Goal: Information Seeking & Learning: Learn about a topic

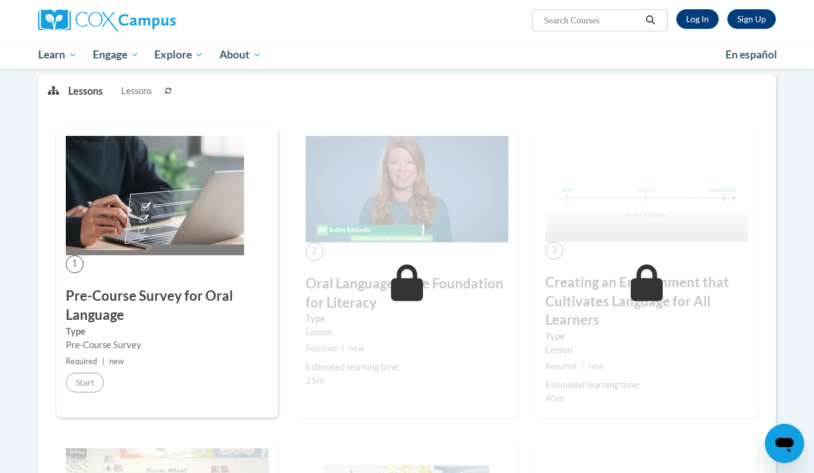
scroll to position [154, 0]
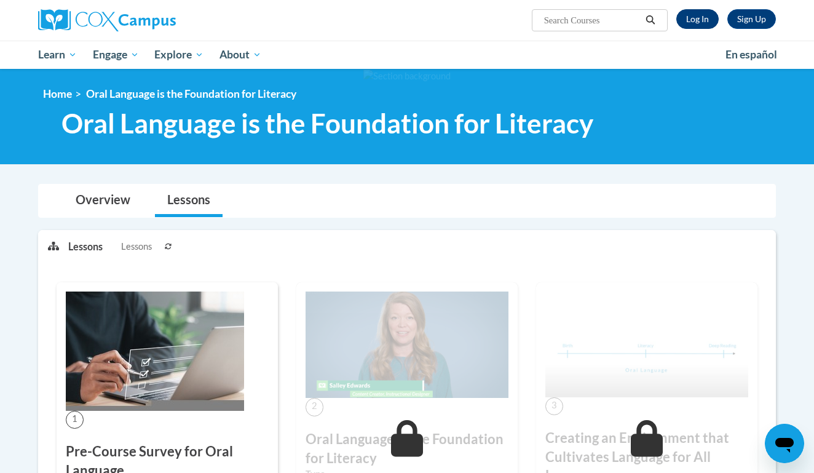
click at [696, 17] on link "Log In" at bounding box center [698, 19] width 42 height 20
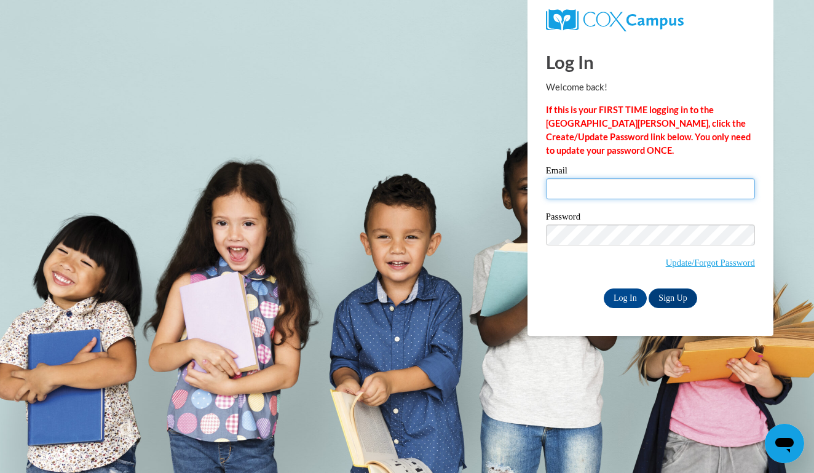
type input "incredikidz@gmail.com"
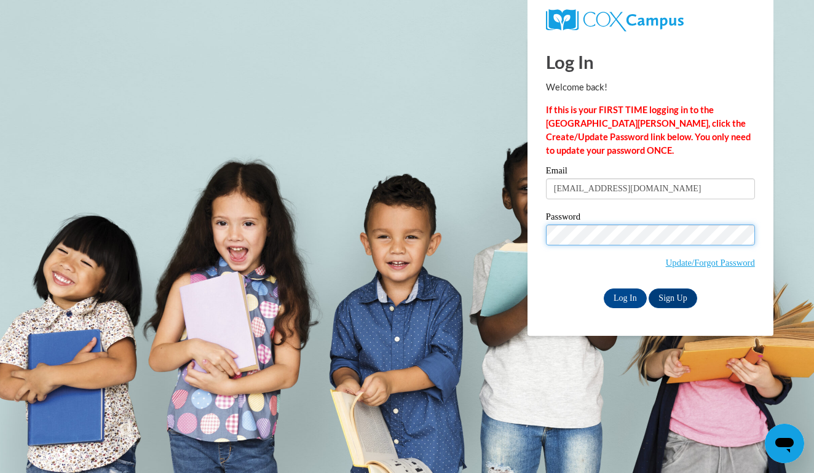
click at [624, 296] on input "Log In" at bounding box center [625, 298] width 43 height 20
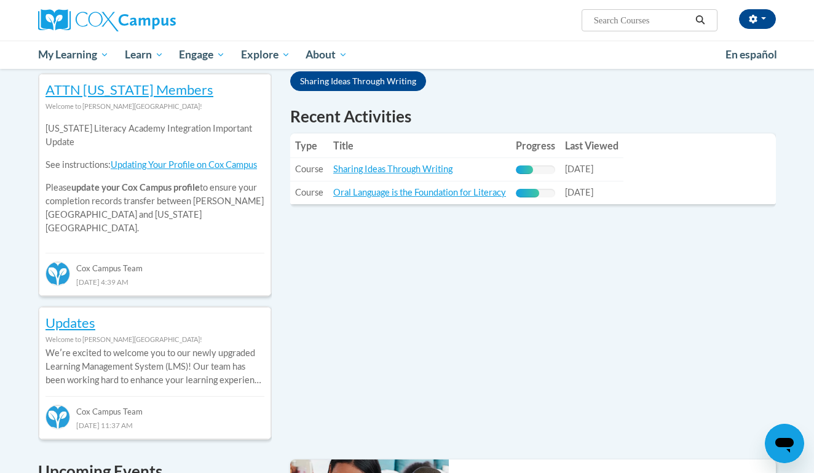
scroll to position [408, 0]
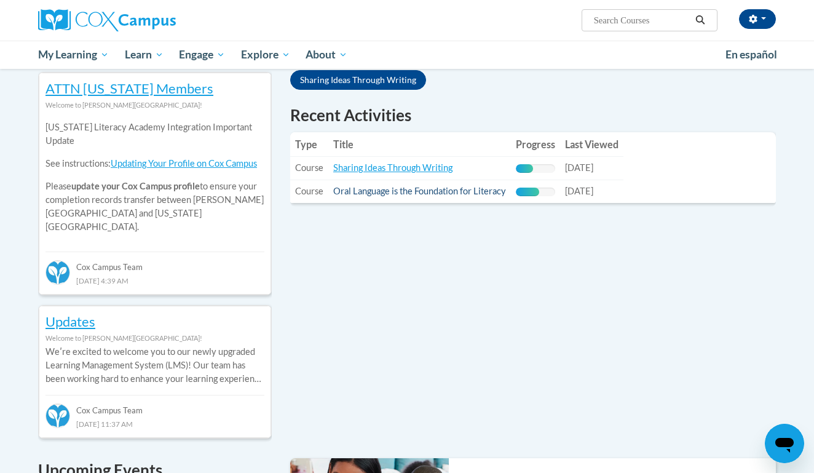
click at [424, 193] on link "Oral Language is the Foundation for Literacy" at bounding box center [419, 191] width 173 height 10
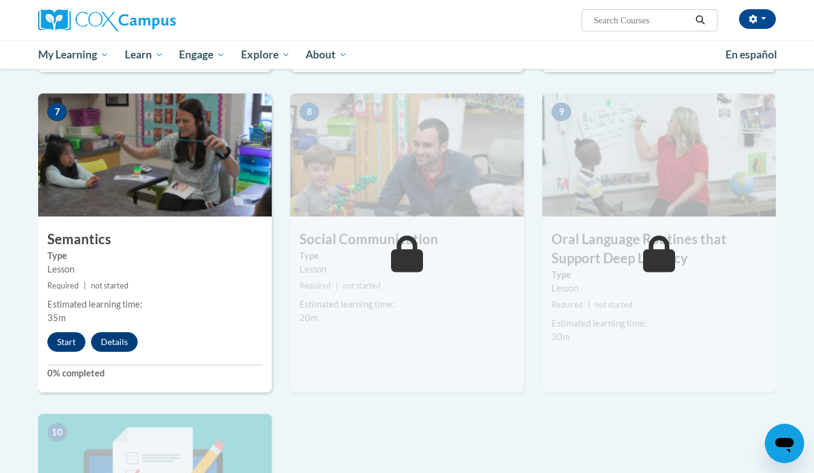
scroll to position [928, 0]
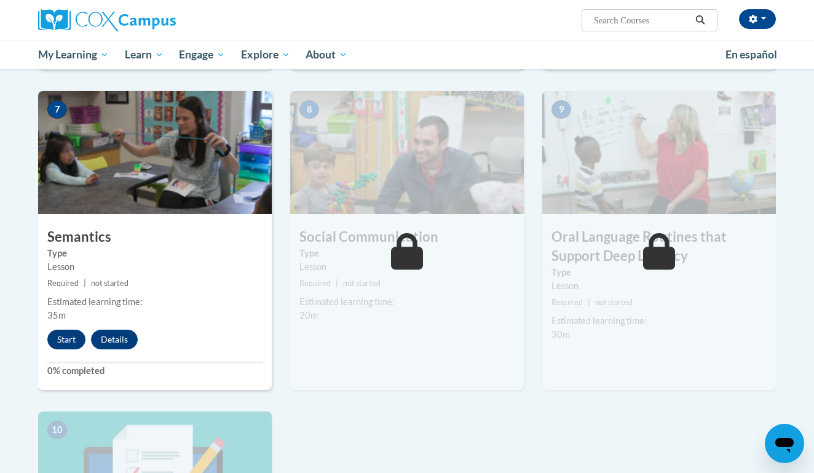
click at [68, 338] on button "Start" at bounding box center [66, 340] width 38 height 20
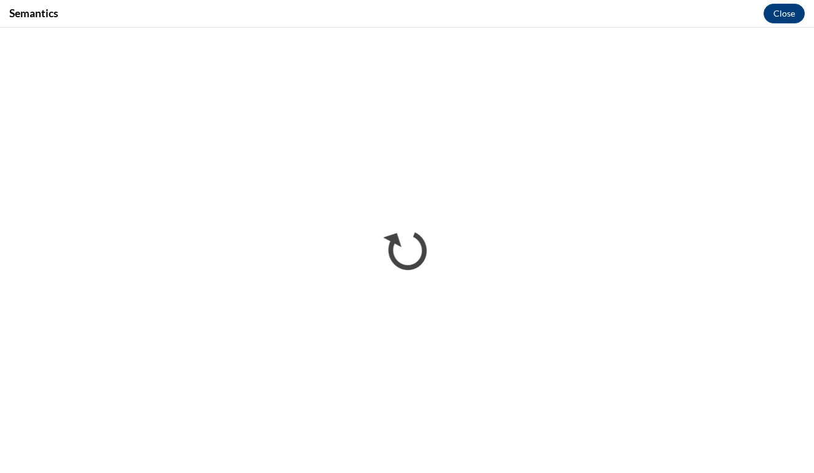
scroll to position [0, 0]
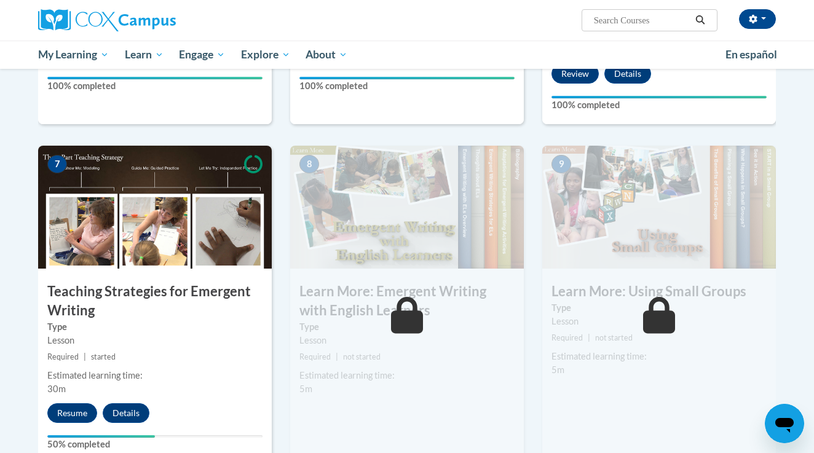
scroll to position [884, 0]
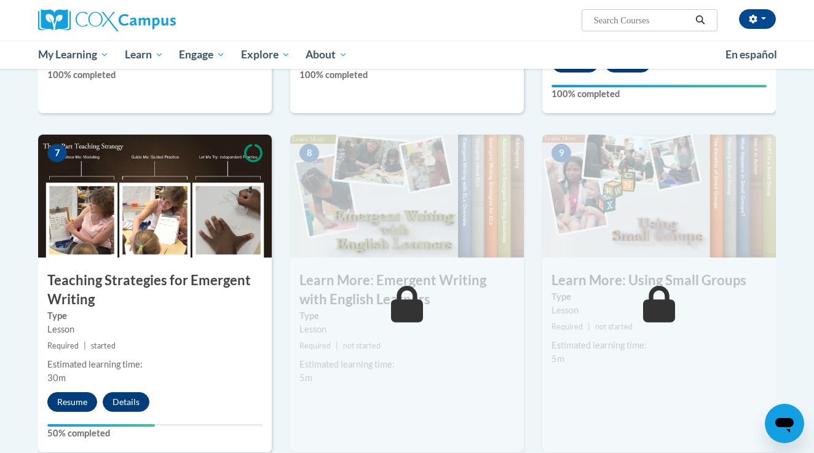
click at [82, 392] on button "Resume" at bounding box center [72, 402] width 50 height 20
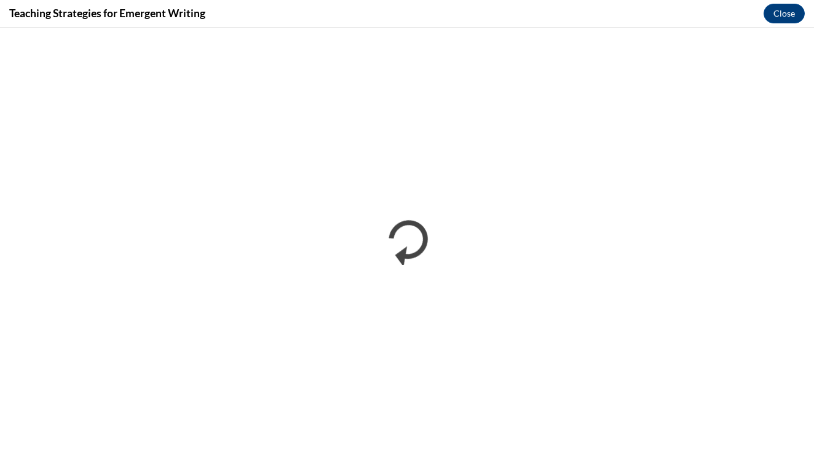
scroll to position [0, 0]
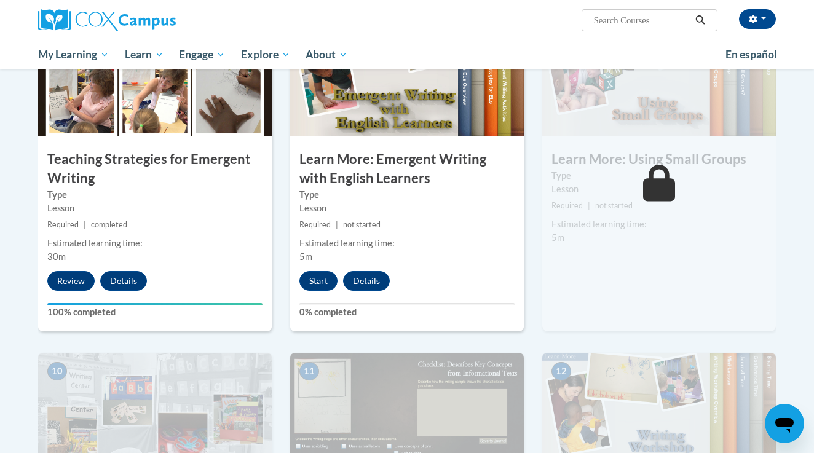
scroll to position [1008, 0]
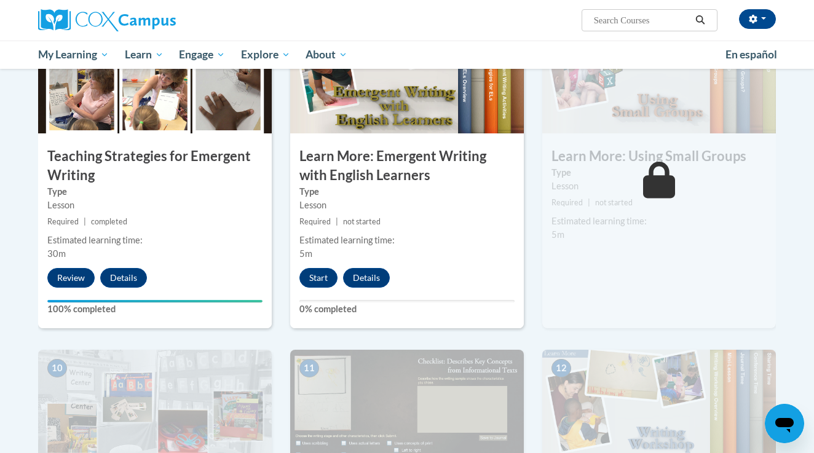
click at [306, 245] on div "8 Learn More: Emergent Writing with English Learners Type Lesson Required | not…" at bounding box center [407, 169] width 234 height 318
click at [322, 268] on button "Start" at bounding box center [319, 278] width 38 height 20
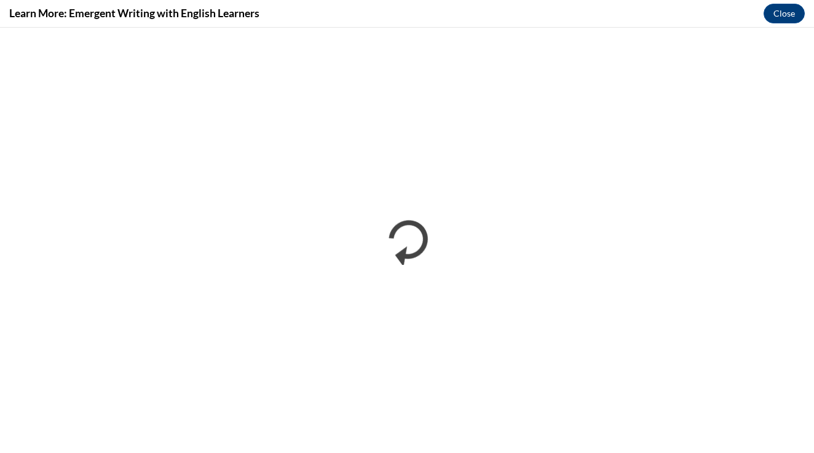
scroll to position [0, 0]
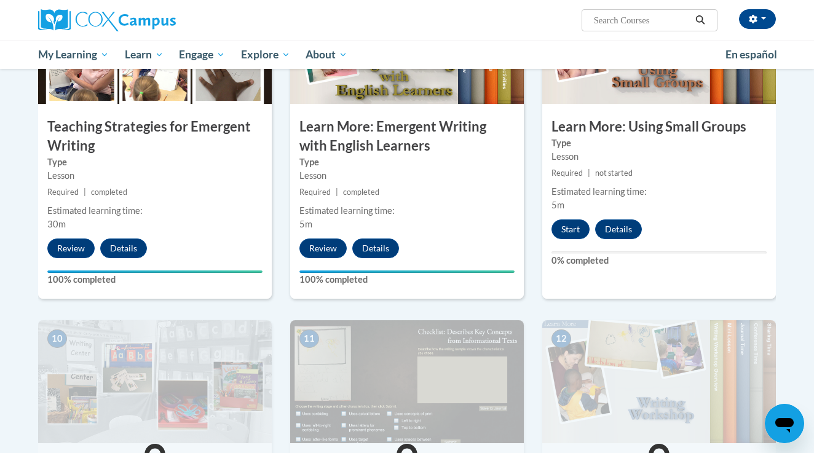
scroll to position [1000, 0]
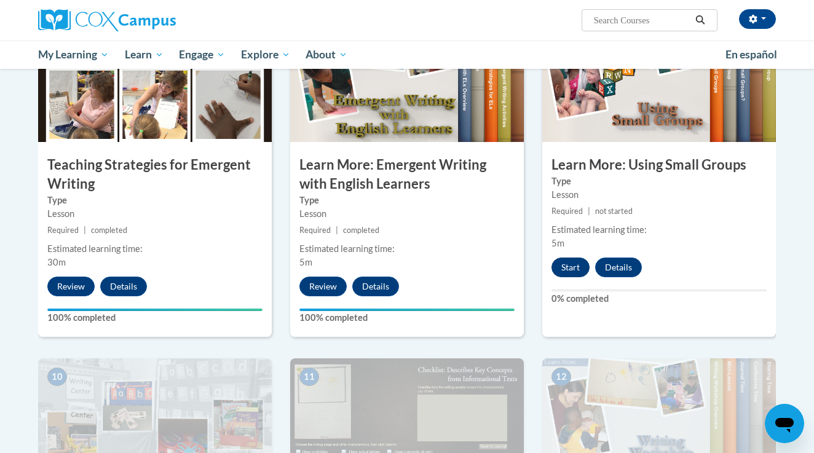
click at [579, 258] on button "Start" at bounding box center [571, 268] width 38 height 20
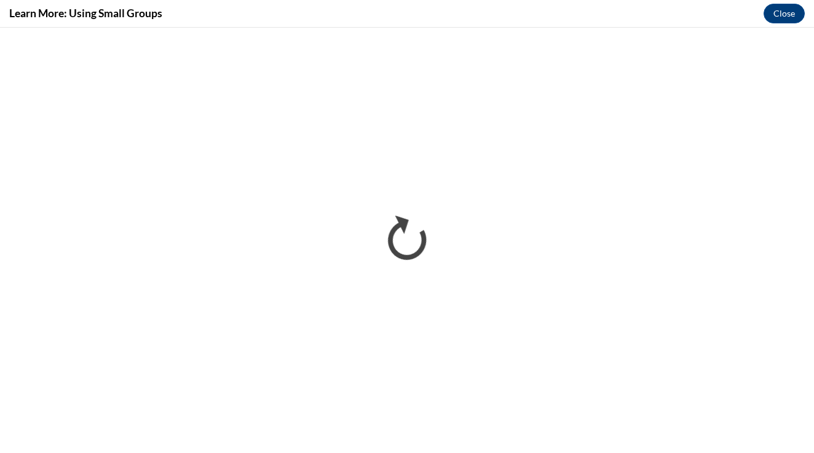
scroll to position [0, 0]
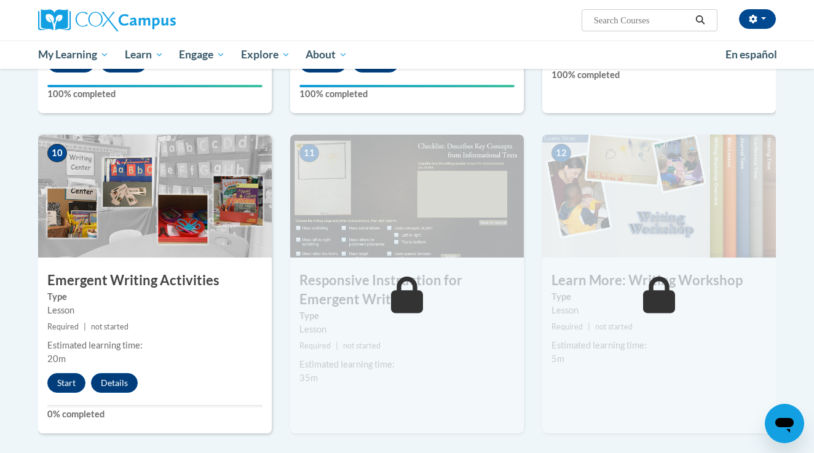
scroll to position [1235, 0]
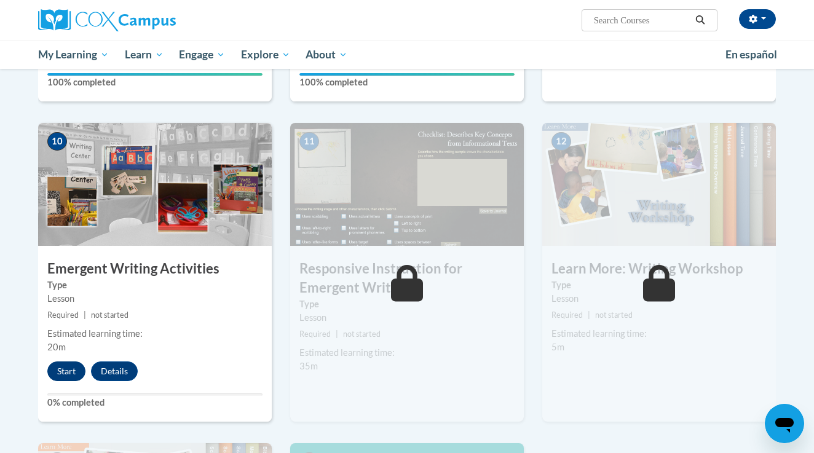
click at [74, 362] on button "Start" at bounding box center [66, 372] width 38 height 20
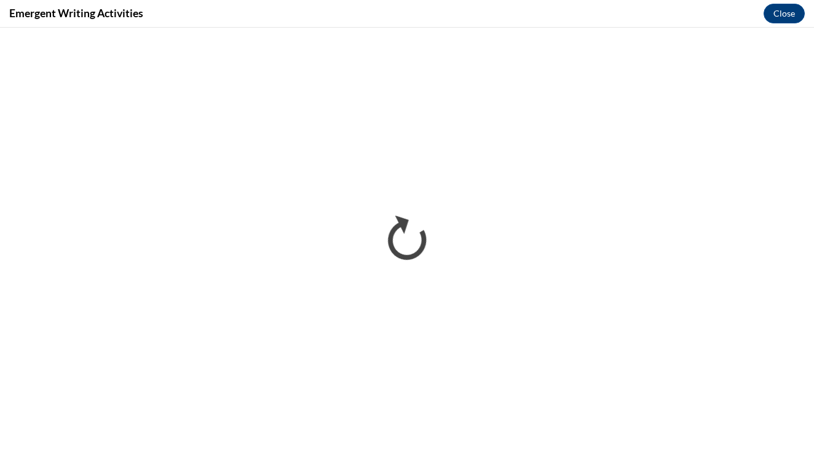
scroll to position [0, 0]
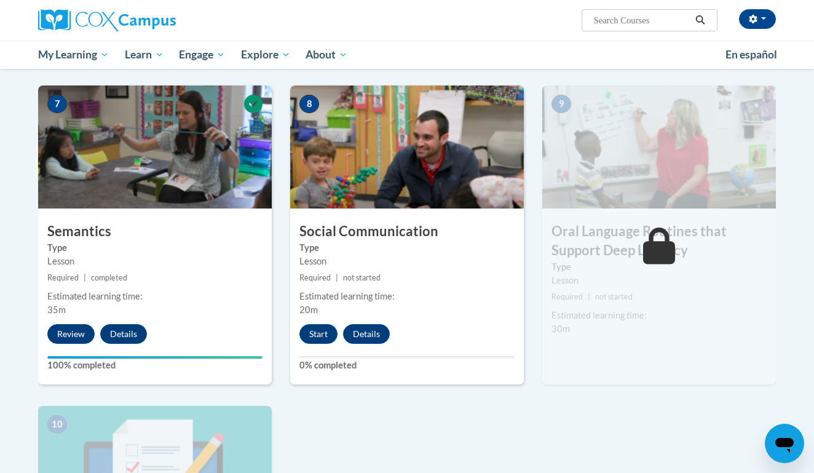
scroll to position [940, 0]
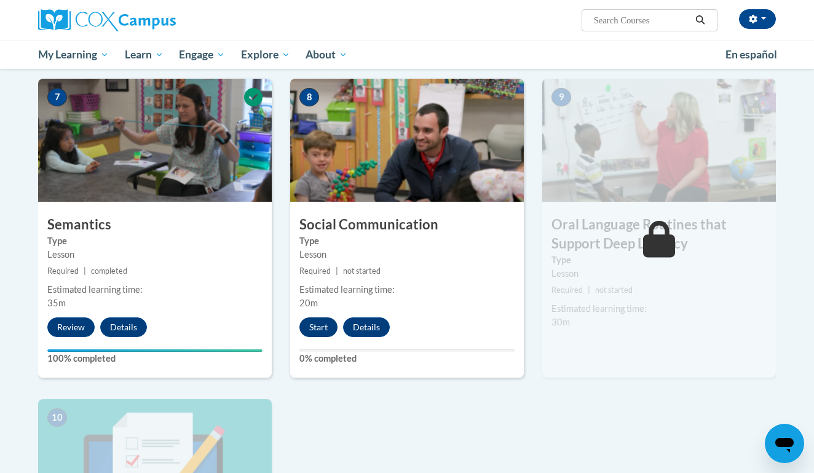
click at [316, 333] on button "Start" at bounding box center [319, 327] width 38 height 20
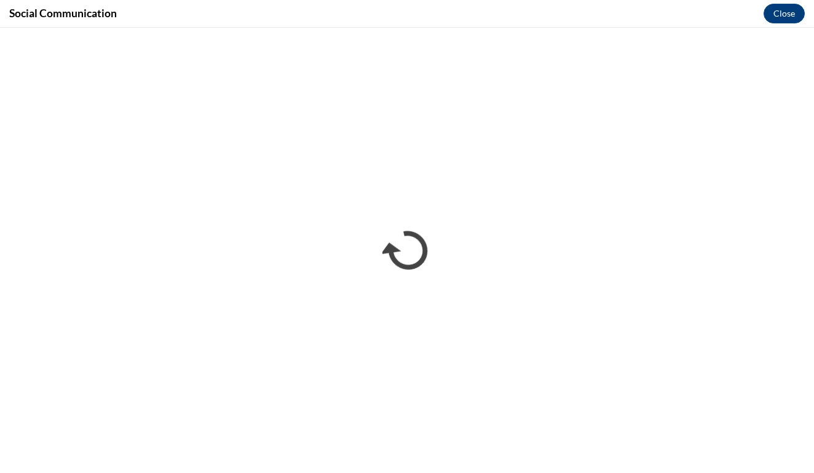
scroll to position [0, 0]
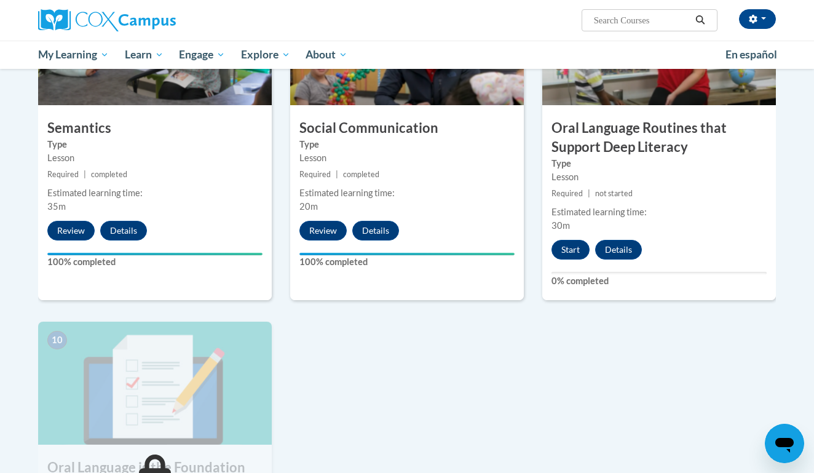
scroll to position [1038, 0]
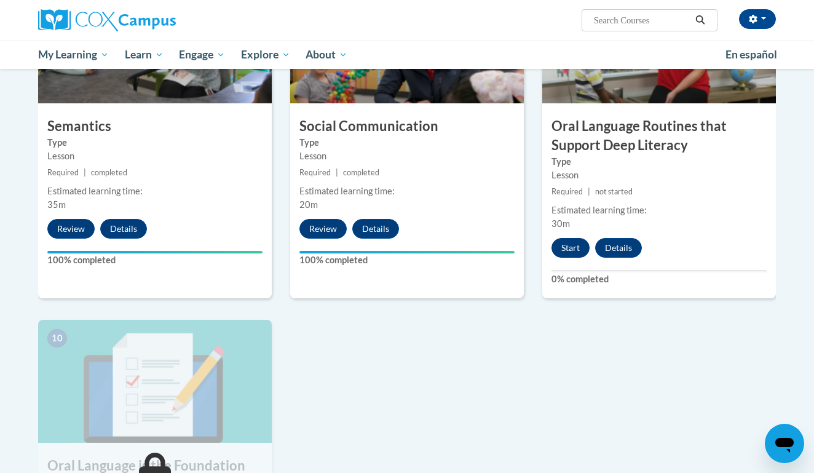
click at [567, 251] on button "Start" at bounding box center [571, 248] width 38 height 20
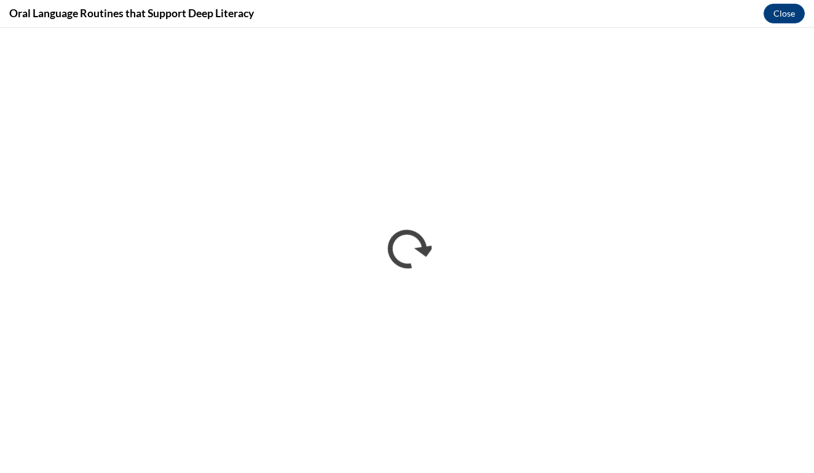
scroll to position [0, 0]
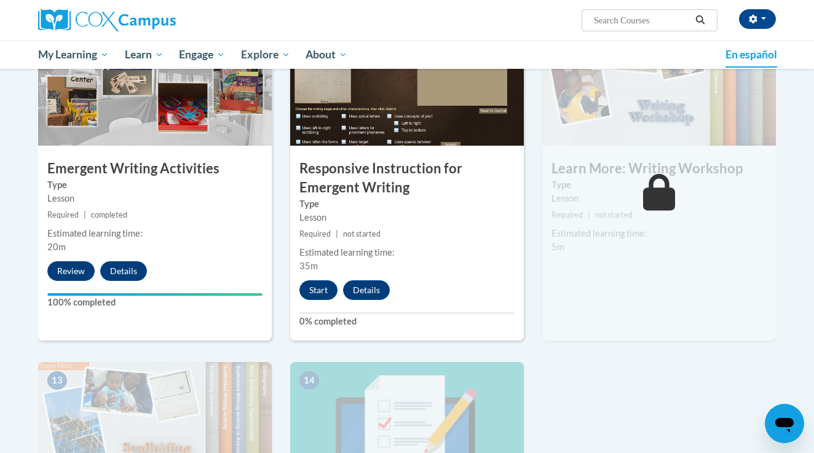
scroll to position [1326, 0]
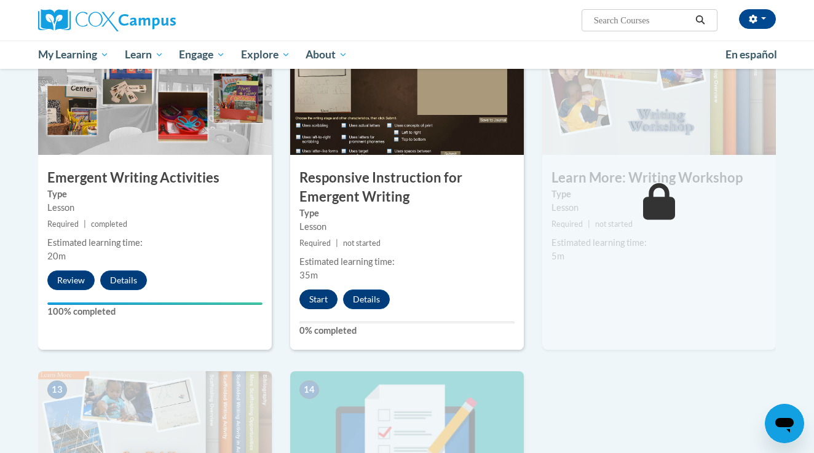
click at [320, 290] on button "Start" at bounding box center [319, 300] width 38 height 20
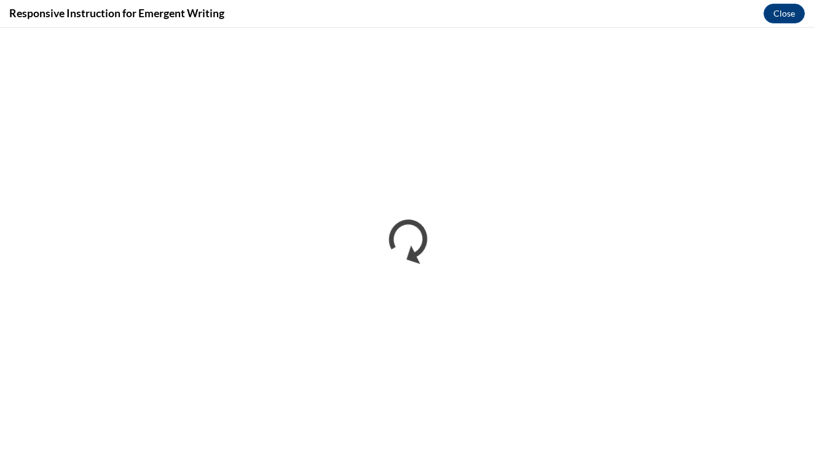
scroll to position [0, 0]
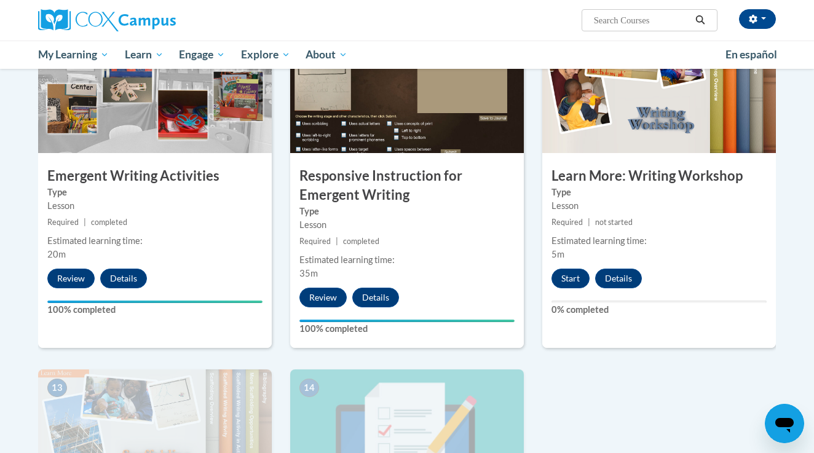
scroll to position [1351, 0]
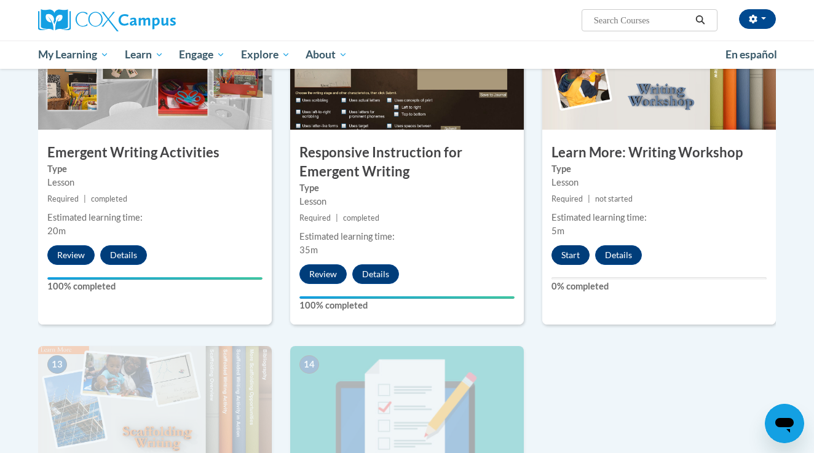
click at [565, 245] on button "Start" at bounding box center [571, 255] width 38 height 20
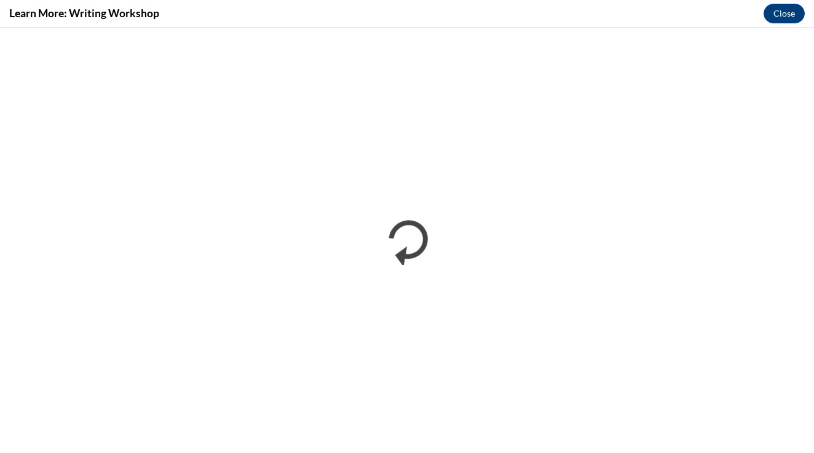
scroll to position [0, 0]
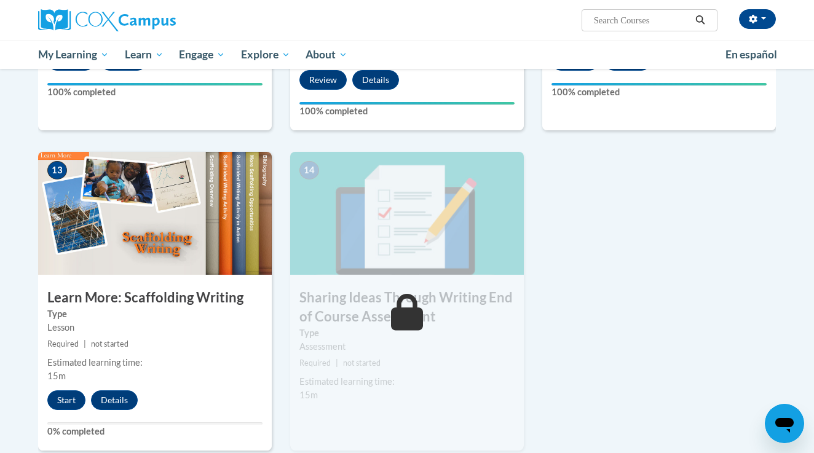
scroll to position [1555, 0]
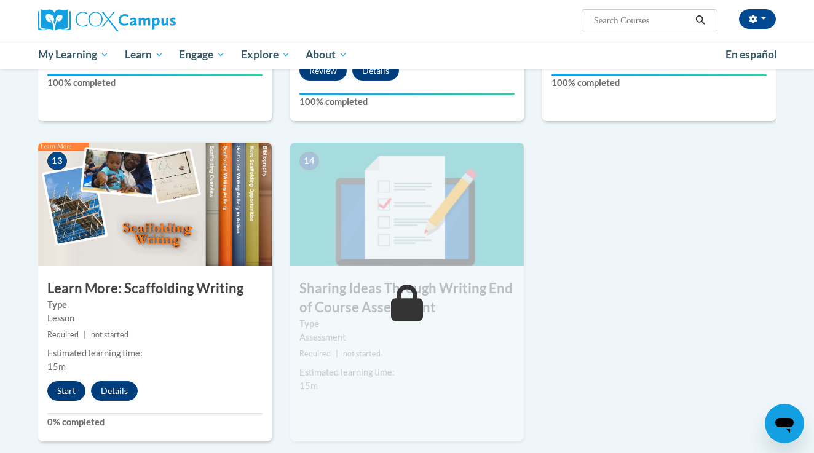
click at [77, 381] on button "Start" at bounding box center [66, 391] width 38 height 20
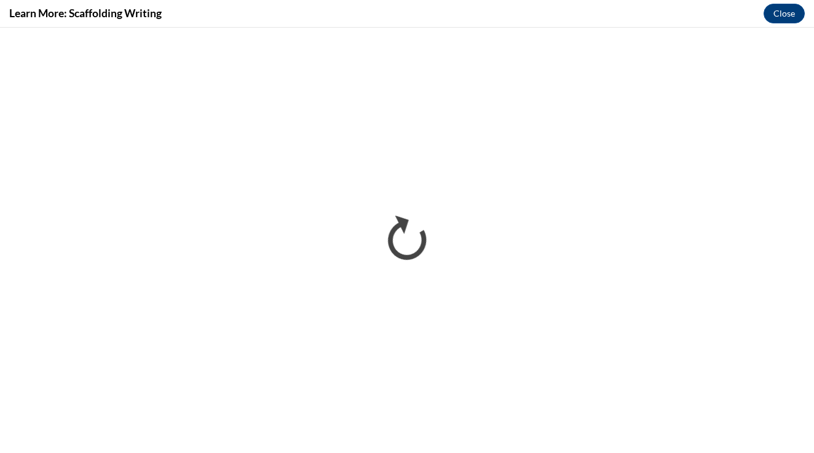
scroll to position [0, 0]
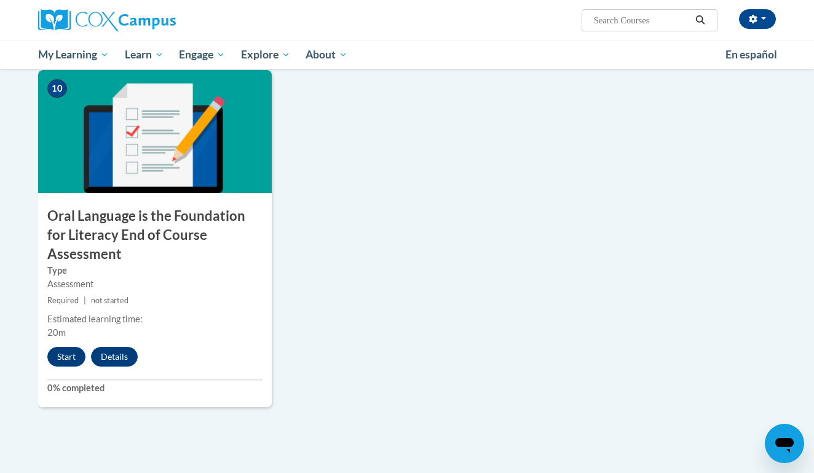
scroll to position [1299, 0]
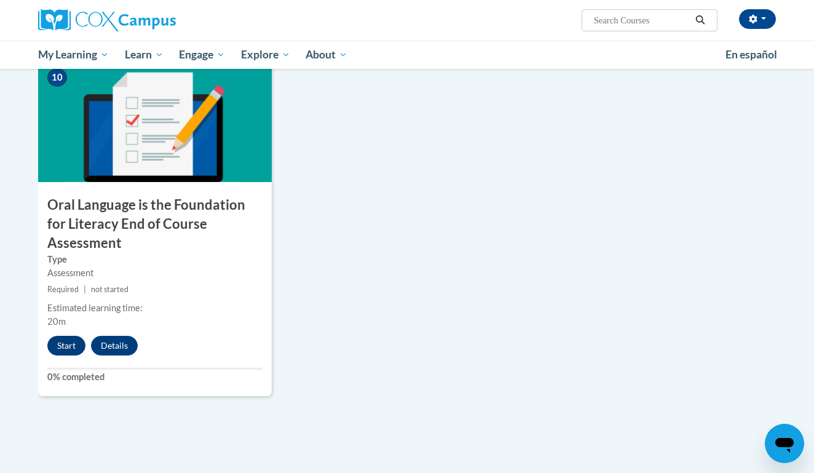
click at [79, 336] on button "Start" at bounding box center [66, 346] width 38 height 20
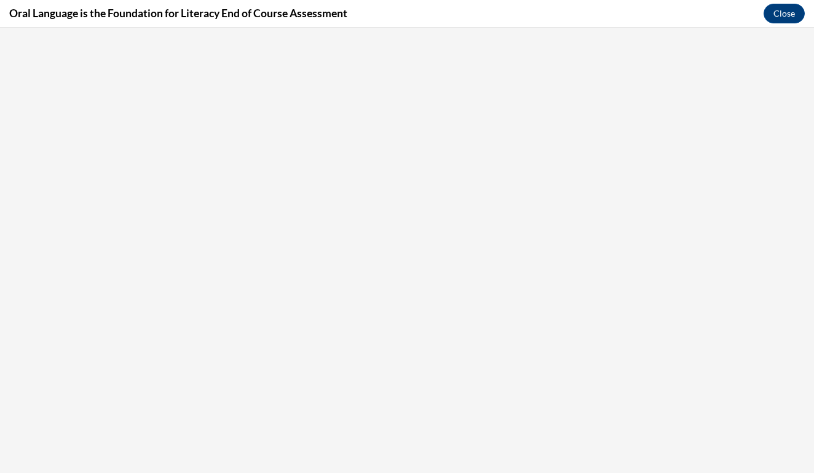
scroll to position [0, 0]
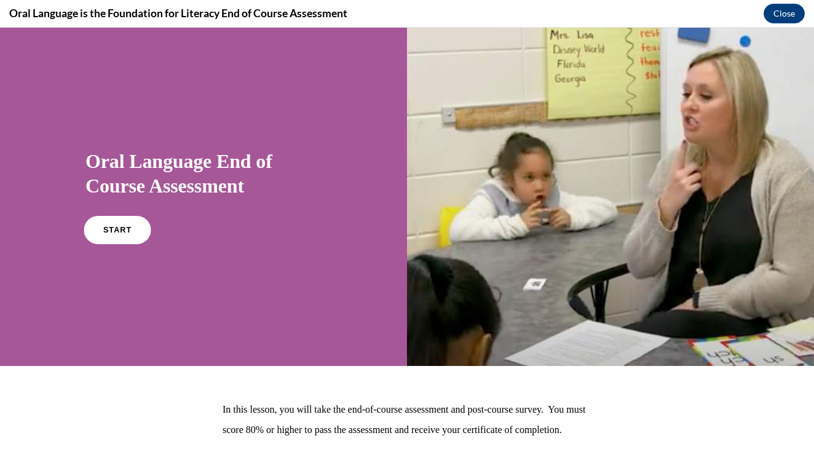
click at [112, 236] on link "START" at bounding box center [117, 230] width 67 height 28
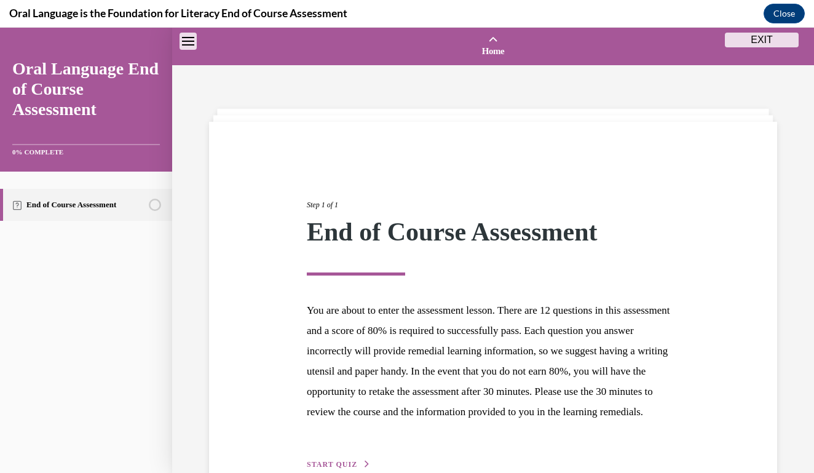
scroll to position [38, 0]
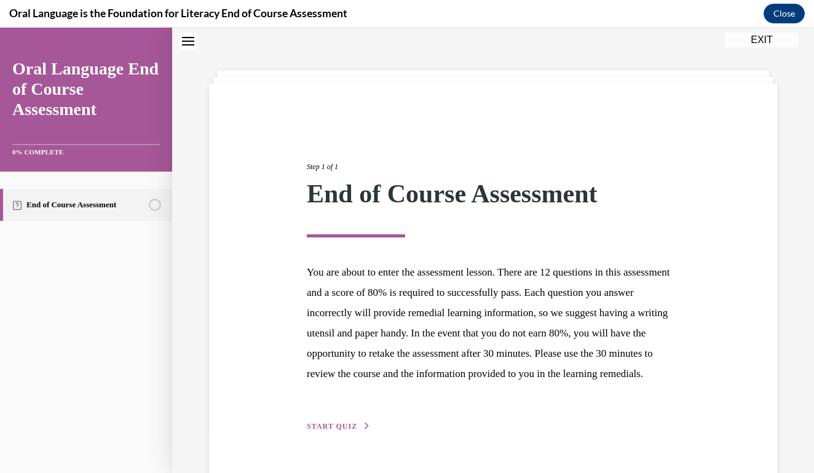
click at [343, 431] on span "START QUIZ" at bounding box center [332, 426] width 50 height 9
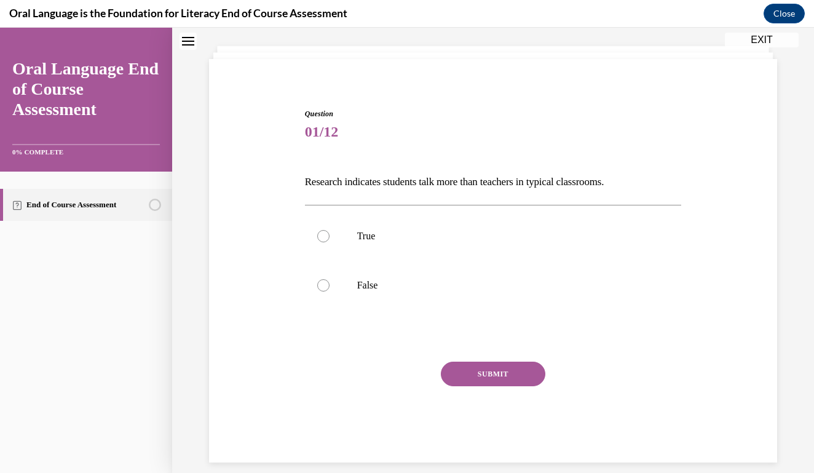
scroll to position [62, 0]
click at [334, 292] on label "False" at bounding box center [493, 285] width 377 height 49
click at [330, 292] on input "False" at bounding box center [323, 286] width 12 height 12
radio input "true"
click at [465, 381] on button "SUBMIT" at bounding box center [493, 374] width 105 height 25
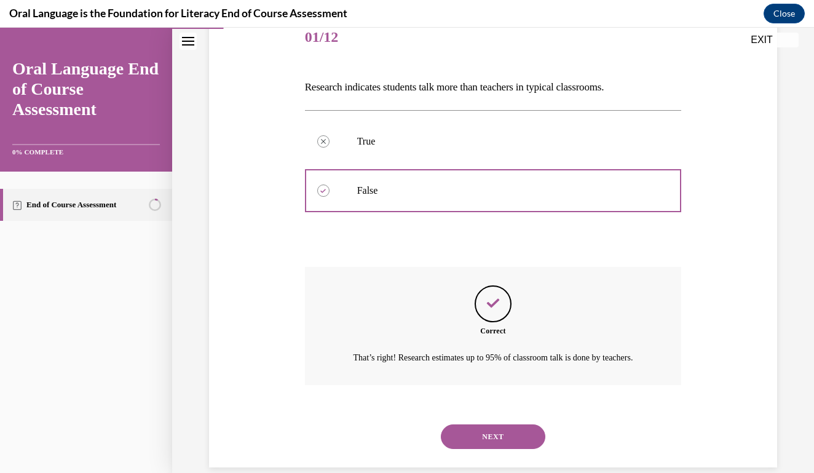
scroll to position [175, 0]
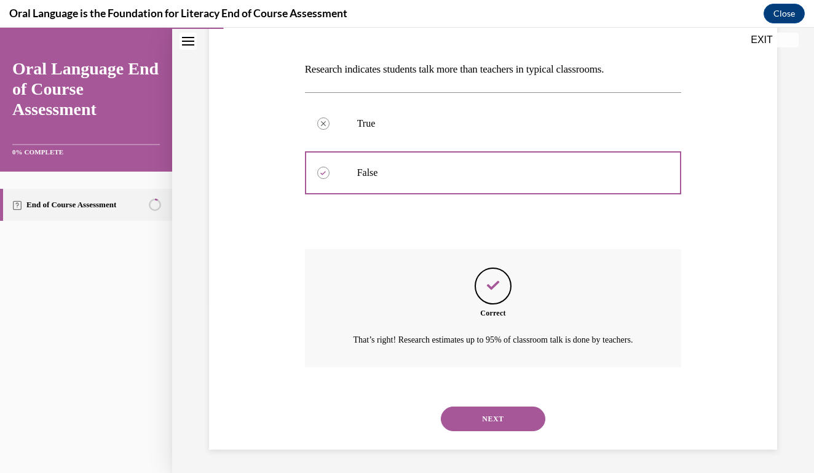
click at [489, 420] on button "NEXT" at bounding box center [493, 419] width 105 height 25
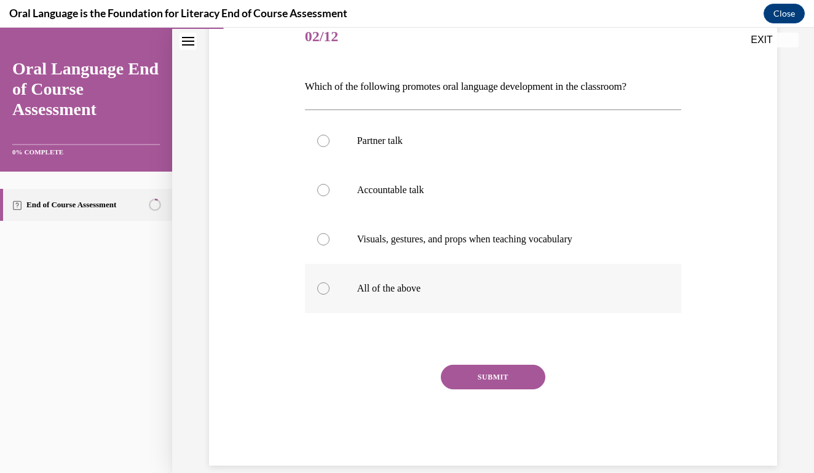
click at [367, 298] on label "All of the above" at bounding box center [493, 288] width 377 height 49
click at [330, 295] on input "All of the above" at bounding box center [323, 288] width 12 height 12
radio input "true"
click at [473, 394] on div "SUBMIT" at bounding box center [493, 396] width 377 height 62
click at [503, 398] on div "SUBMIT" at bounding box center [493, 396] width 377 height 62
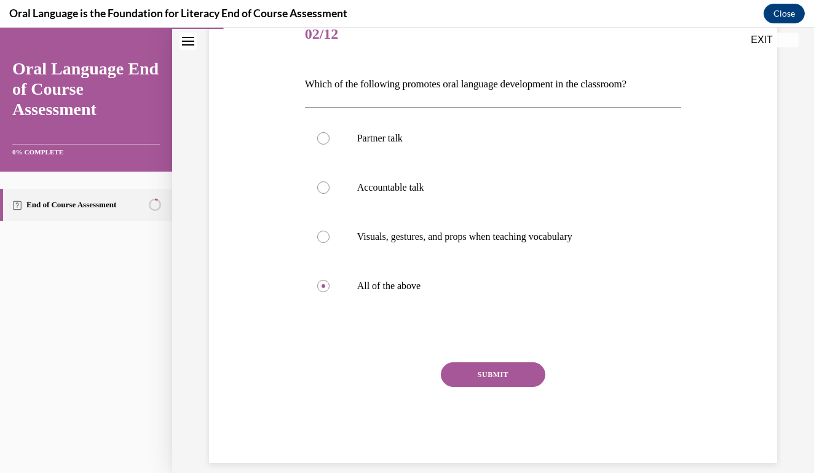
click at [484, 370] on button "SUBMIT" at bounding box center [493, 374] width 105 height 25
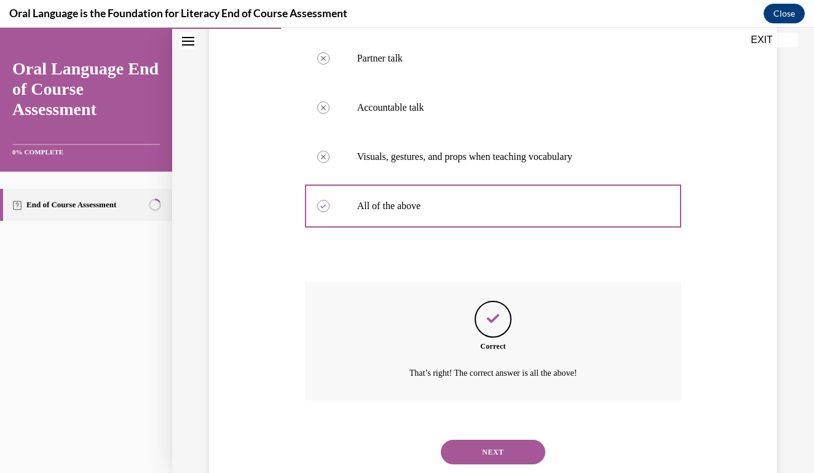
scroll to position [260, 0]
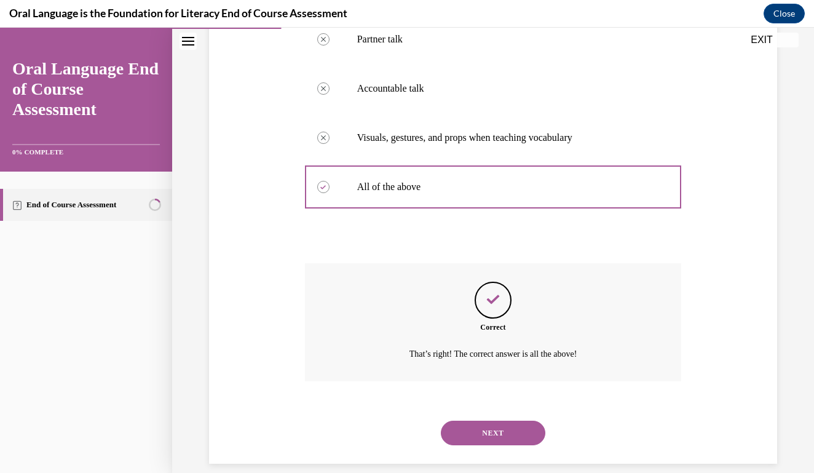
click at [458, 421] on button "NEXT" at bounding box center [493, 433] width 105 height 25
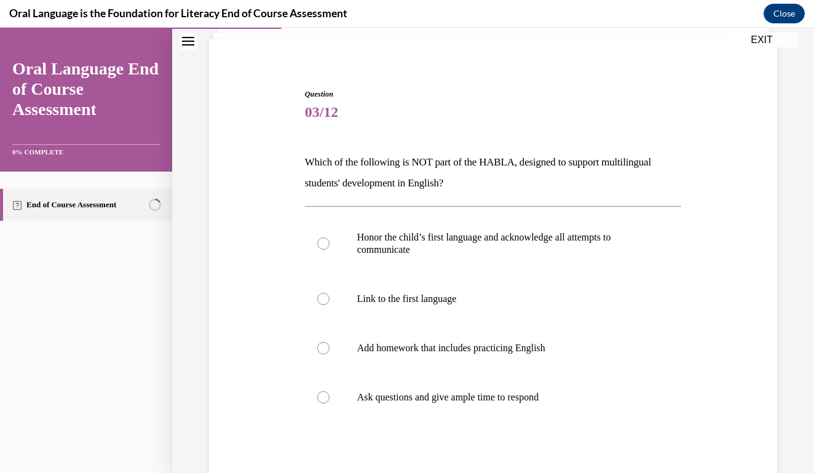
scroll to position [91, 0]
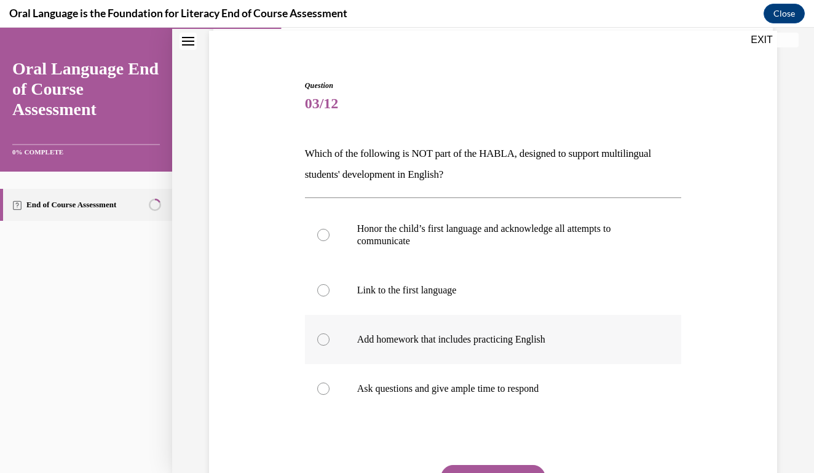
click at [444, 348] on label "Add homework that includes practicing English" at bounding box center [493, 339] width 377 height 49
click at [330, 346] on input "Add homework that includes practicing English" at bounding box center [323, 339] width 12 height 12
radio input "true"
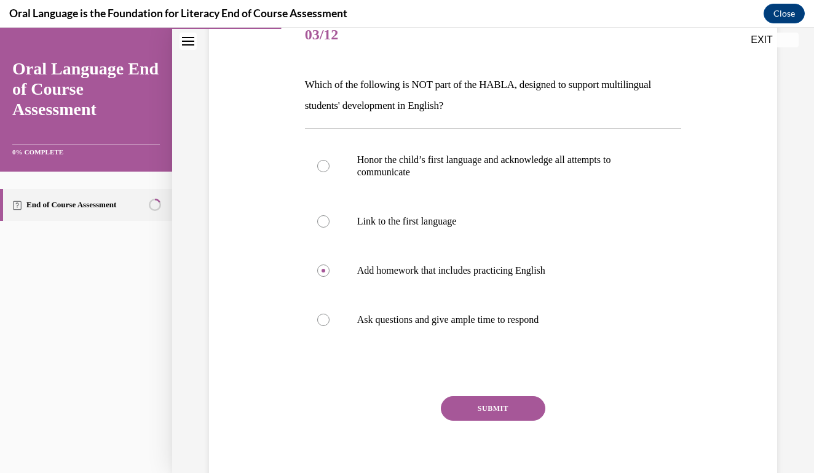
click at [476, 410] on button "SUBMIT" at bounding box center [493, 408] width 105 height 25
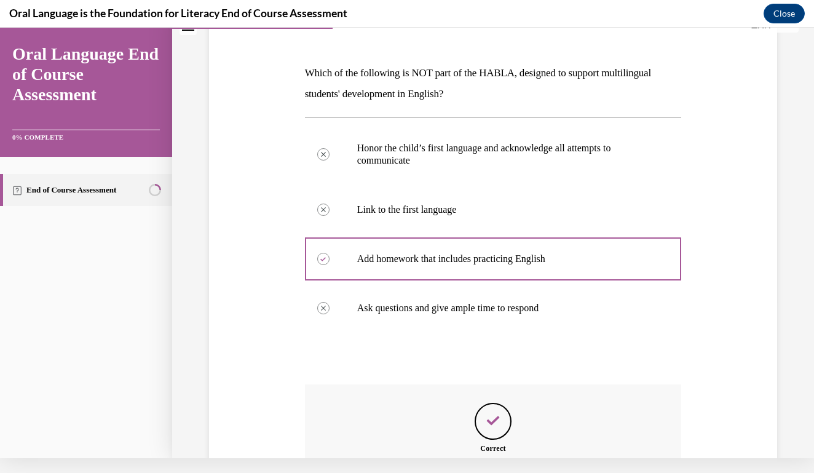
scroll to position [335, 0]
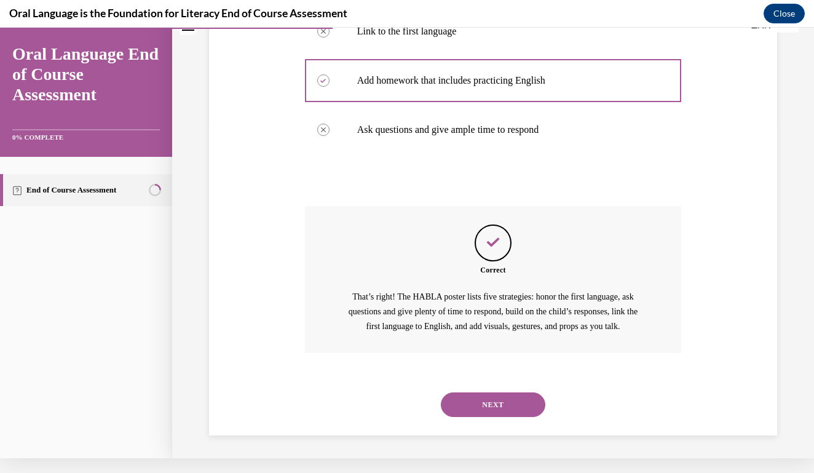
click at [483, 395] on button "NEXT" at bounding box center [493, 404] width 105 height 25
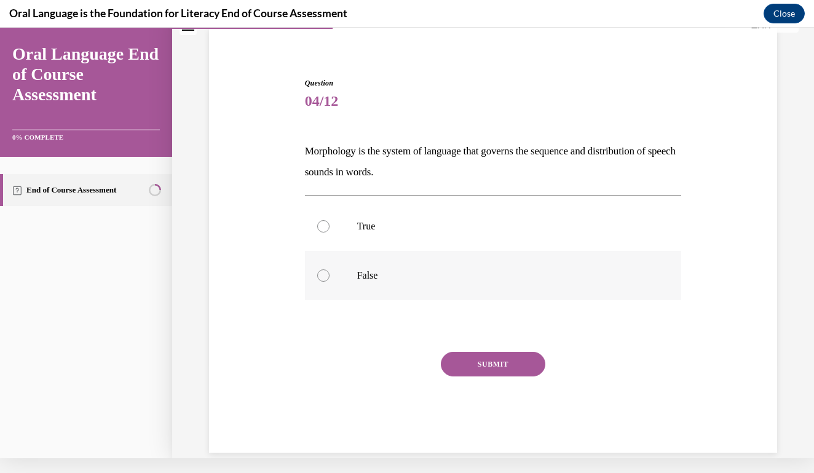
click at [333, 288] on label "False" at bounding box center [493, 275] width 377 height 49
click at [330, 282] on input "False" at bounding box center [323, 275] width 12 height 12
radio input "true"
click at [457, 359] on button "SUBMIT" at bounding box center [493, 364] width 105 height 25
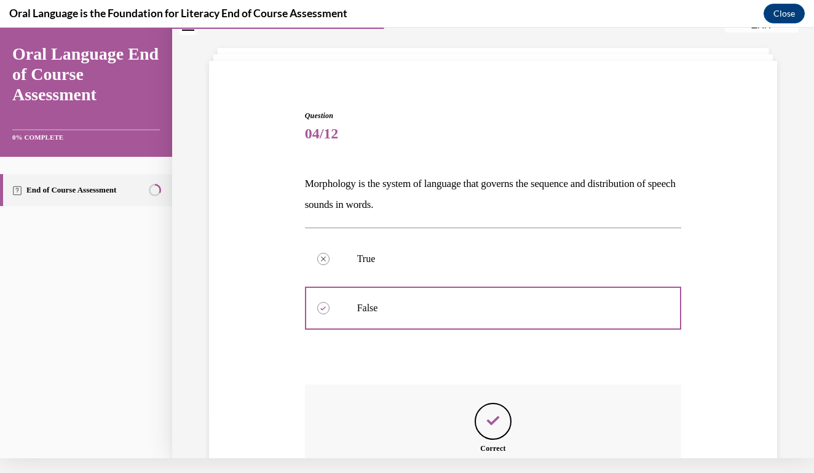
scroll to position [210, 0]
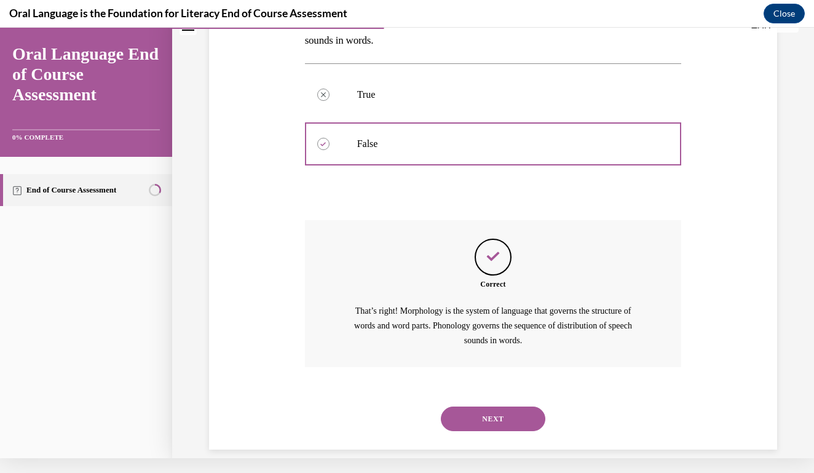
click at [483, 407] on button "NEXT" at bounding box center [493, 419] width 105 height 25
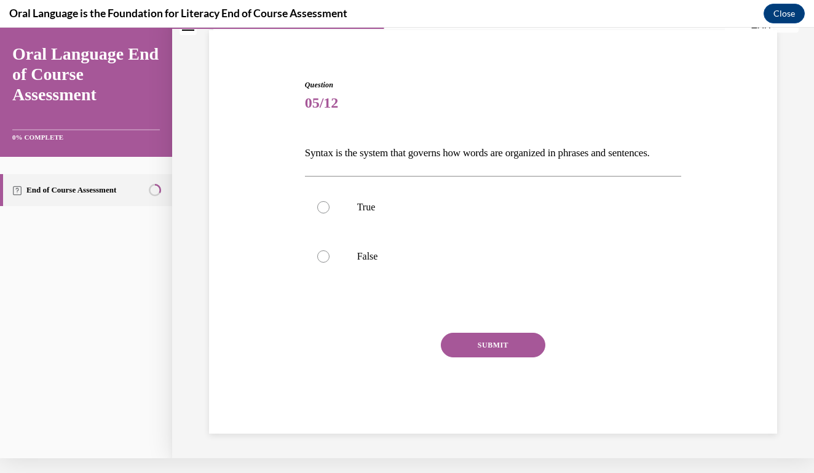
scroll to position [76, 0]
click at [355, 233] on label "True" at bounding box center [493, 208] width 377 height 49
click at [330, 215] on input "True" at bounding box center [323, 208] width 12 height 12
radio input "true"
click at [476, 359] on button "SUBMIT" at bounding box center [493, 346] width 105 height 25
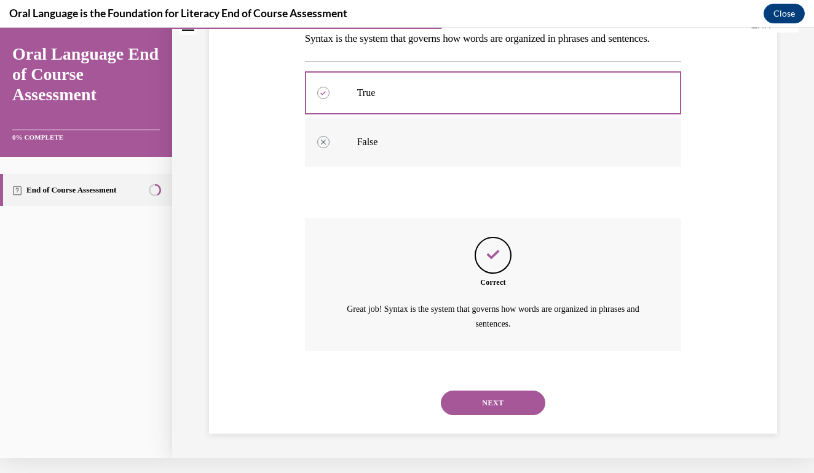
scroll to position [196, 0]
click at [494, 400] on button "NEXT" at bounding box center [493, 403] width 105 height 25
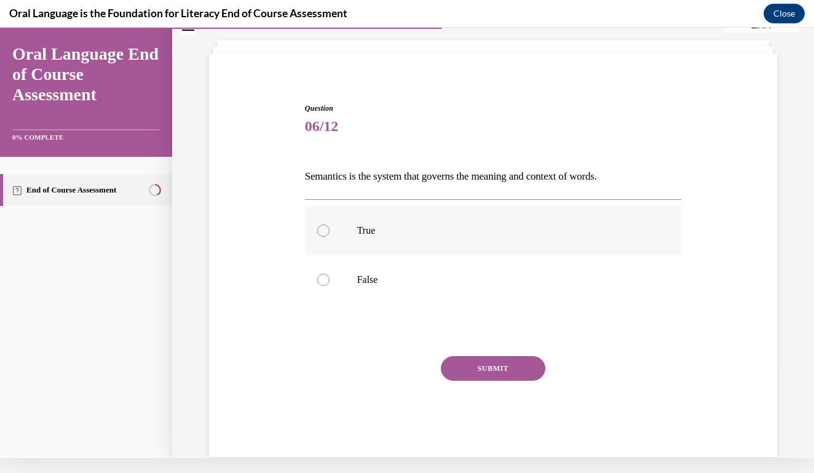
click at [445, 249] on label "True" at bounding box center [493, 230] width 377 height 49
click at [330, 237] on input "True" at bounding box center [323, 231] width 12 height 12
radio input "true"
click at [473, 360] on button "SUBMIT" at bounding box center [493, 368] width 105 height 25
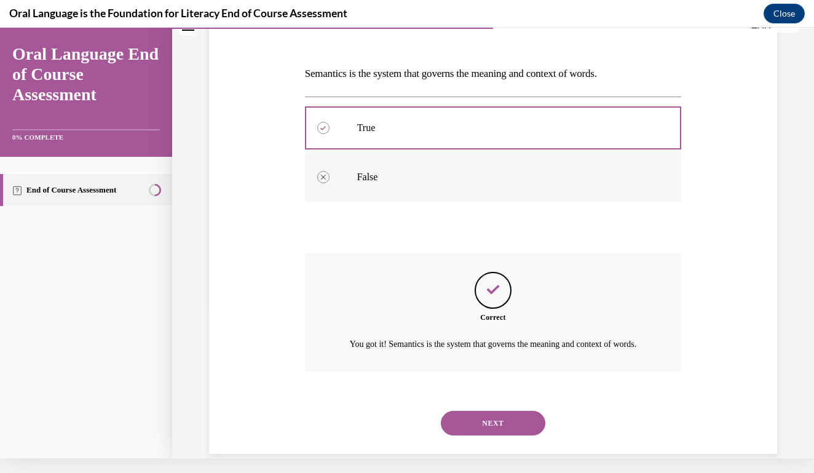
scroll to position [175, 0]
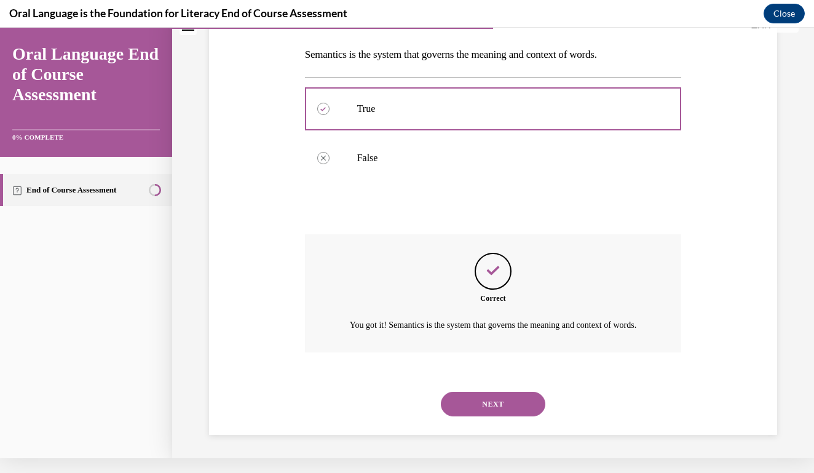
click at [474, 388] on div "NEXT" at bounding box center [493, 404] width 377 height 49
click at [474, 398] on button "NEXT" at bounding box center [493, 404] width 105 height 25
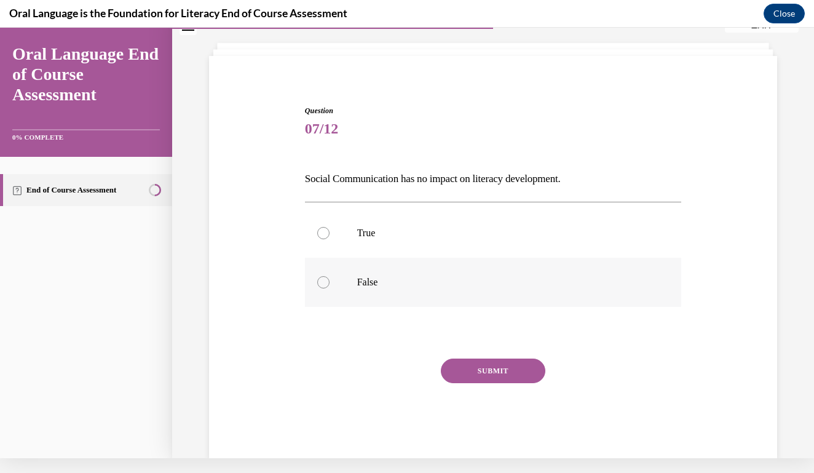
click at [417, 287] on p "False" at bounding box center [504, 282] width 294 height 12
click at [330, 287] on input "False" at bounding box center [323, 282] width 12 height 12
radio input "true"
click at [466, 362] on button "SUBMIT" at bounding box center [493, 371] width 105 height 25
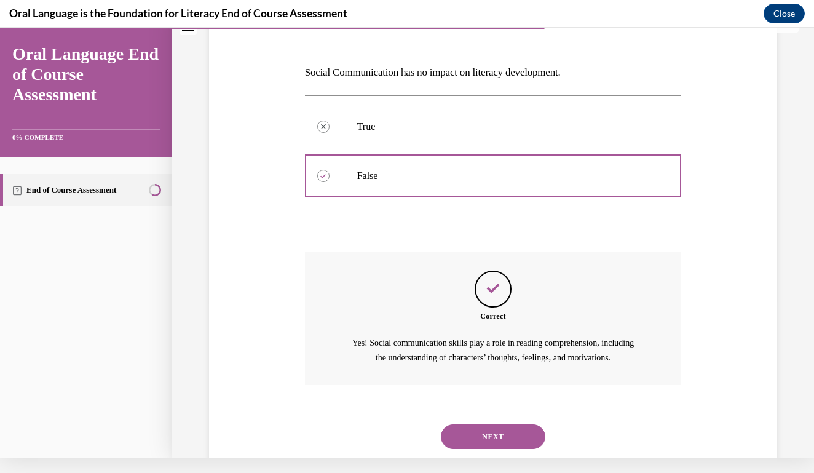
scroll to position [175, 0]
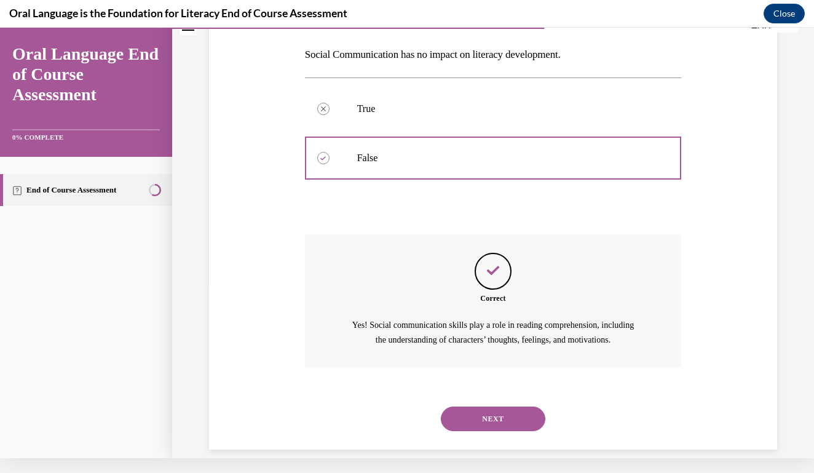
click at [477, 412] on button "NEXT" at bounding box center [493, 419] width 105 height 25
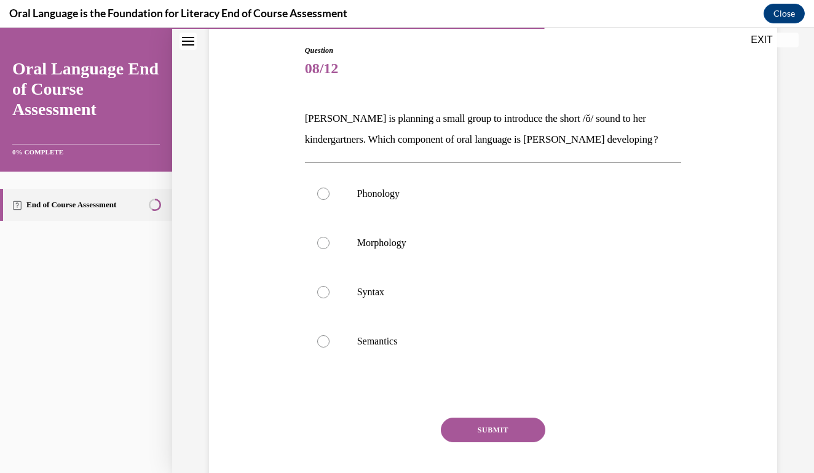
scroll to position [130, 0]
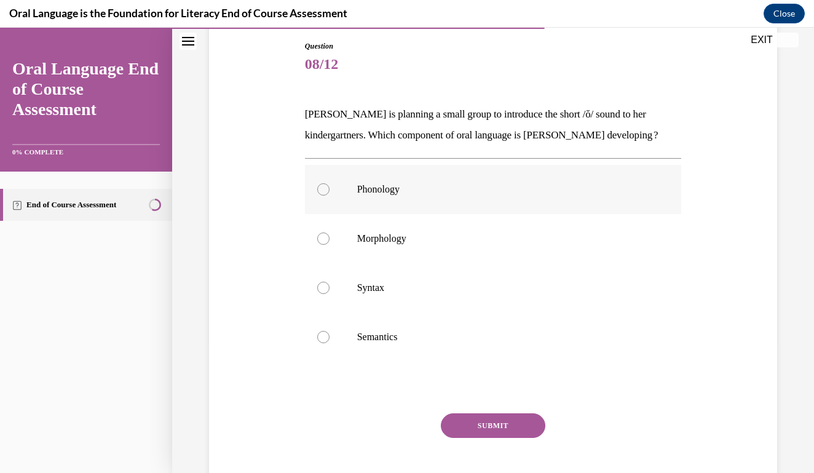
click at [386, 204] on label "Phonology" at bounding box center [493, 189] width 377 height 49
click at [330, 196] on input "Phonology" at bounding box center [323, 189] width 12 height 12
radio input "true"
click at [487, 429] on button "SUBMIT" at bounding box center [493, 425] width 105 height 25
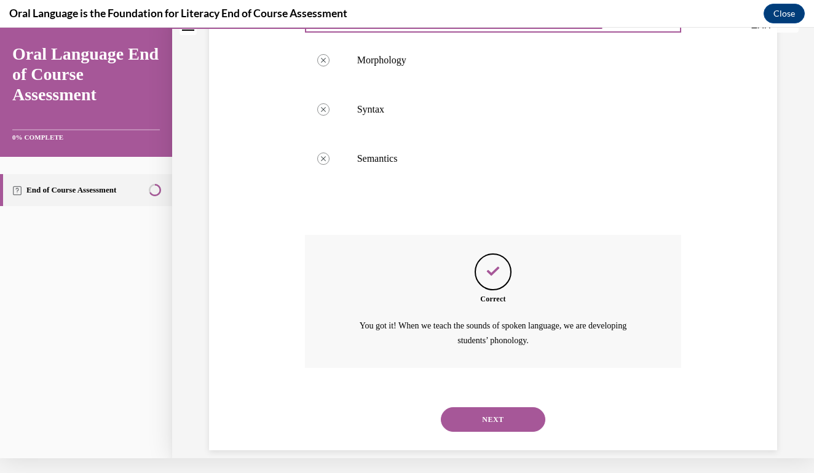
scroll to position [295, 0]
click at [496, 416] on div "NEXT" at bounding box center [493, 418] width 377 height 49
click at [496, 407] on button "NEXT" at bounding box center [493, 419] width 105 height 25
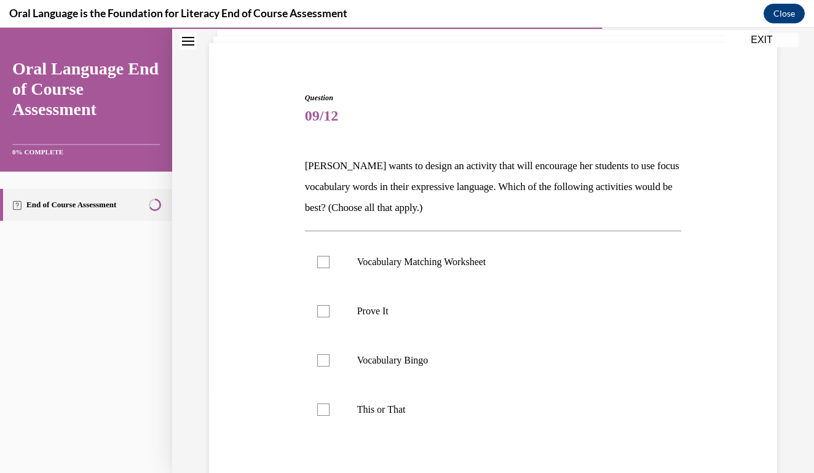
scroll to position [80, 0]
click at [371, 392] on label "This or That" at bounding box center [493, 408] width 377 height 49
click at [330, 402] on input "This or That" at bounding box center [323, 408] width 12 height 12
checkbox input "true"
click at [374, 314] on p "Prove It" at bounding box center [504, 310] width 294 height 12
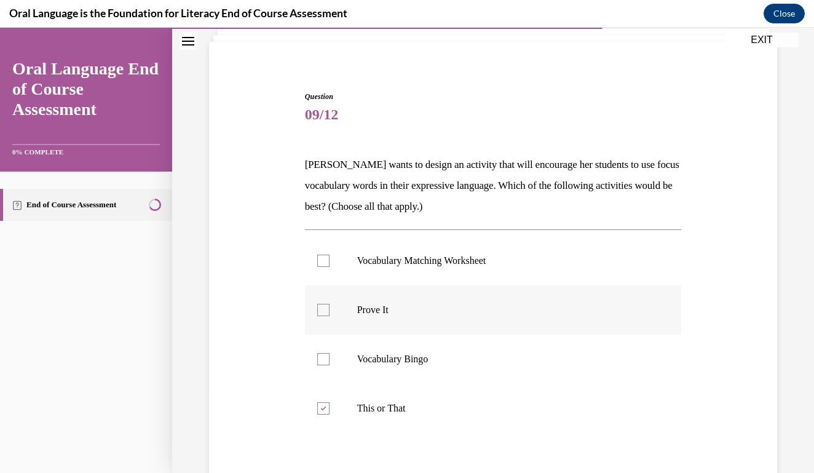
click at [330, 314] on input "Prove It" at bounding box center [323, 310] width 12 height 12
checkbox input "true"
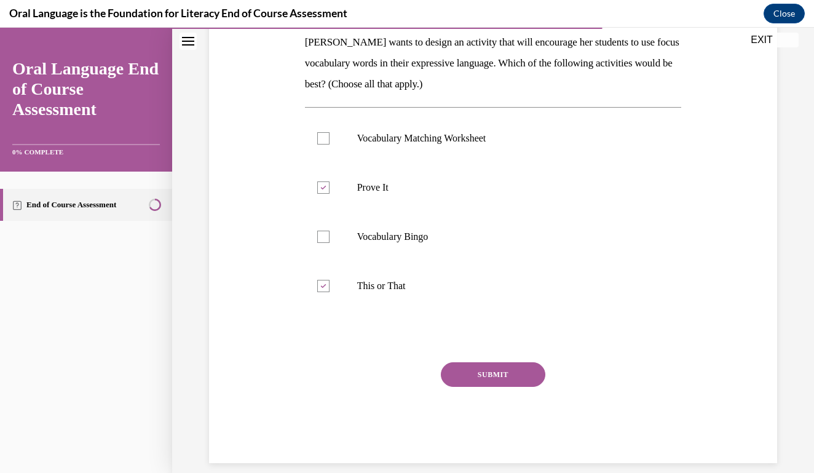
click at [474, 369] on button "SUBMIT" at bounding box center [493, 374] width 105 height 25
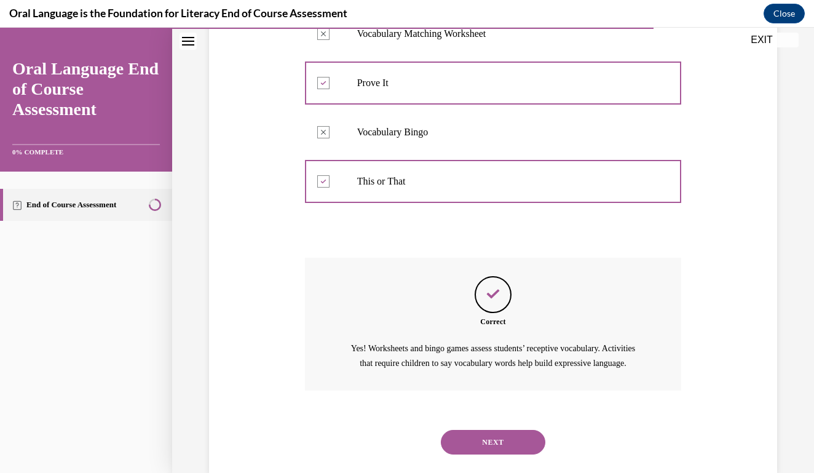
scroll to position [330, 0]
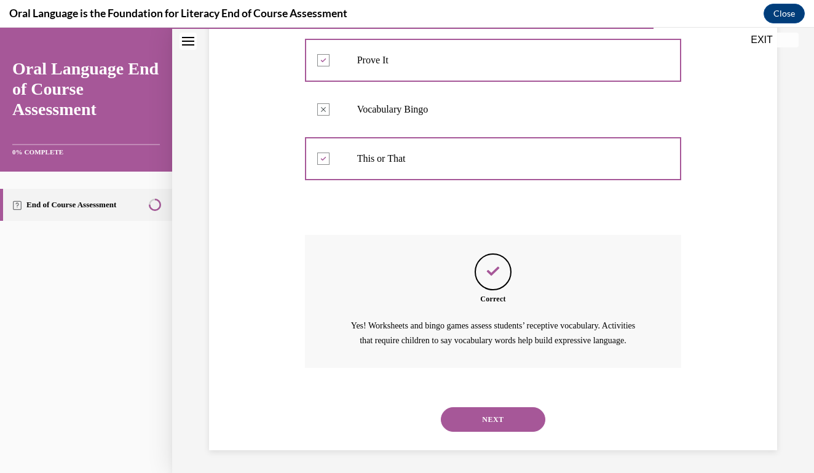
click at [469, 404] on div "NEXT" at bounding box center [493, 419] width 377 height 49
click at [469, 413] on button "NEXT" at bounding box center [493, 419] width 105 height 25
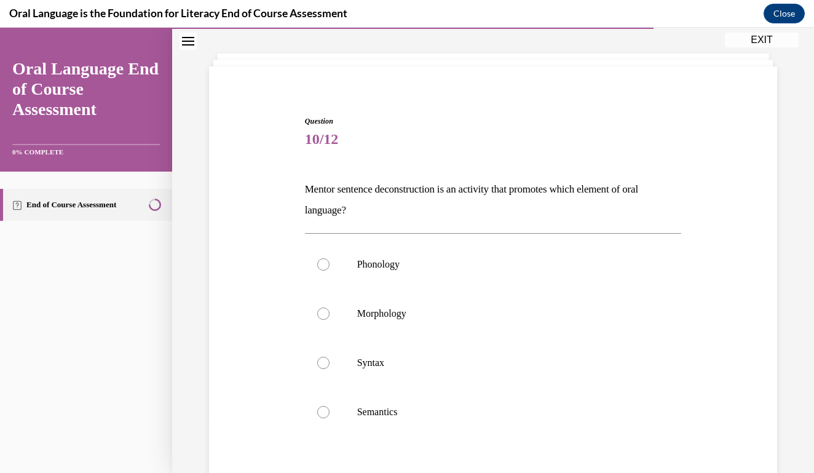
scroll to position [65, 0]
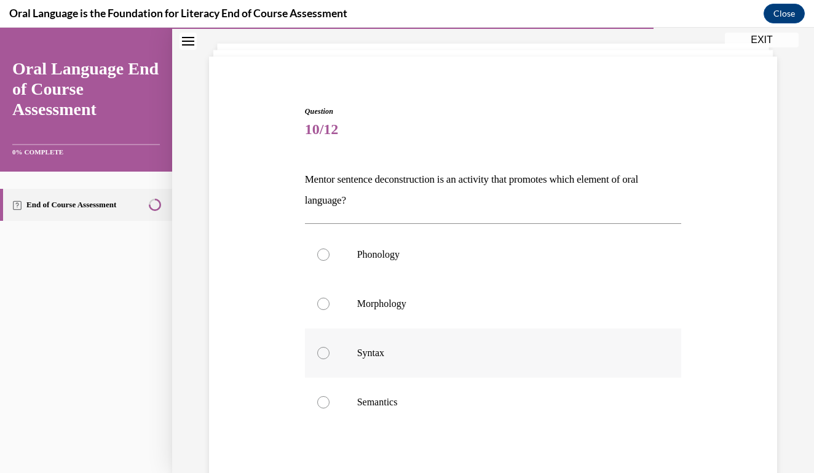
click at [370, 338] on label "Syntax" at bounding box center [493, 352] width 377 height 49
click at [330, 347] on input "Syntax" at bounding box center [323, 353] width 12 height 12
radio input "true"
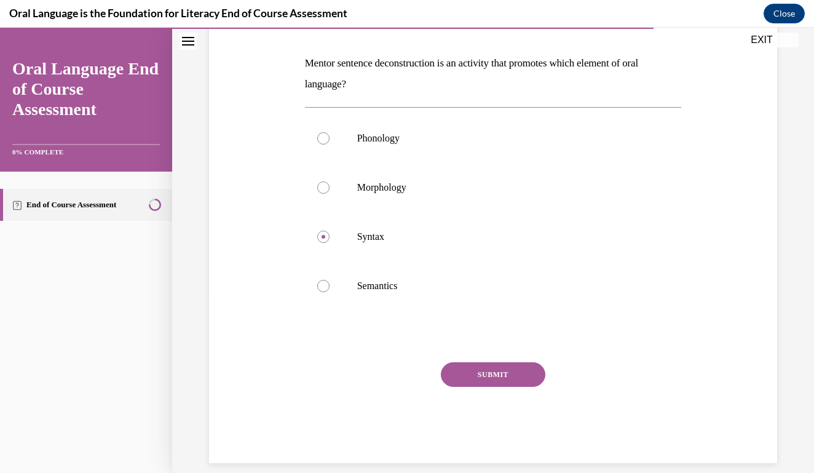
click at [467, 379] on button "SUBMIT" at bounding box center [493, 374] width 105 height 25
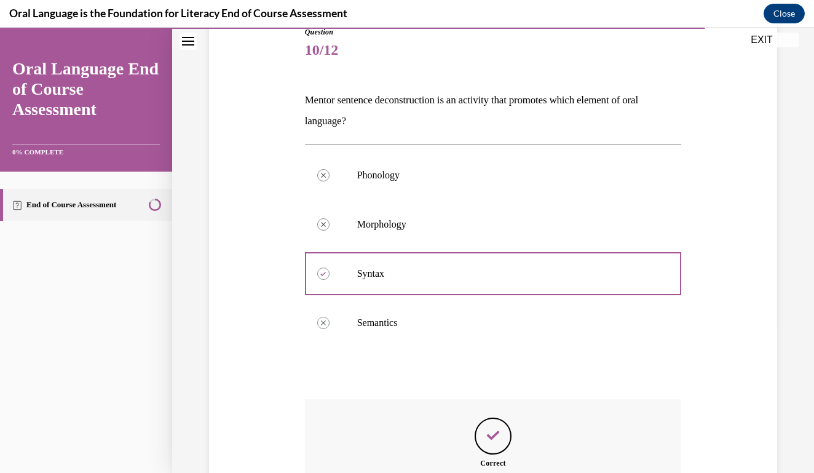
scroll to position [295, 0]
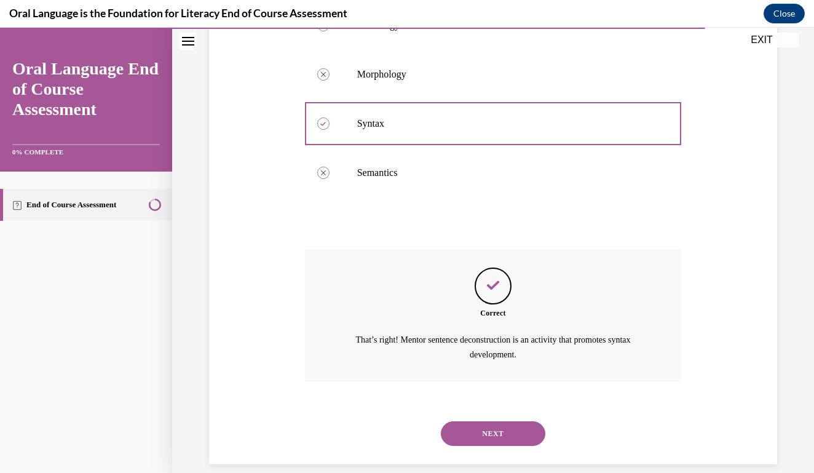
click at [502, 421] on button "NEXT" at bounding box center [493, 433] width 105 height 25
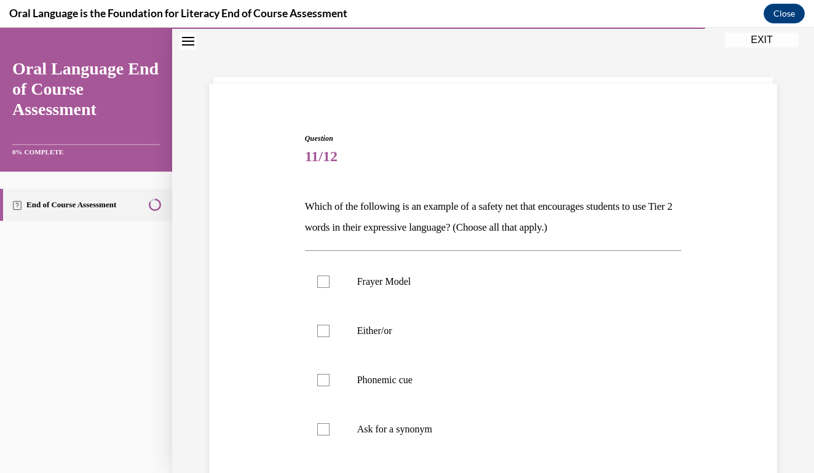
scroll to position [69, 0]
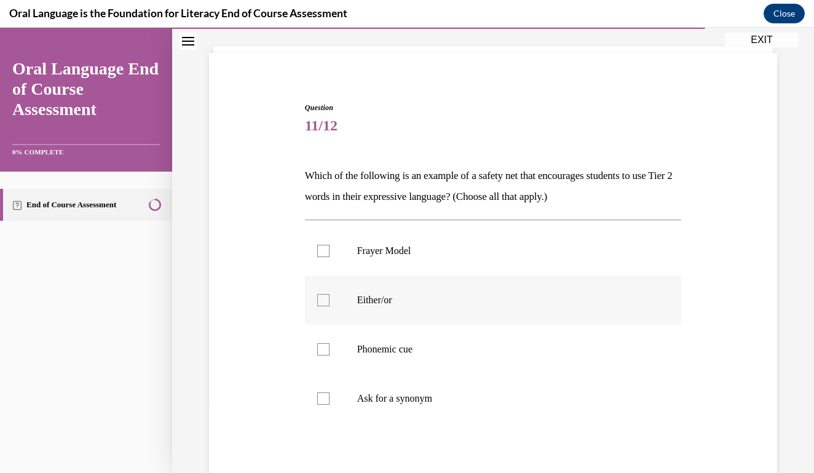
click at [383, 295] on p "Either/or" at bounding box center [504, 300] width 294 height 12
click at [330, 295] on input "Either/or" at bounding box center [323, 300] width 12 height 12
checkbox input "true"
click at [381, 350] on p "Phonemic cue" at bounding box center [504, 349] width 294 height 12
click at [330, 350] on input "Phonemic cue" at bounding box center [323, 349] width 12 height 12
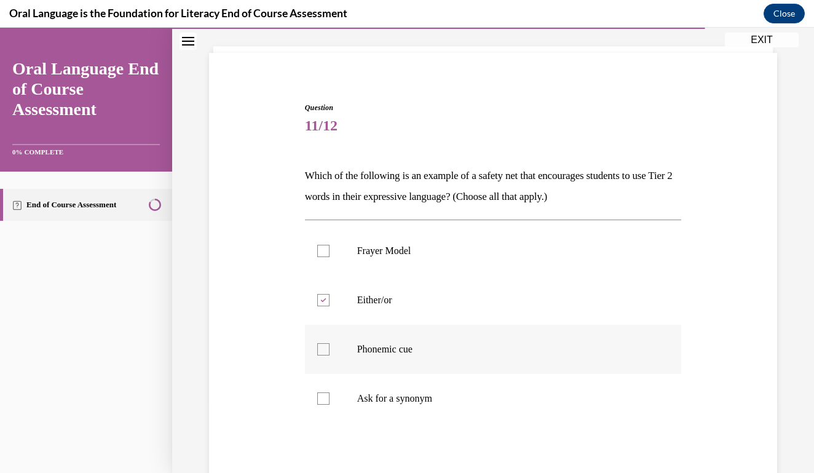
checkbox input "true"
click at [384, 381] on label "Ask for a synonym" at bounding box center [493, 398] width 377 height 49
click at [330, 392] on input "Ask for a synonym" at bounding box center [323, 398] width 12 height 12
checkbox input "true"
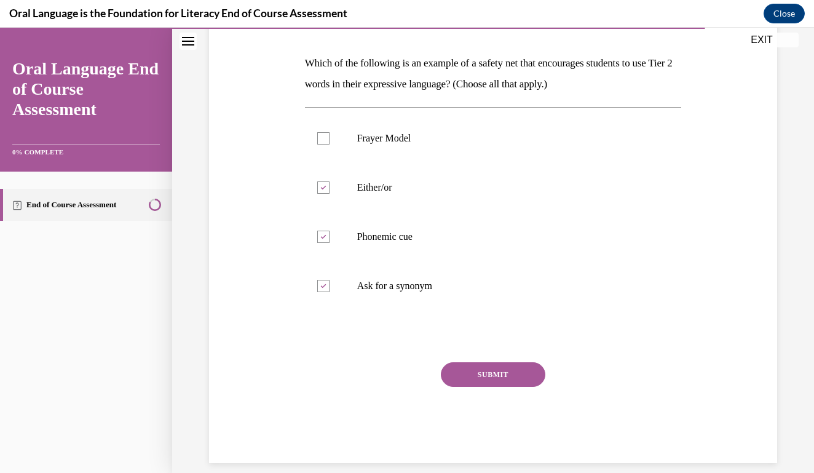
click at [474, 364] on button "SUBMIT" at bounding box center [493, 374] width 105 height 25
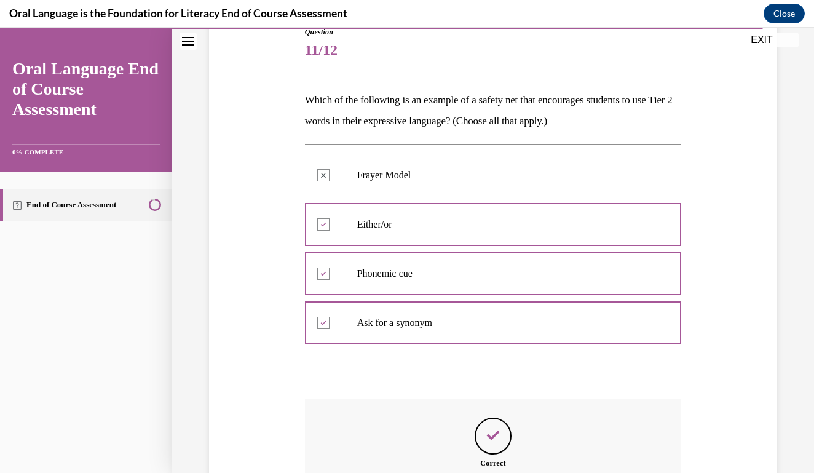
scroll to position [295, 0]
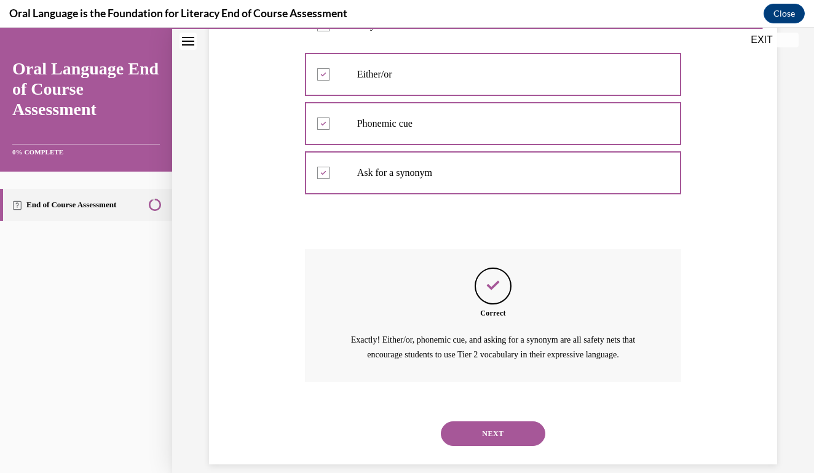
click at [466, 421] on button "NEXT" at bounding box center [493, 433] width 105 height 25
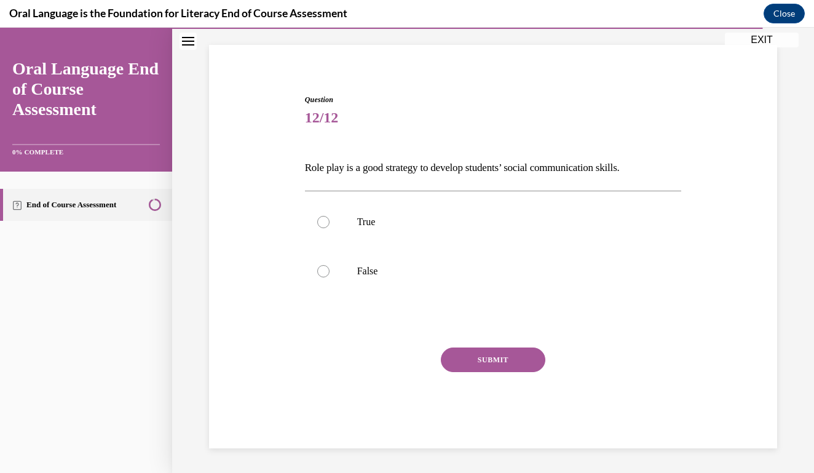
scroll to position [50, 0]
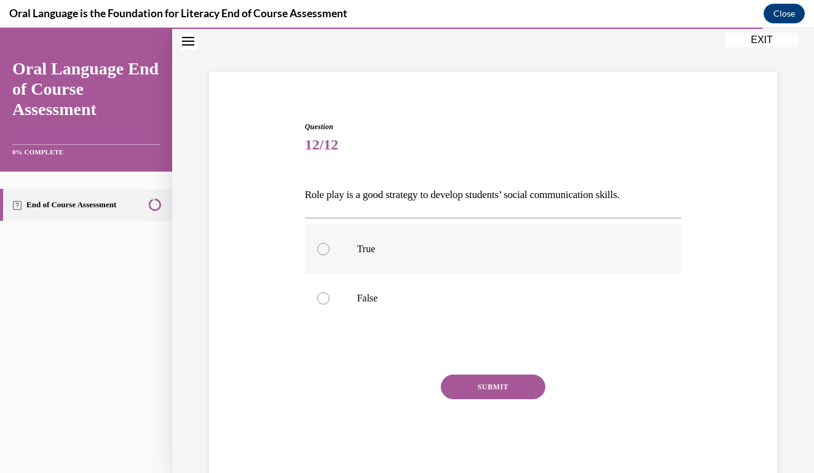
click at [398, 257] on label "True" at bounding box center [493, 249] width 377 height 49
click at [330, 255] on input "True" at bounding box center [323, 249] width 12 height 12
radio input "true"
click at [456, 389] on button "SUBMIT" at bounding box center [493, 387] width 105 height 25
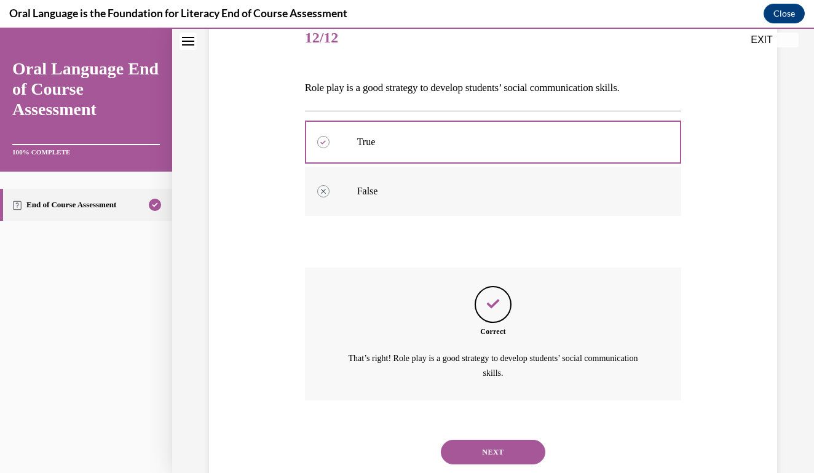
scroll to position [175, 0]
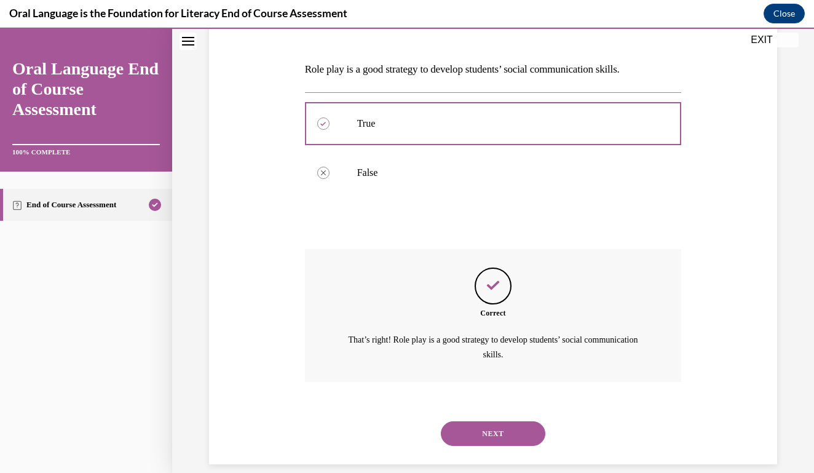
click at [495, 409] on div "NEXT" at bounding box center [493, 433] width 377 height 49
click at [495, 421] on button "NEXT" at bounding box center [493, 433] width 105 height 25
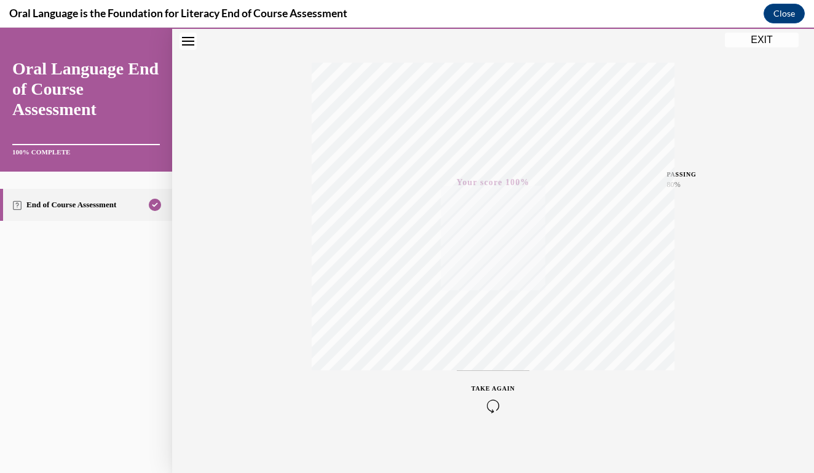
scroll to position [163, 0]
click at [749, 43] on button "EXIT" at bounding box center [762, 40] width 74 height 15
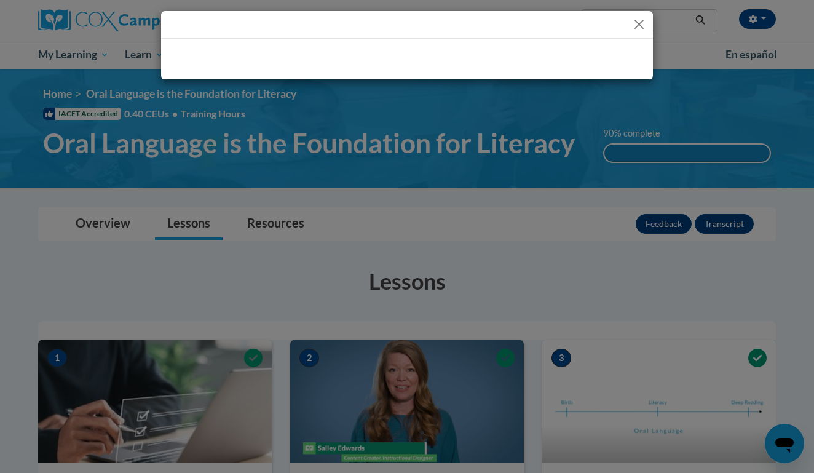
scroll to position [0, 0]
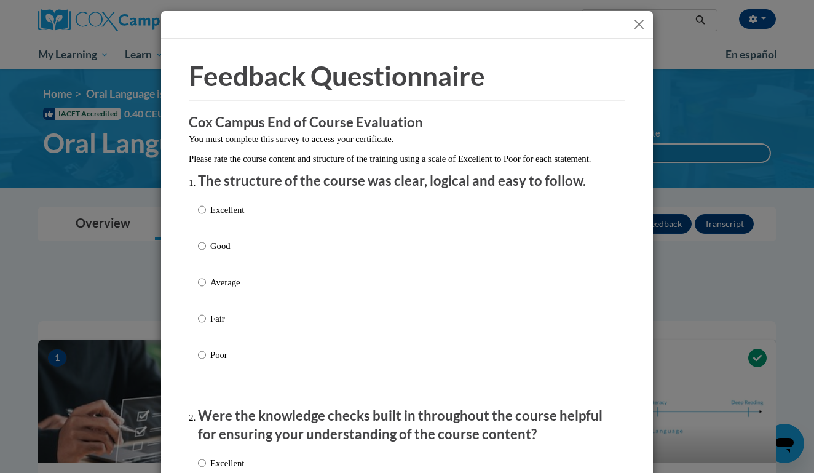
click at [300, 217] on div "Excellent Good Average Fair Poor" at bounding box center [407, 297] width 418 height 201
click at [257, 223] on div "Excellent Good Average Fair Poor" at bounding box center [407, 297] width 418 height 201
click at [218, 217] on p "Excellent" at bounding box center [227, 210] width 34 height 14
click at [206, 217] on input "Excellent" at bounding box center [202, 210] width 8 height 14
radio input "true"
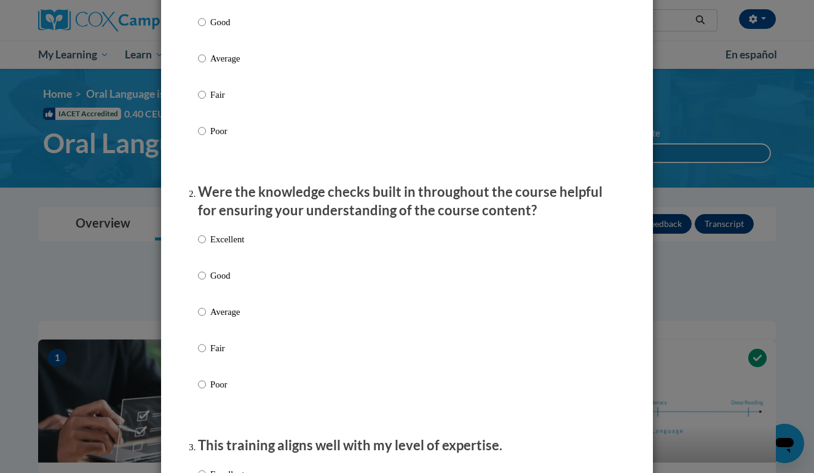
scroll to position [228, 0]
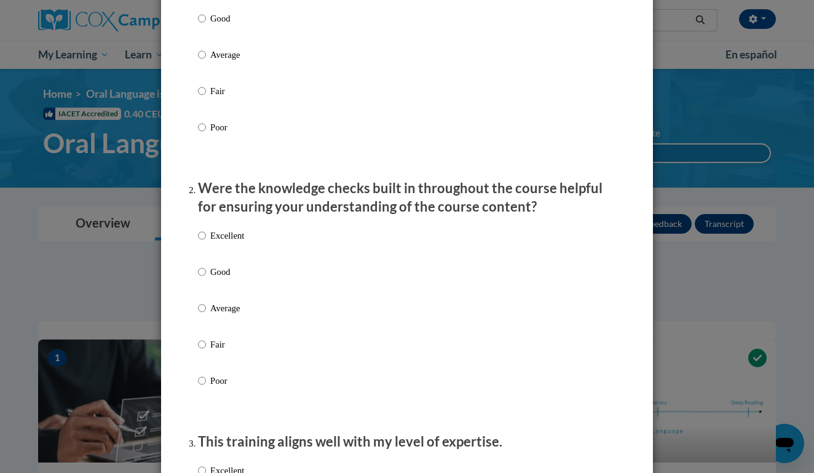
click at [205, 239] on div "Excellent Good Average Fair Poor" at bounding box center [221, 318] width 46 height 191
click at [205, 250] on label "Excellent" at bounding box center [221, 245] width 46 height 33
click at [205, 242] on input "Excellent" at bounding box center [202, 236] width 8 height 14
radio input "true"
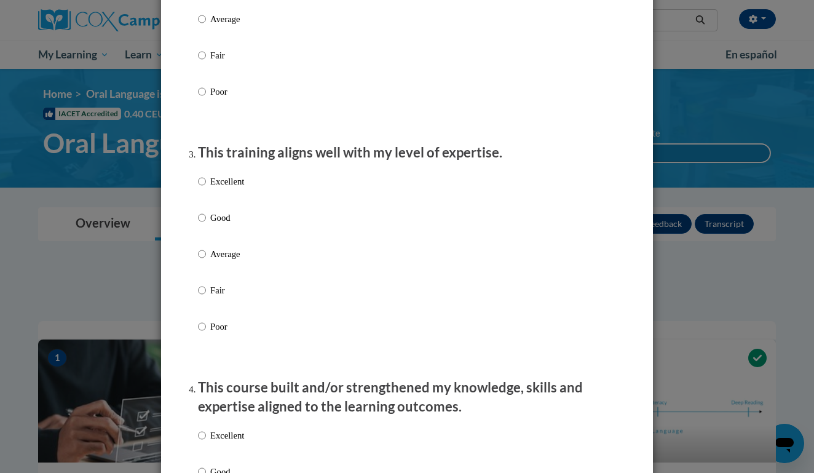
scroll to position [543, 0]
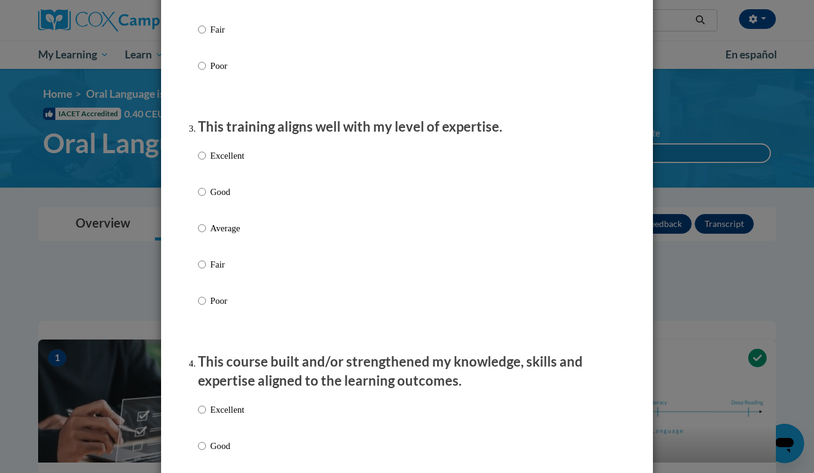
click at [202, 162] on input "Excellent" at bounding box center [202, 156] width 8 height 14
radio input "true"
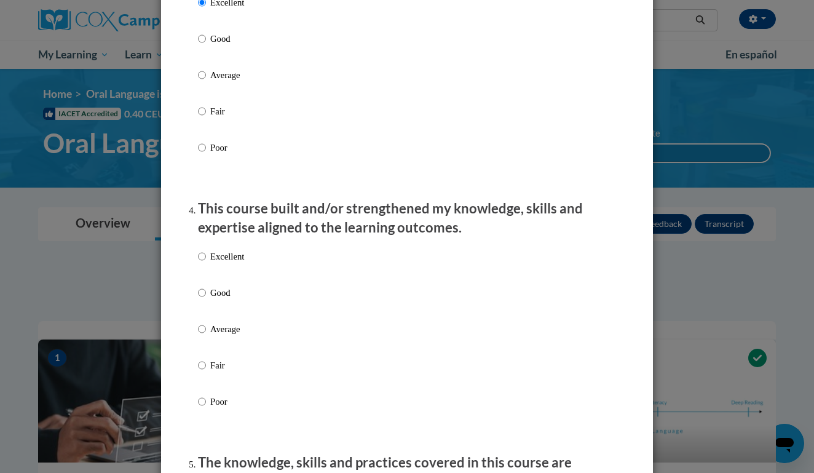
scroll to position [799, 0]
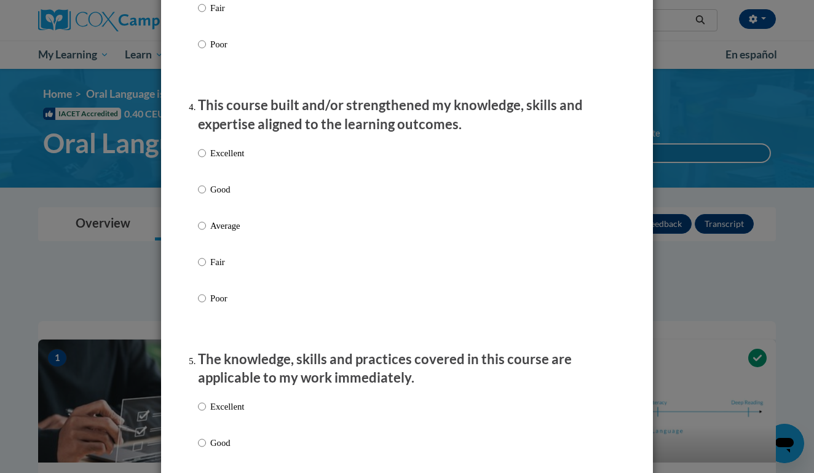
click at [205, 188] on div "Excellent Good Average Fair Poor" at bounding box center [221, 235] width 46 height 191
click at [203, 160] on input "Excellent" at bounding box center [202, 153] width 8 height 14
radio input "true"
click at [207, 468] on label "Good" at bounding box center [221, 452] width 46 height 33
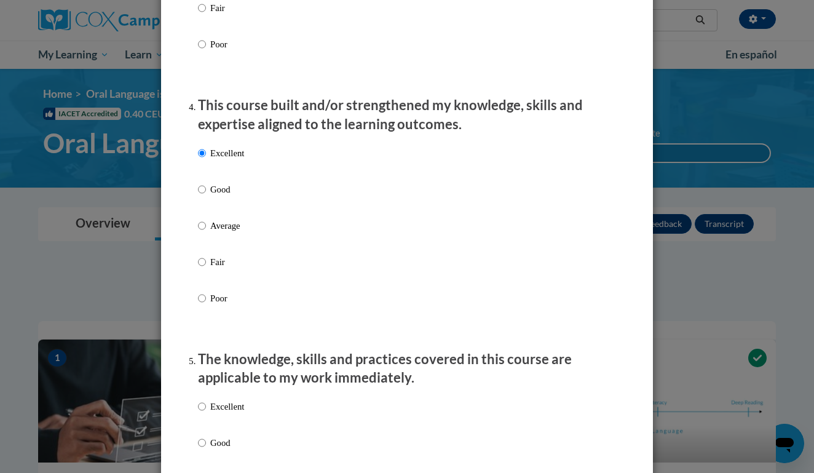
click at [206, 450] on input "Good" at bounding box center [202, 443] width 8 height 14
radio input "true"
click at [207, 463] on label "Good" at bounding box center [221, 452] width 46 height 33
click at [206, 450] on input "Good" at bounding box center [202, 443] width 8 height 14
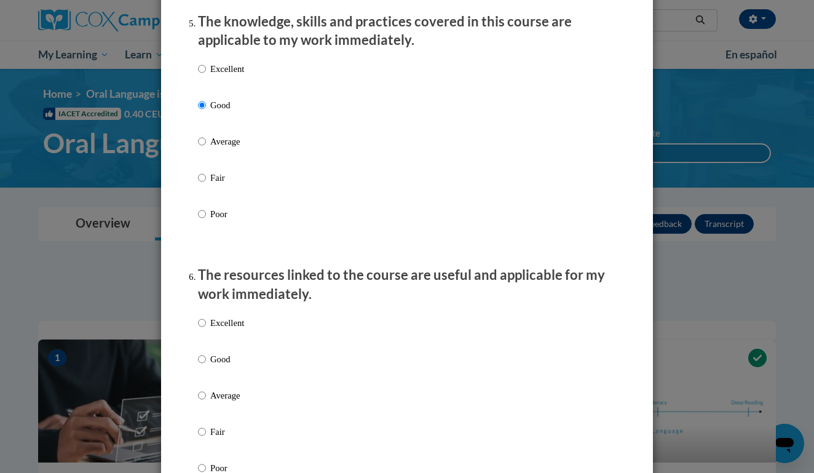
scroll to position [1154, 0]
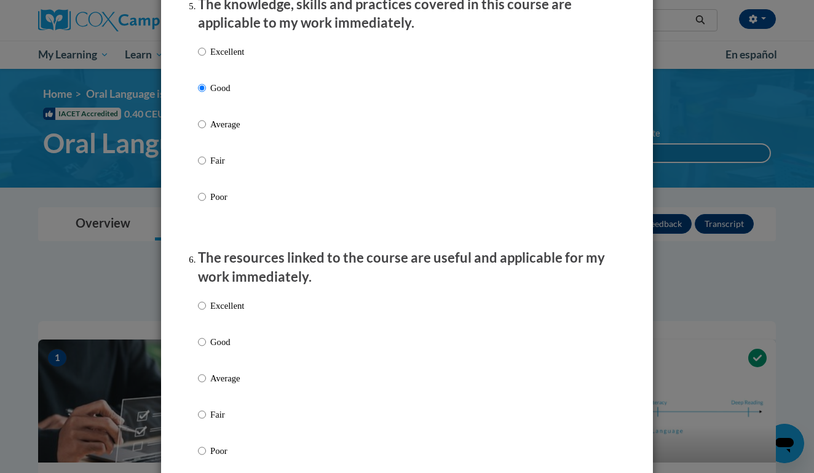
click at [203, 349] on input "Good" at bounding box center [202, 342] width 8 height 14
radio input "true"
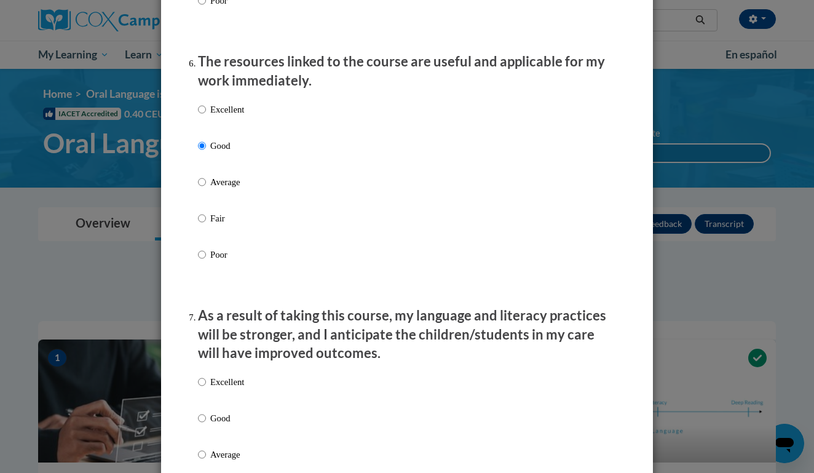
scroll to position [1486, 0]
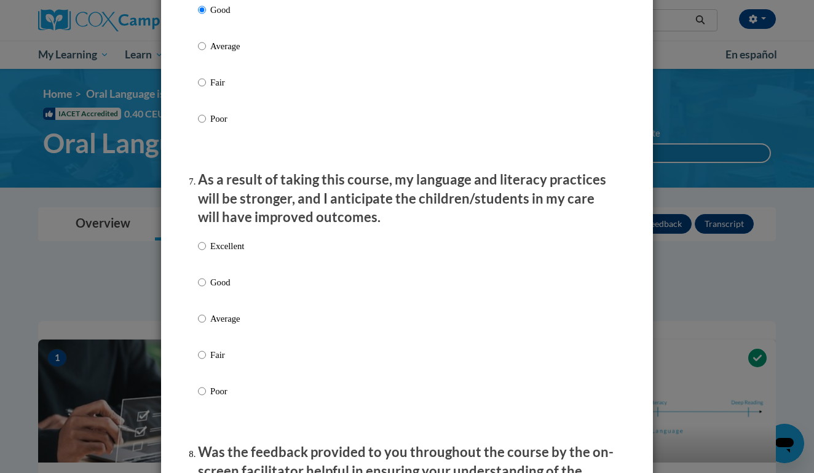
click at [210, 279] on label "Good" at bounding box center [221, 292] width 46 height 33
click at [206, 279] on input "Good" at bounding box center [202, 283] width 8 height 14
radio input "true"
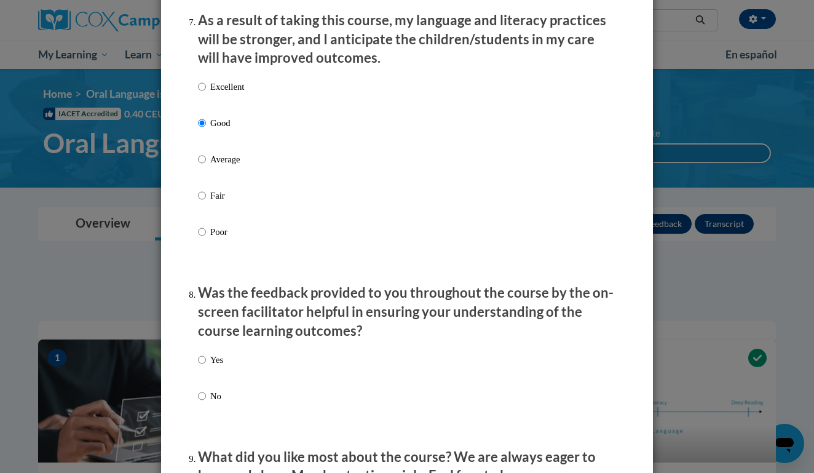
scroll to position [1705, 0]
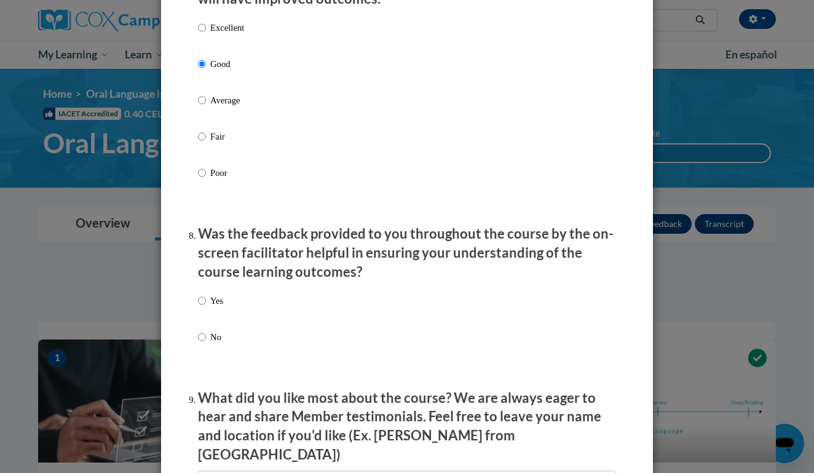
click at [208, 306] on label "Yes" at bounding box center [210, 310] width 25 height 33
click at [206, 306] on input "Yes" at bounding box center [202, 301] width 8 height 14
radio input "true"
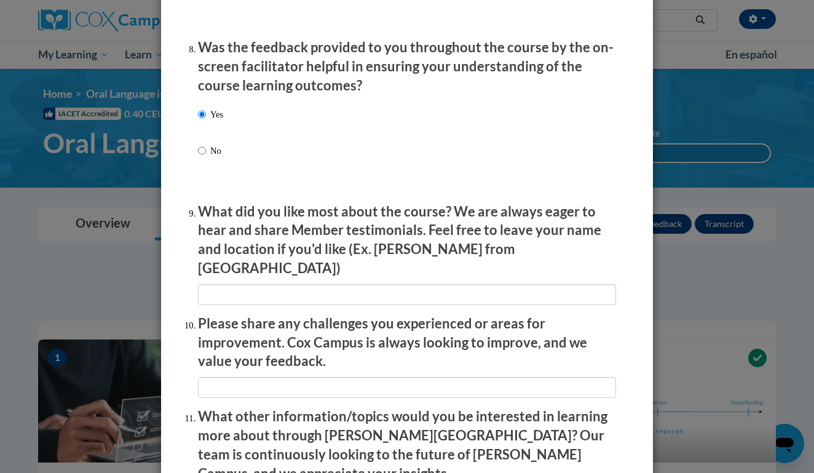
scroll to position [1910, 0]
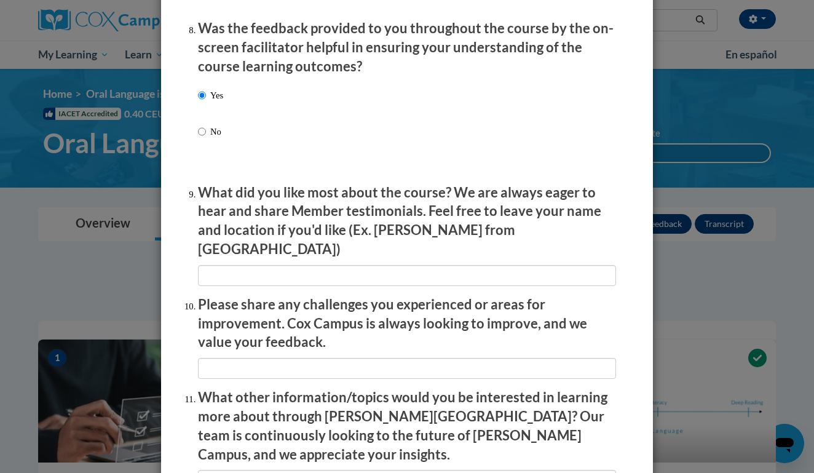
click at [222, 238] on p "What did you like most about the course? We are always eager to hear and share …" at bounding box center [407, 221] width 418 height 76
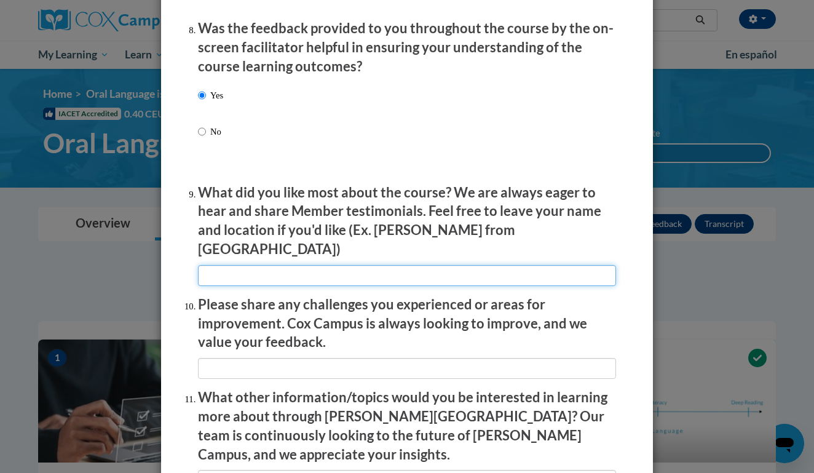
click at [222, 265] on input "textbox" at bounding box center [407, 275] width 418 height 21
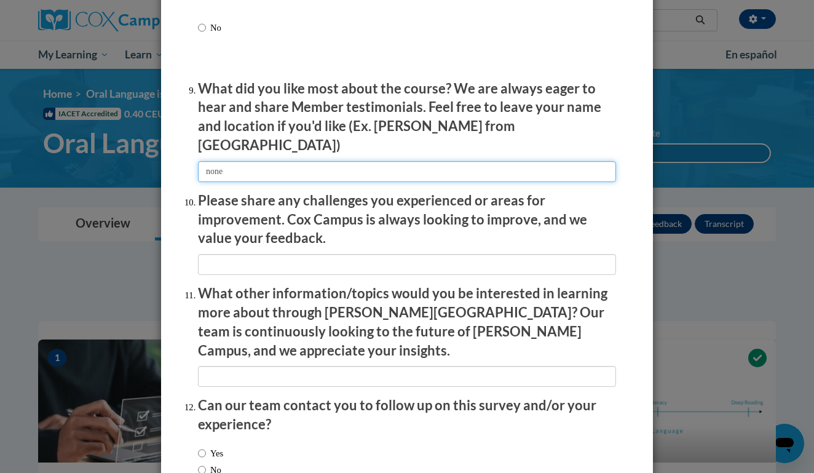
scroll to position [2059, 0]
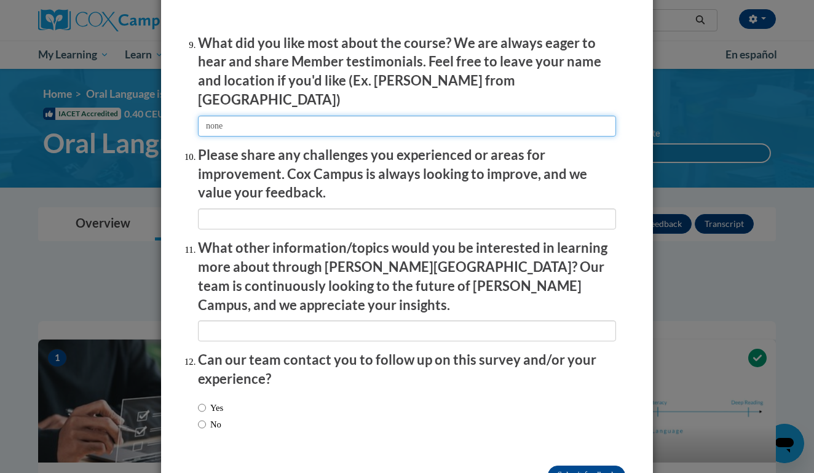
type input "none"
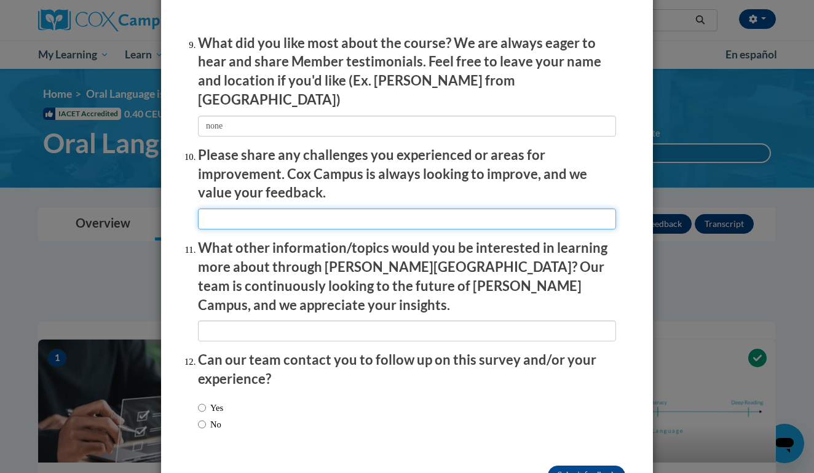
click at [236, 209] on input "textbox" at bounding box center [407, 219] width 418 height 21
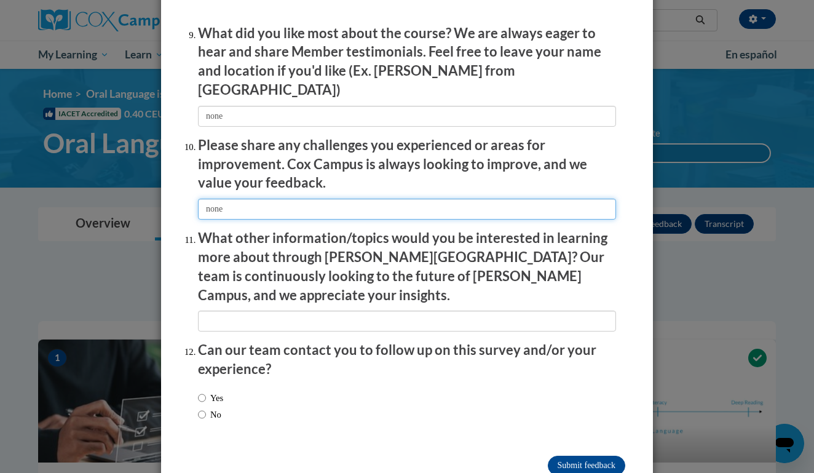
scroll to position [2069, 0]
type input "none"
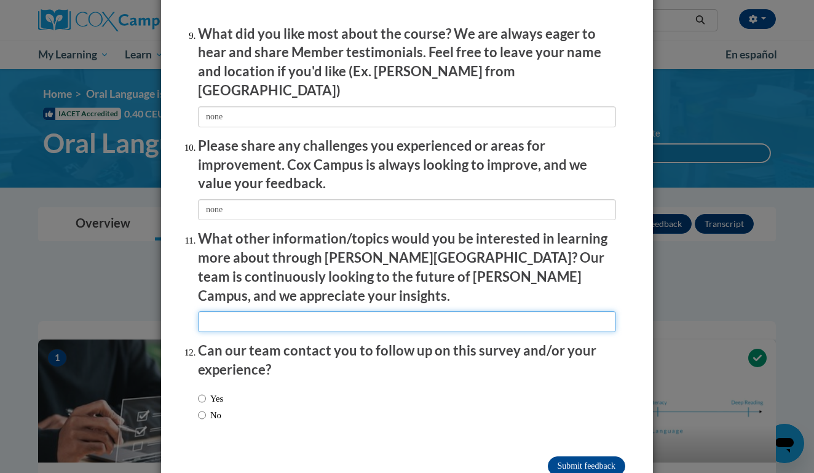
click at [238, 311] on input "textbox" at bounding box center [407, 321] width 418 height 21
type input "none"
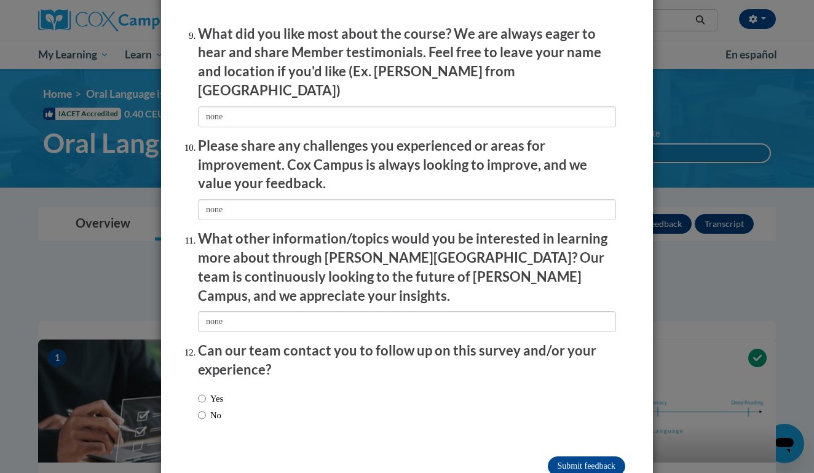
click at [209, 408] on label "No" at bounding box center [209, 415] width 23 height 14
click at [206, 408] on input "No" at bounding box center [202, 415] width 8 height 14
radio input "true"
click at [555, 456] on input "Submit feedback" at bounding box center [587, 466] width 78 height 20
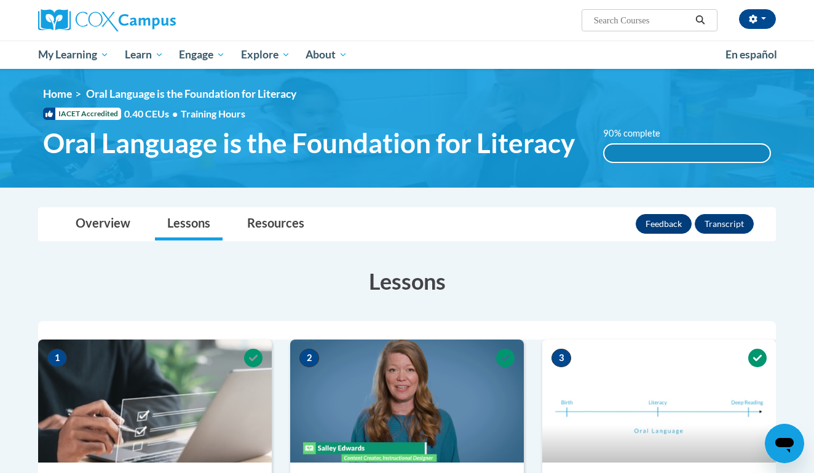
scroll to position [0, 0]
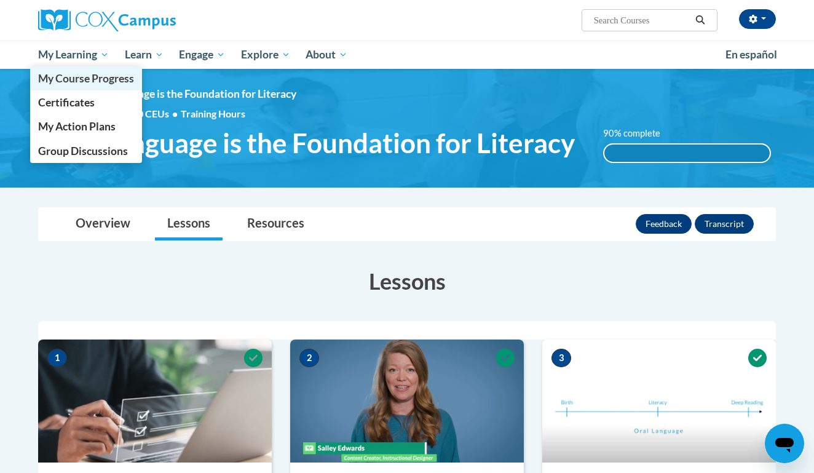
click at [103, 81] on span "My Course Progress" at bounding box center [86, 78] width 96 height 13
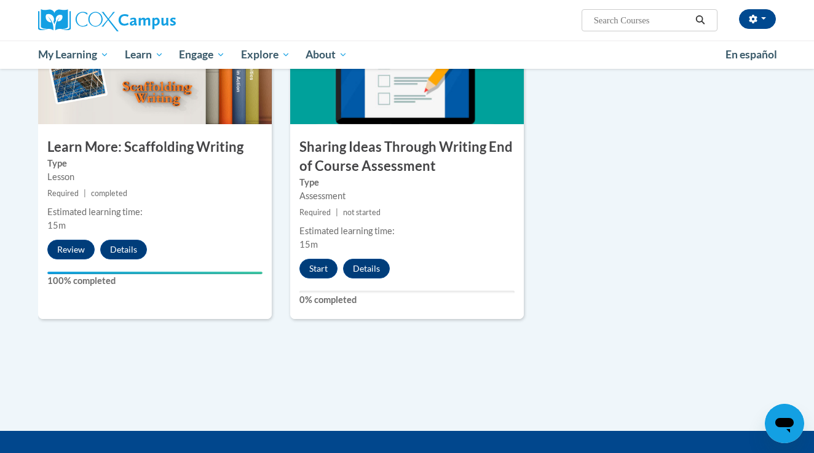
scroll to position [1695, 0]
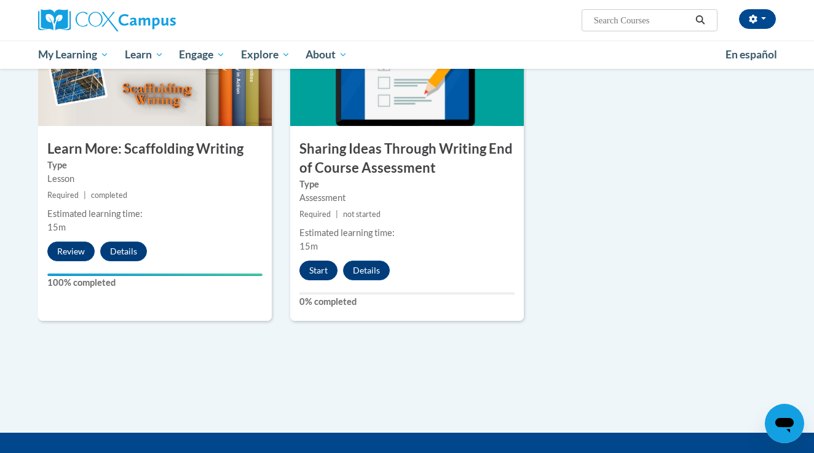
click at [321, 261] on button "Start" at bounding box center [319, 271] width 38 height 20
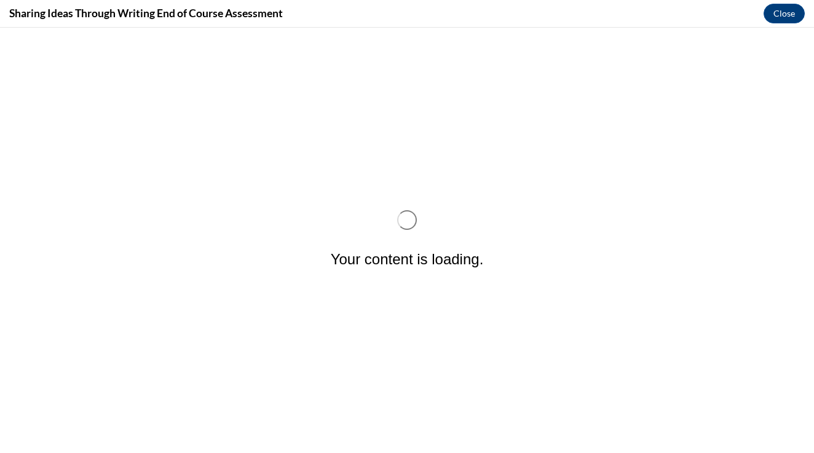
scroll to position [0, 0]
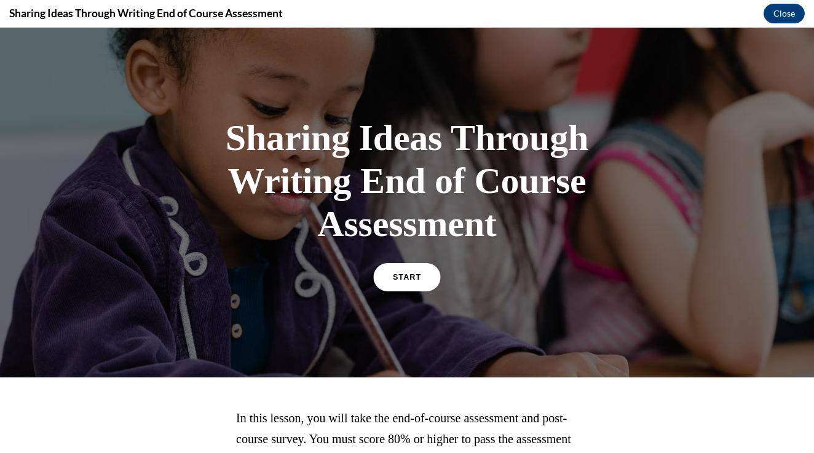
click at [403, 282] on link "START" at bounding box center [406, 277] width 67 height 28
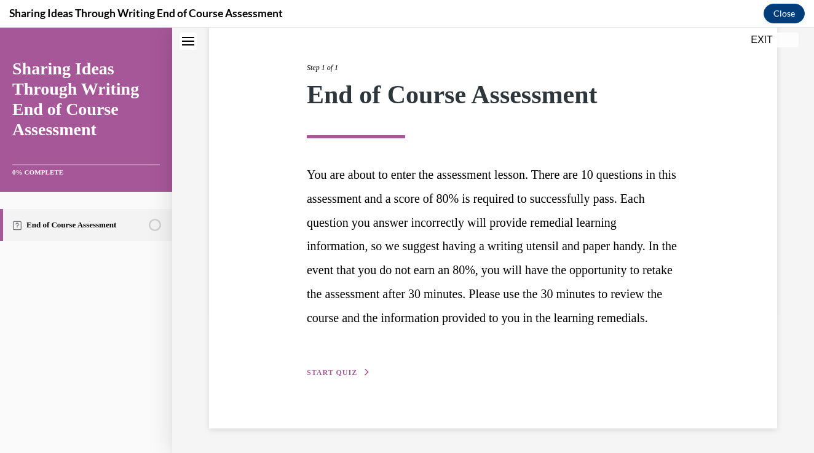
scroll to position [156, 0]
click at [337, 383] on div "Step 1 of 1 End of Course Assessment You are about to enter the assessment less…" at bounding box center [493, 207] width 568 height 444
click at [340, 372] on span "START QUIZ" at bounding box center [332, 372] width 50 height 9
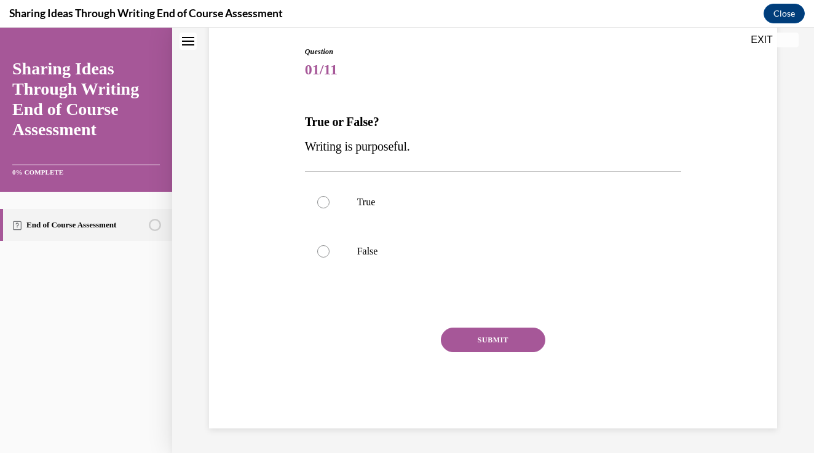
scroll to position [110, 0]
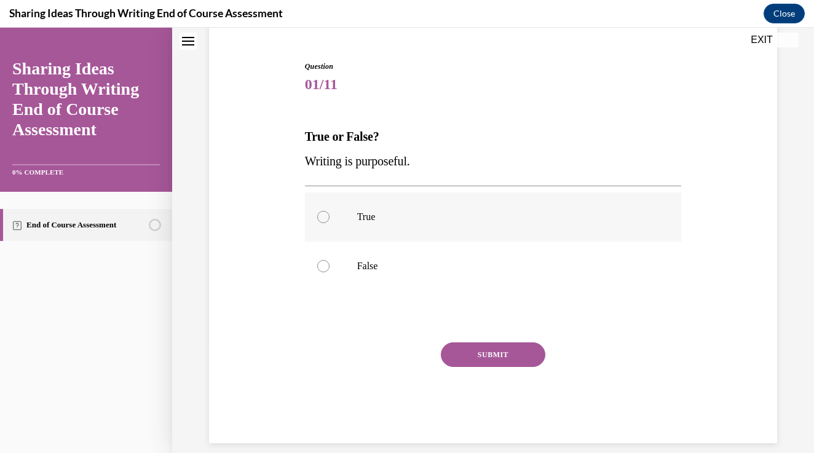
click at [344, 233] on label "True" at bounding box center [493, 217] width 377 height 49
click at [330, 223] on input "True" at bounding box center [323, 217] width 12 height 12
radio input "true"
click at [471, 351] on button "SUBMIT" at bounding box center [493, 355] width 105 height 25
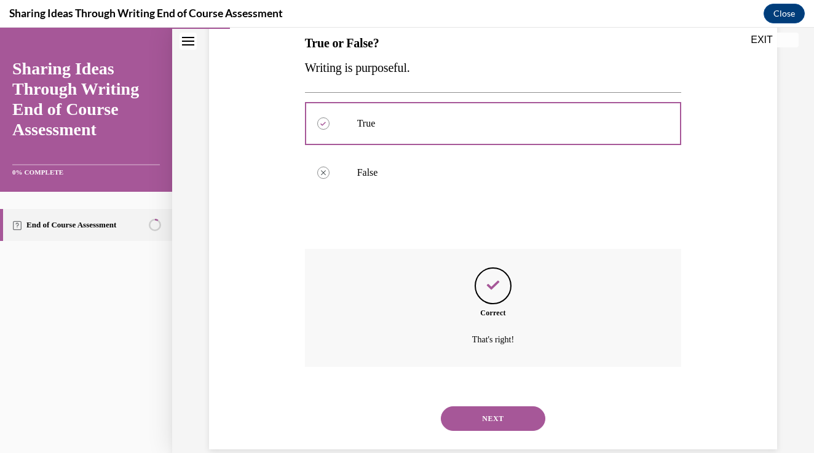
scroll to position [209, 0]
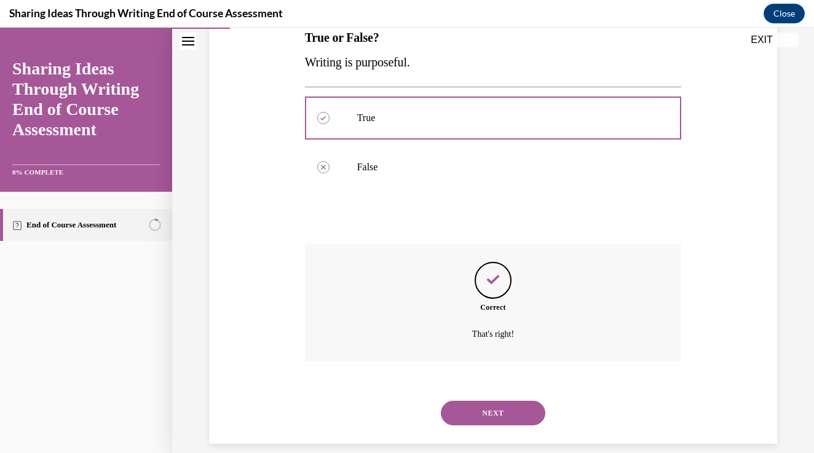
click at [497, 401] on button "NEXT" at bounding box center [493, 413] width 105 height 25
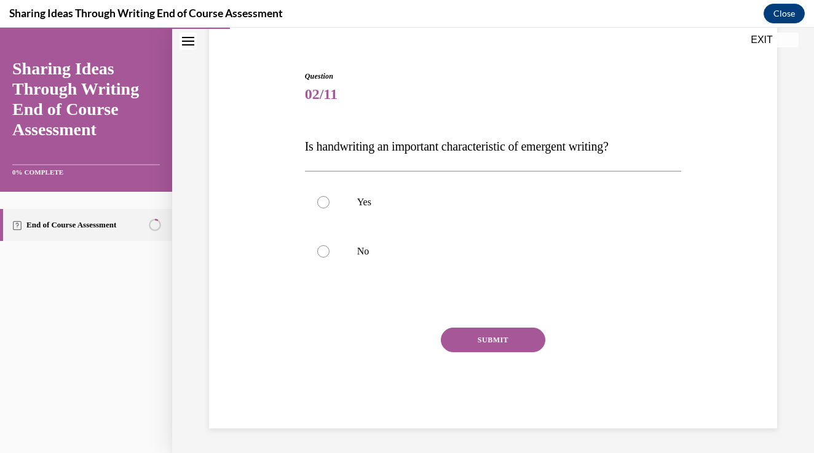
scroll to position [86, 0]
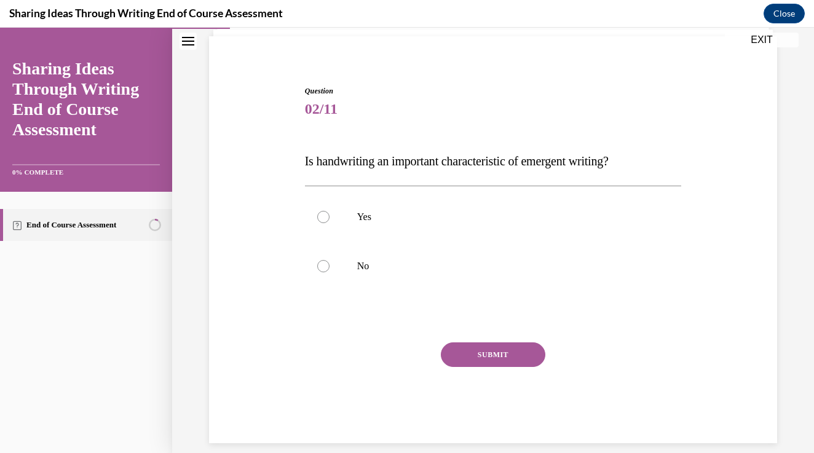
click at [357, 323] on div at bounding box center [493, 316] width 377 height 15
click at [352, 356] on div "SUBMIT" at bounding box center [493, 374] width 377 height 62
click at [366, 357] on div "SUBMIT" at bounding box center [493, 374] width 377 height 62
click at [330, 350] on div "SUBMIT" at bounding box center [493, 374] width 377 height 62
click at [328, 350] on div "SUBMIT" at bounding box center [493, 374] width 377 height 62
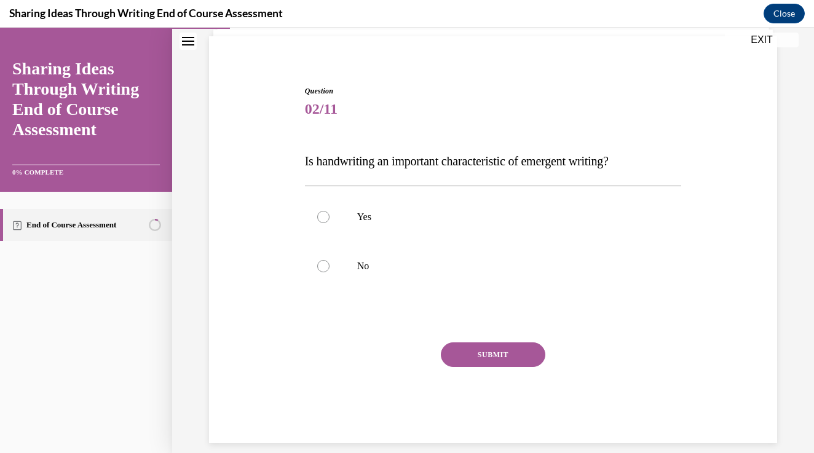
click at [325, 350] on div "SUBMIT" at bounding box center [493, 374] width 377 height 62
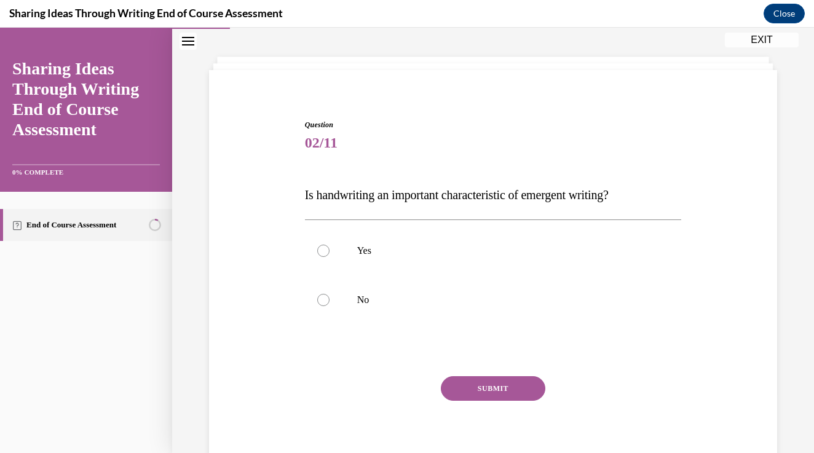
scroll to position [52, 0]
click at [322, 292] on label "No" at bounding box center [493, 299] width 377 height 49
click at [322, 293] on input "No" at bounding box center [323, 299] width 12 height 12
radio input "true"
click at [499, 392] on button "SUBMIT" at bounding box center [493, 388] width 105 height 25
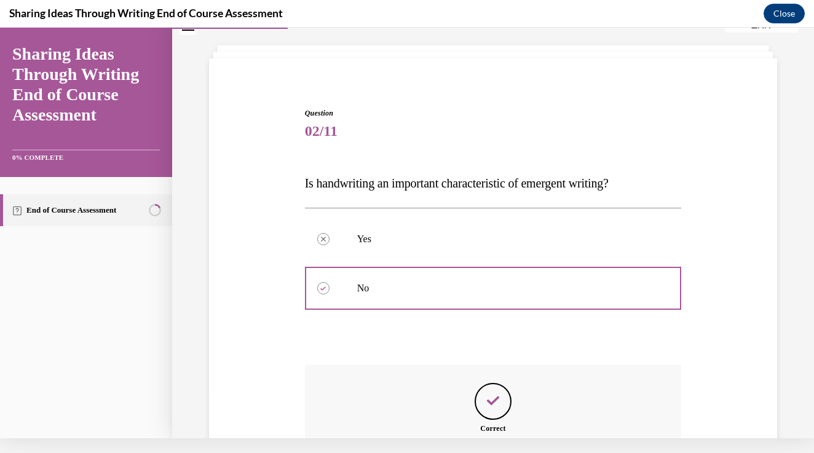
scroll to position [185, 0]
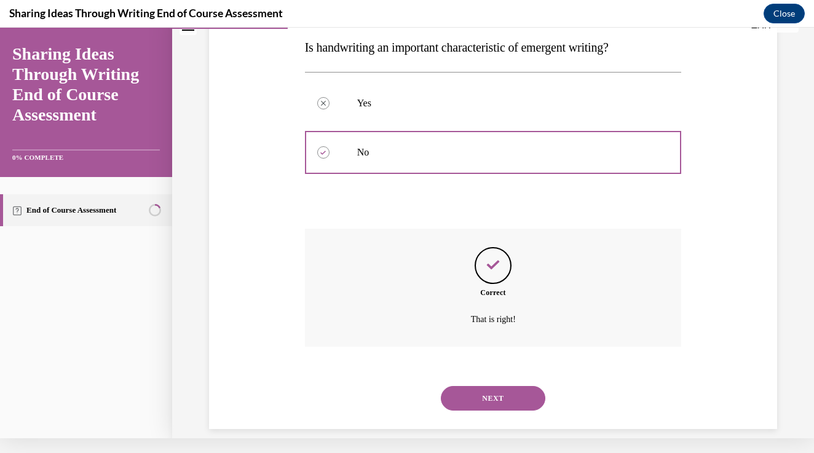
click at [472, 388] on button "NEXT" at bounding box center [493, 398] width 105 height 25
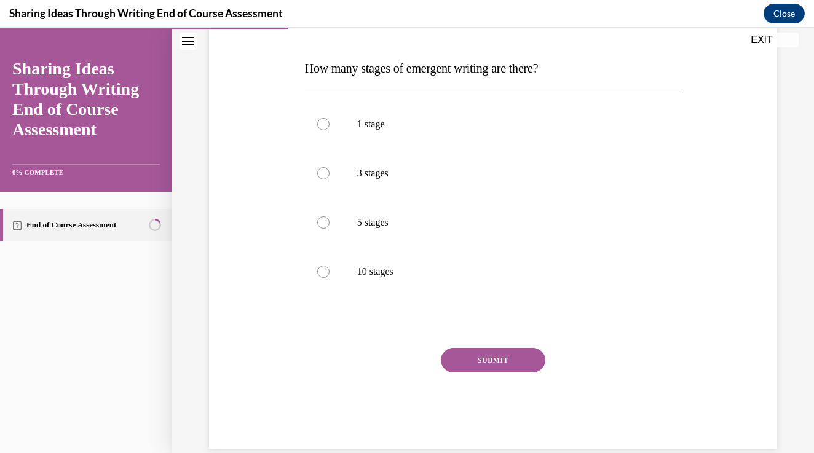
click at [346, 393] on div "SUBMIT" at bounding box center [493, 379] width 377 height 62
click at [327, 400] on div "SUBMIT" at bounding box center [493, 379] width 377 height 62
click at [322, 402] on div "SUBMIT" at bounding box center [493, 379] width 377 height 62
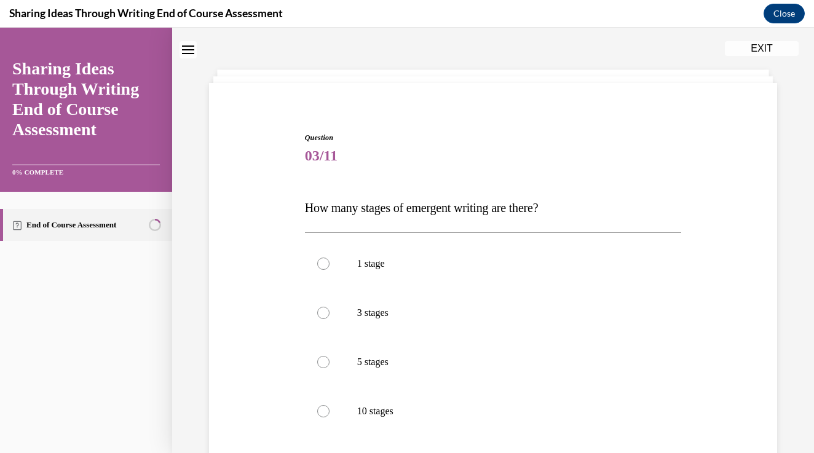
scroll to position [56, 0]
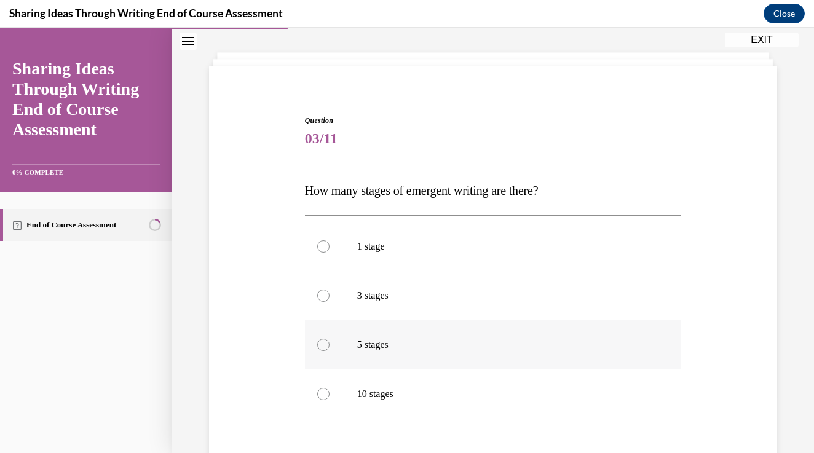
click at [326, 352] on label "5 stages" at bounding box center [493, 344] width 377 height 49
click at [326, 351] on input "5 stages" at bounding box center [323, 345] width 12 height 12
radio input "true"
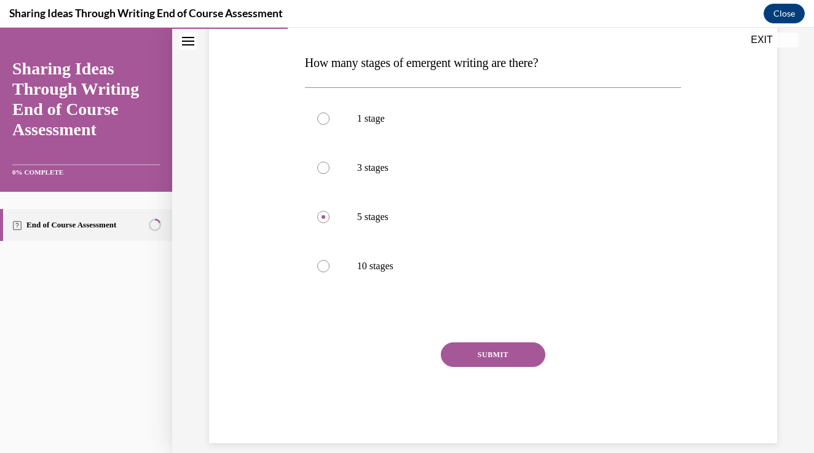
click at [455, 352] on button "SUBMIT" at bounding box center [493, 355] width 105 height 25
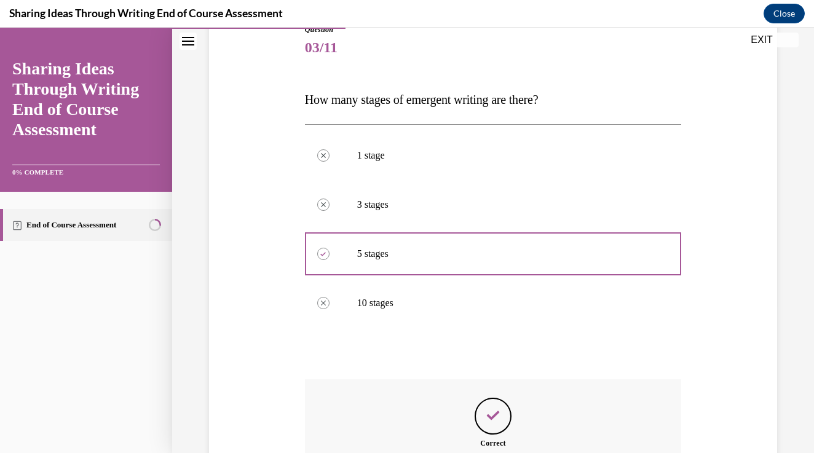
scroll to position [283, 0]
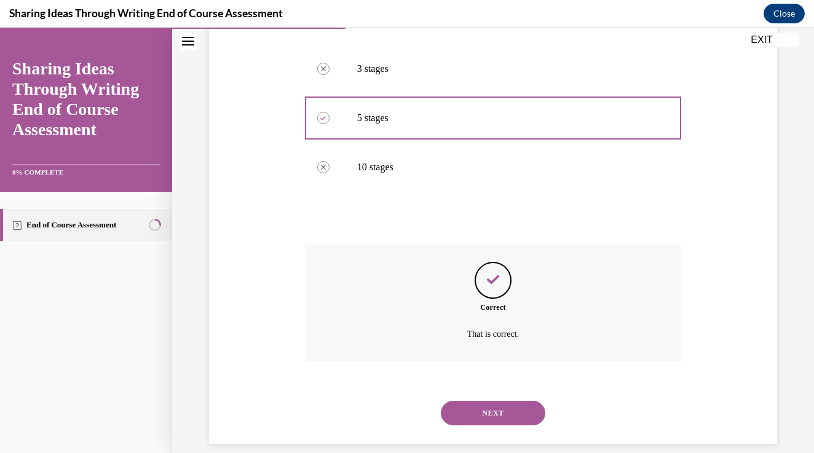
click at [478, 401] on button "NEXT" at bounding box center [493, 413] width 105 height 25
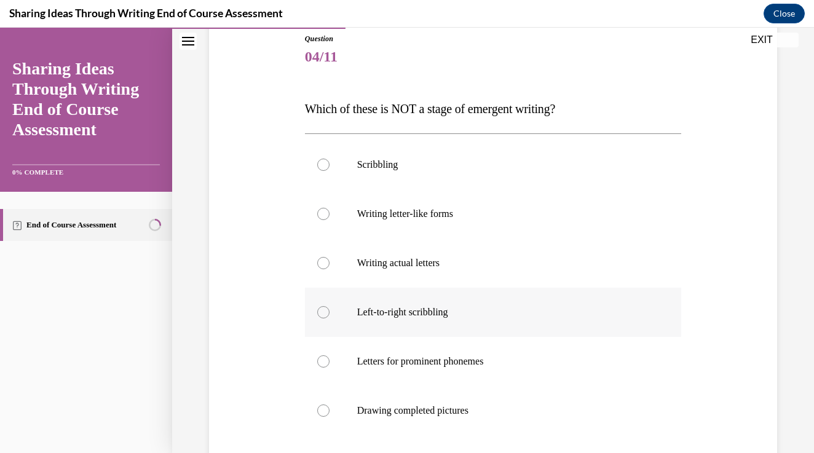
scroll to position [139, 0]
click at [387, 402] on label "Drawing completed pictures" at bounding box center [493, 409] width 377 height 49
click at [330, 404] on input "Drawing completed pictures" at bounding box center [323, 410] width 12 height 12
radio input "true"
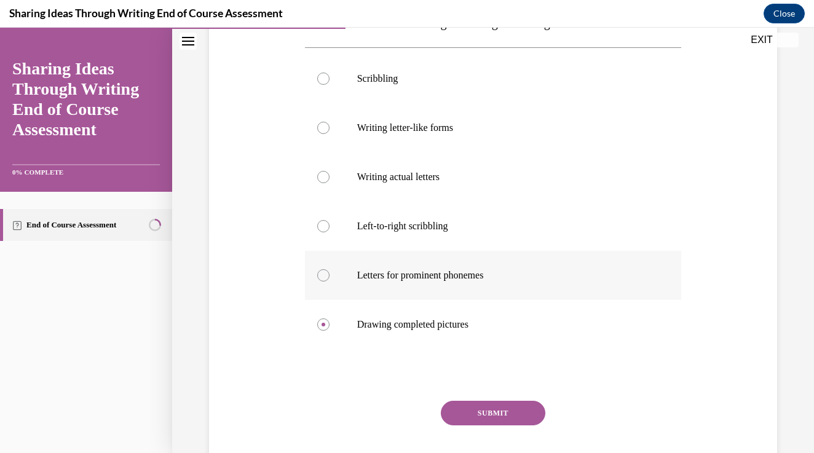
scroll to position [272, 0]
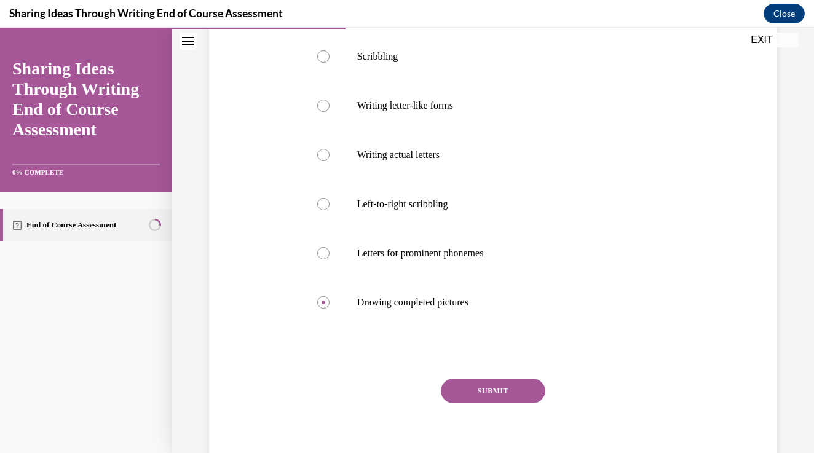
click at [459, 397] on button "SUBMIT" at bounding box center [493, 391] width 105 height 25
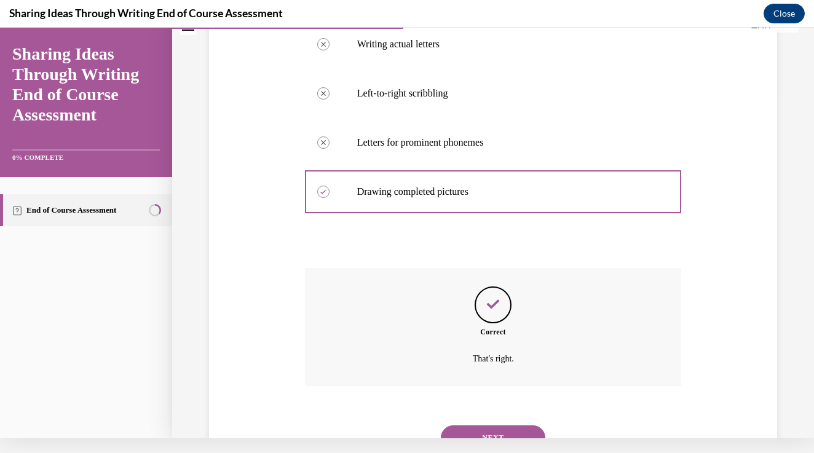
scroll to position [381, 0]
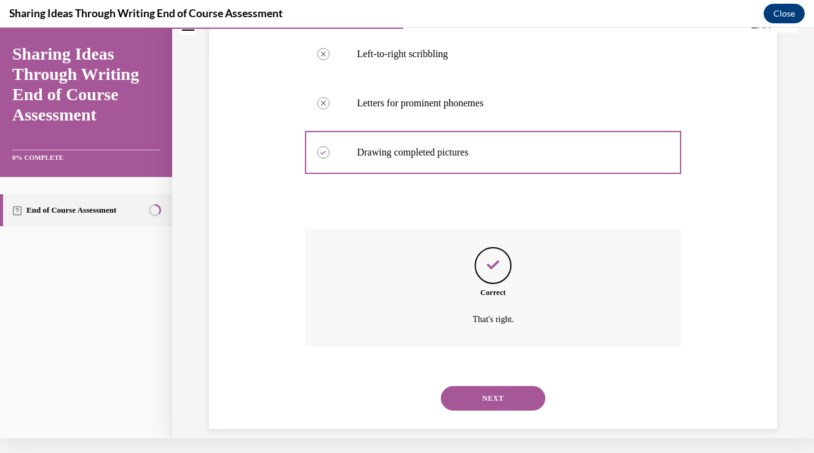
click at [488, 388] on button "NEXT" at bounding box center [493, 398] width 105 height 25
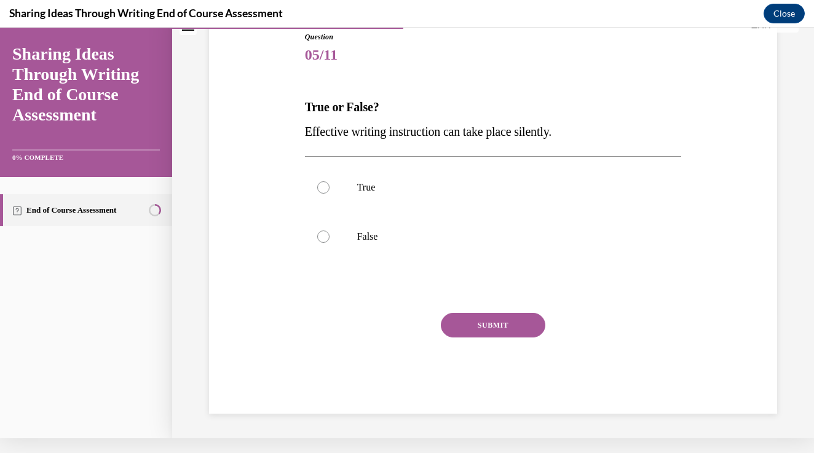
scroll to position [106, 0]
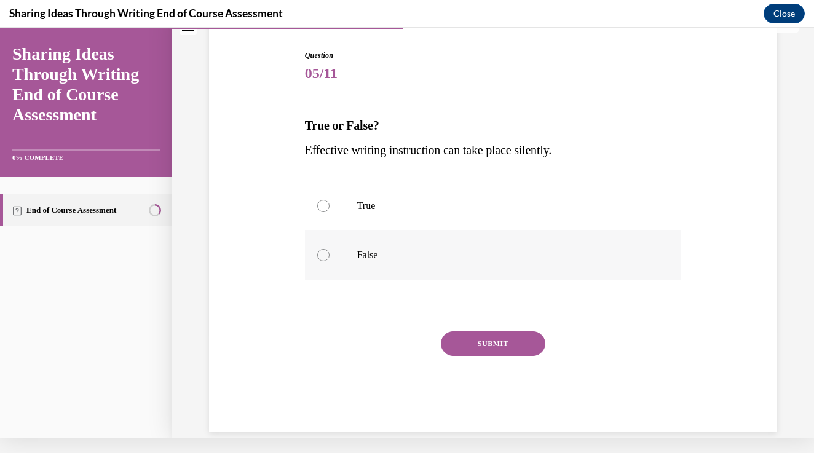
click at [384, 265] on label "False" at bounding box center [493, 255] width 377 height 49
click at [330, 261] on input "False" at bounding box center [323, 255] width 12 height 12
radio input "true"
click at [496, 344] on button "SUBMIT" at bounding box center [493, 344] width 105 height 25
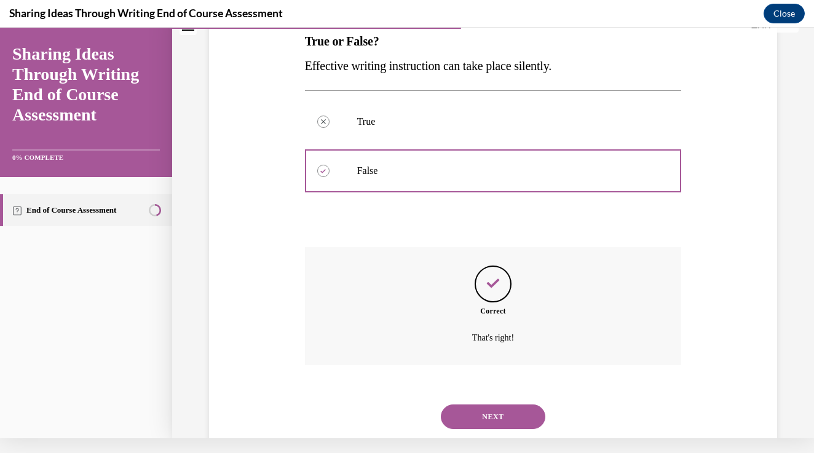
scroll to position [209, 0]
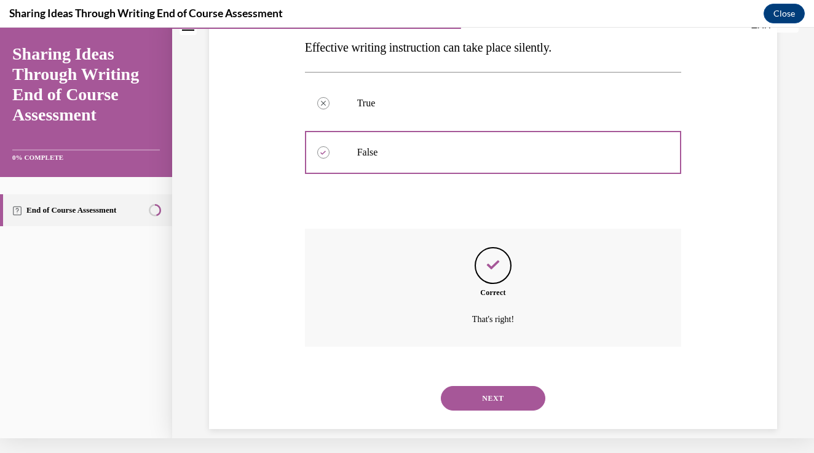
click at [482, 386] on button "NEXT" at bounding box center [493, 398] width 105 height 25
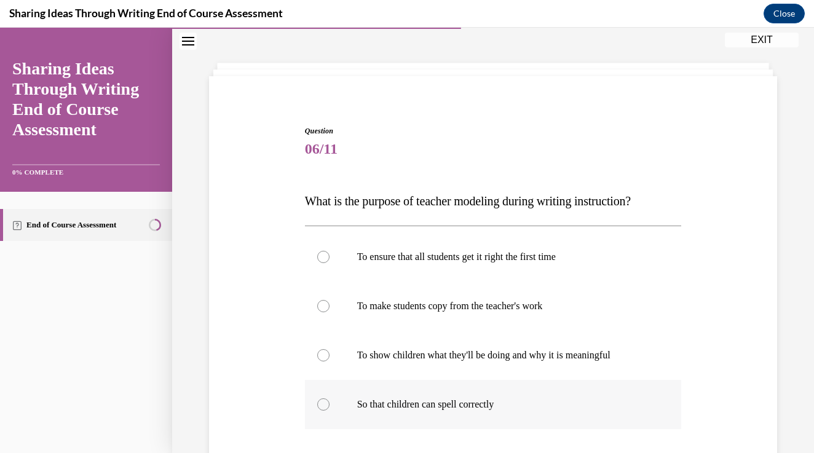
scroll to position [63, 0]
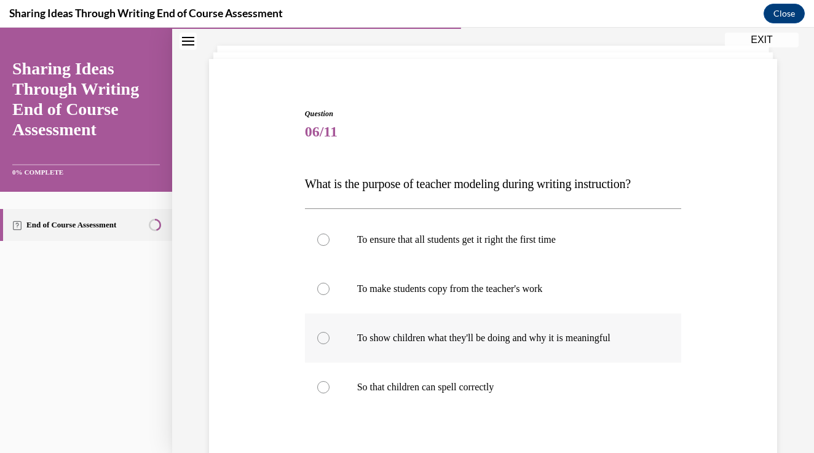
click at [375, 341] on p "To show children what they'll be doing and why it is meaningful" at bounding box center [504, 338] width 294 height 12
click at [330, 341] on input "To show children what they'll be doing and why it is meaningful" at bounding box center [323, 338] width 12 height 12
radio input "true"
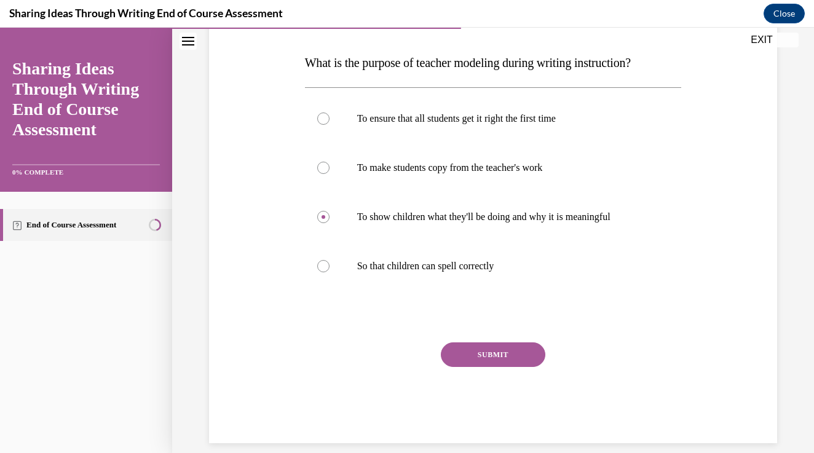
click at [474, 347] on button "SUBMIT" at bounding box center [493, 355] width 105 height 25
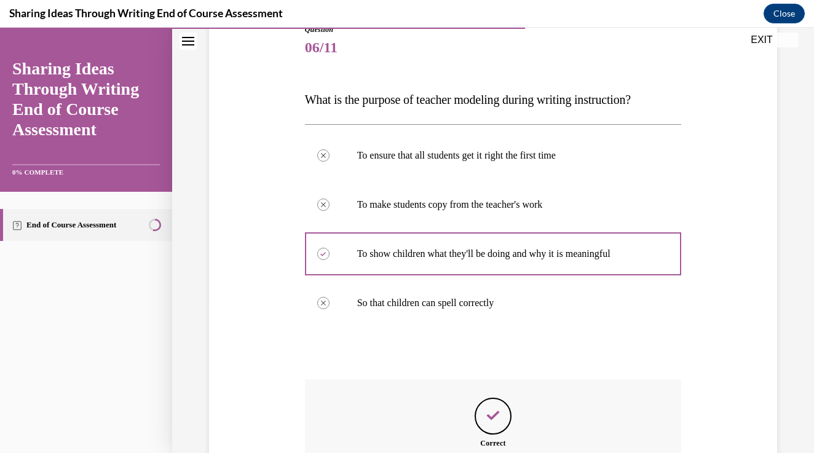
scroll to position [283, 0]
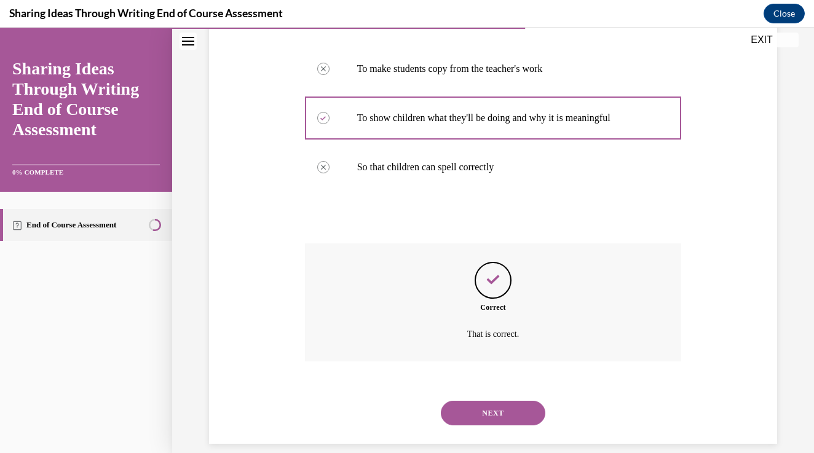
click at [506, 401] on button "NEXT" at bounding box center [493, 413] width 105 height 25
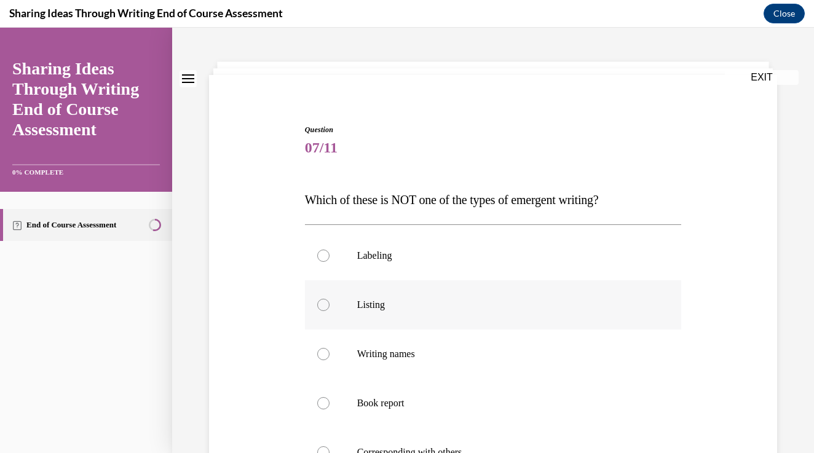
scroll to position [47, 0]
click at [370, 395] on label "Book report" at bounding box center [493, 402] width 377 height 49
click at [330, 397] on input "Book report" at bounding box center [323, 403] width 12 height 12
radio input "true"
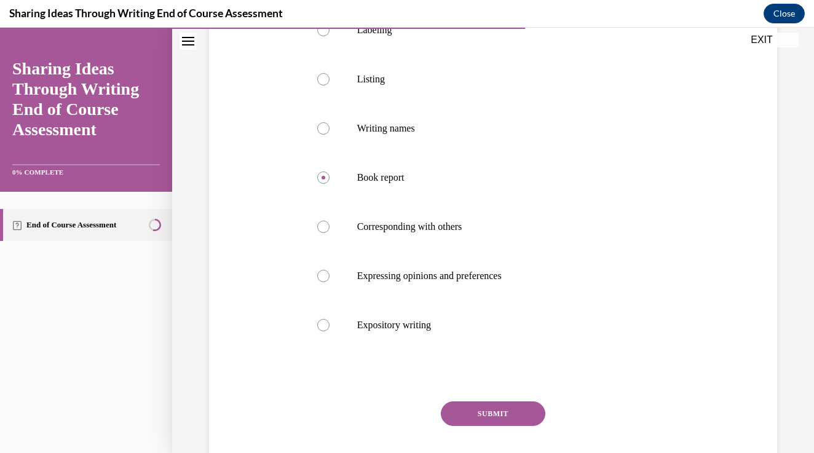
click at [460, 410] on button "SUBMIT" at bounding box center [493, 414] width 105 height 25
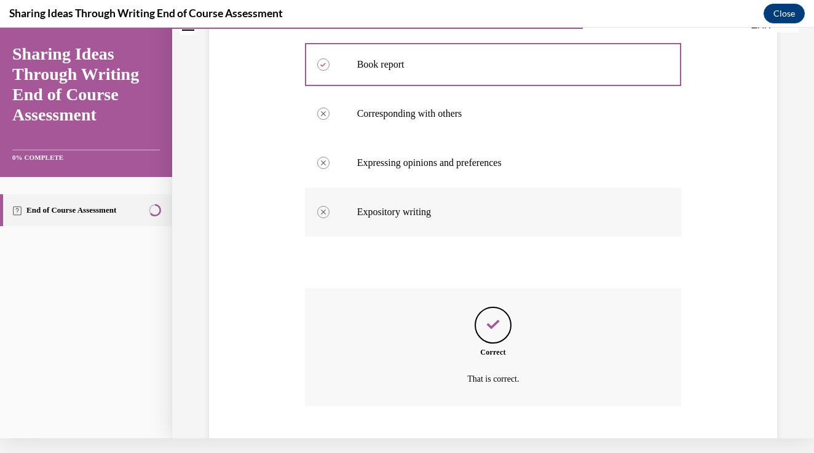
scroll to position [431, 0]
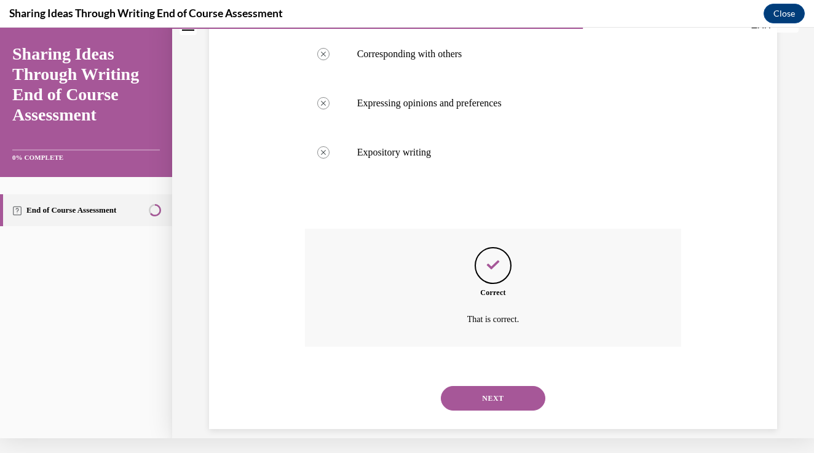
click at [474, 386] on button "NEXT" at bounding box center [493, 398] width 105 height 25
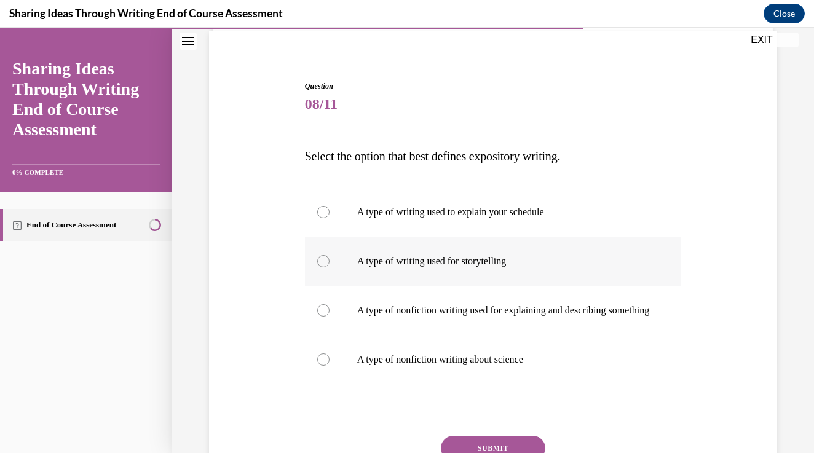
scroll to position [100, 0]
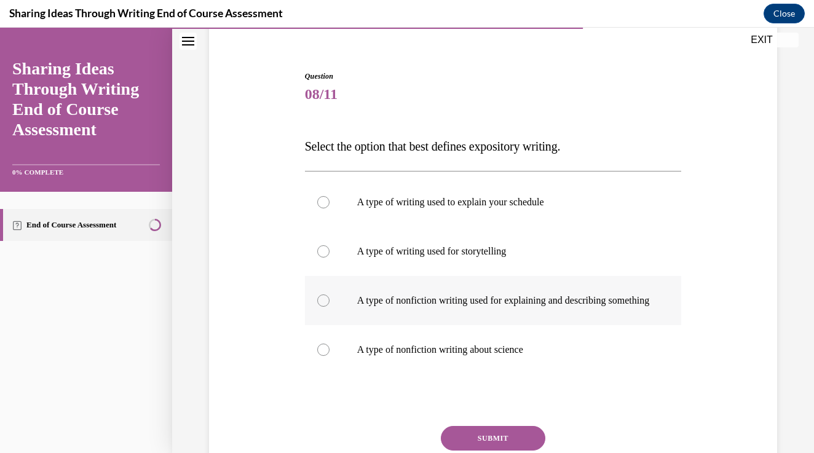
click at [354, 315] on label "A type of nonfiction writing used for explaining and describing something" at bounding box center [493, 300] width 377 height 49
click at [330, 307] on input "A type of nonfiction writing used for explaining and describing something" at bounding box center [323, 301] width 12 height 12
radio input "true"
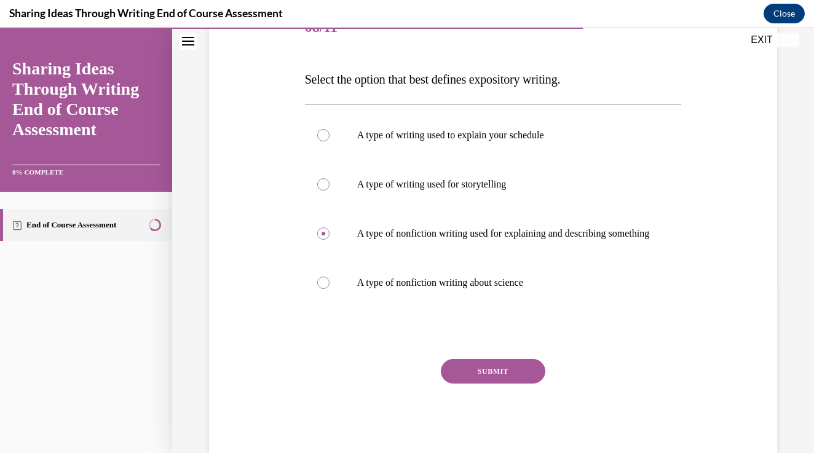
click at [466, 384] on button "SUBMIT" at bounding box center [493, 371] width 105 height 25
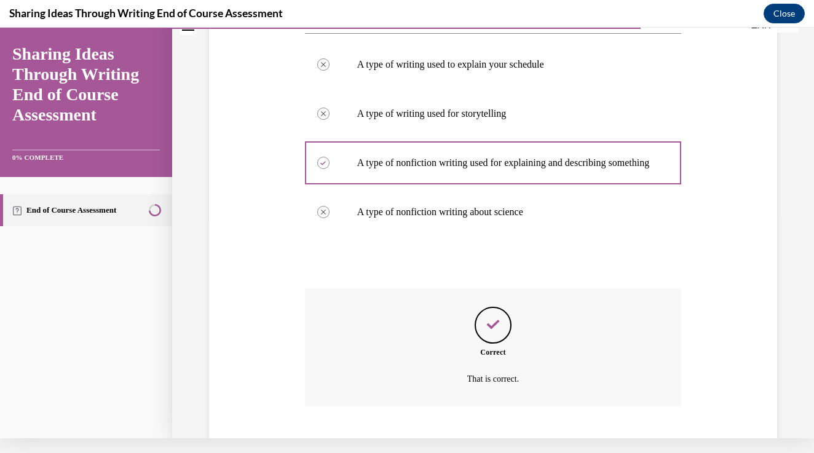
scroll to position [295, 0]
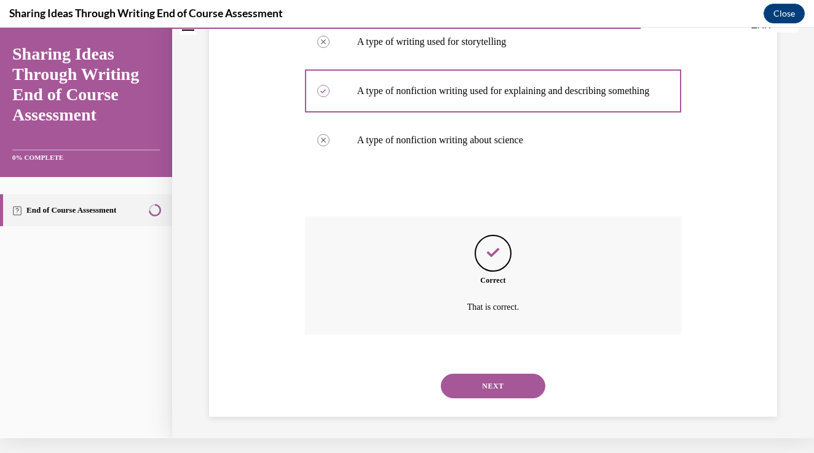
click at [490, 374] on button "NEXT" at bounding box center [493, 386] width 105 height 25
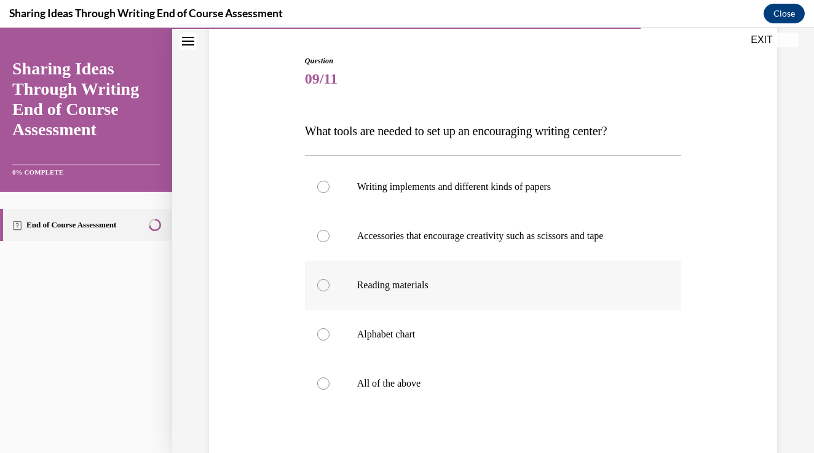
scroll to position [119, 0]
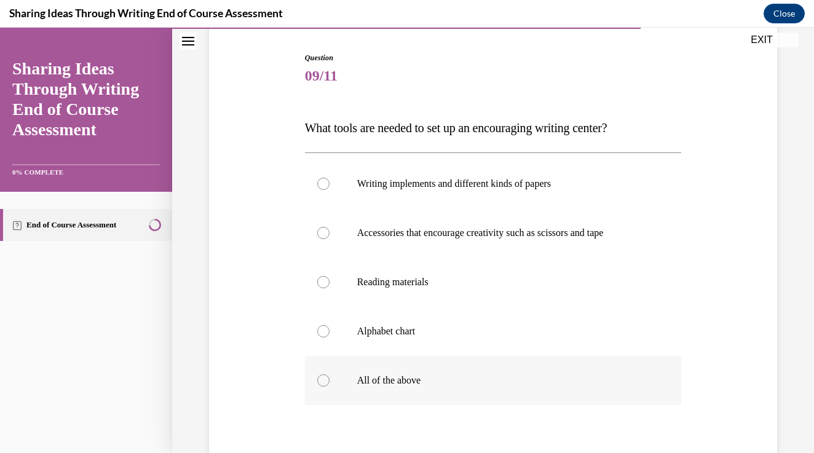
click at [390, 387] on label "All of the above" at bounding box center [493, 380] width 377 height 49
click at [330, 387] on input "All of the above" at bounding box center [323, 381] width 12 height 12
radio input "true"
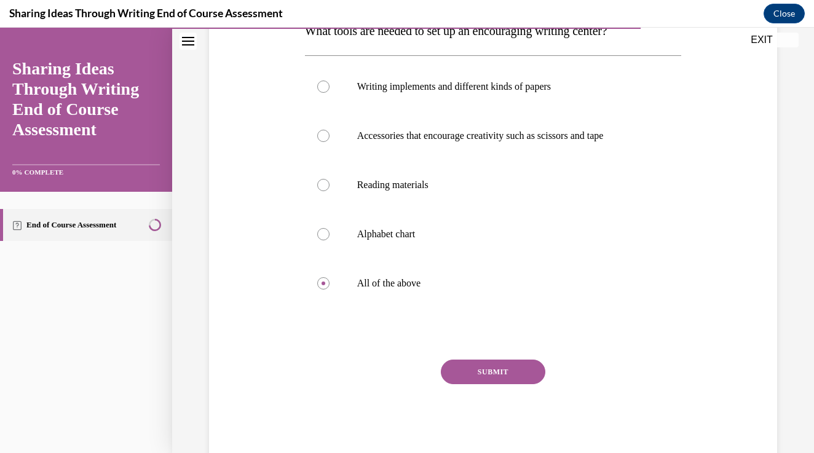
click at [459, 382] on button "SUBMIT" at bounding box center [493, 372] width 105 height 25
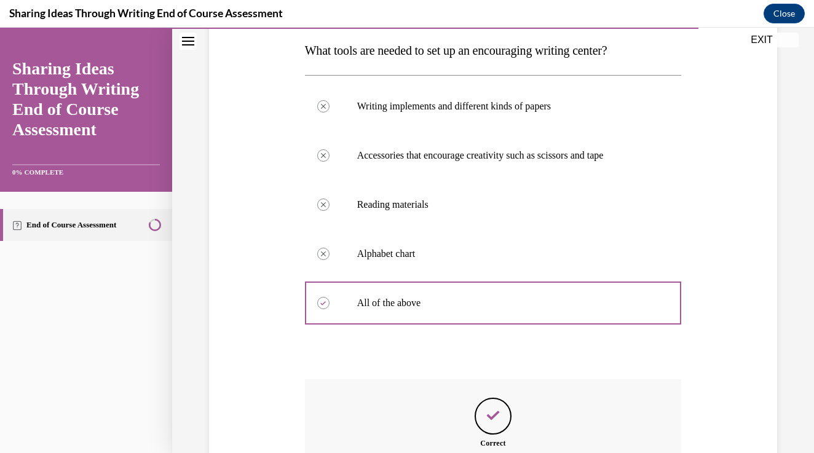
scroll to position [332, 0]
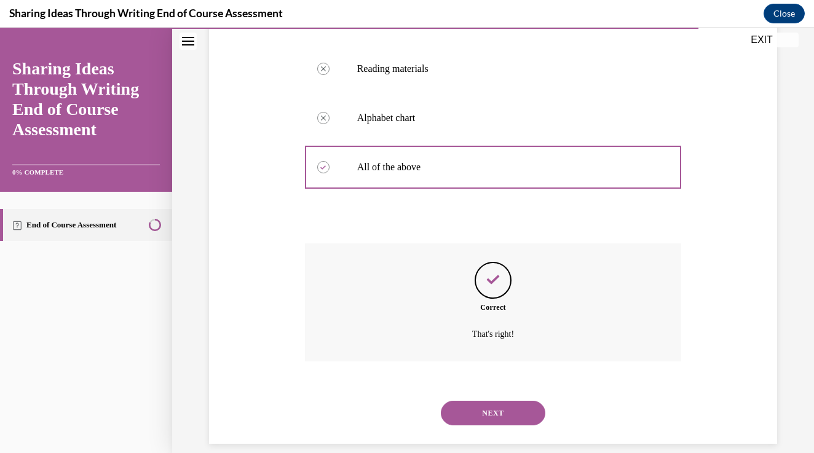
click at [467, 401] on button "NEXT" at bounding box center [493, 413] width 105 height 25
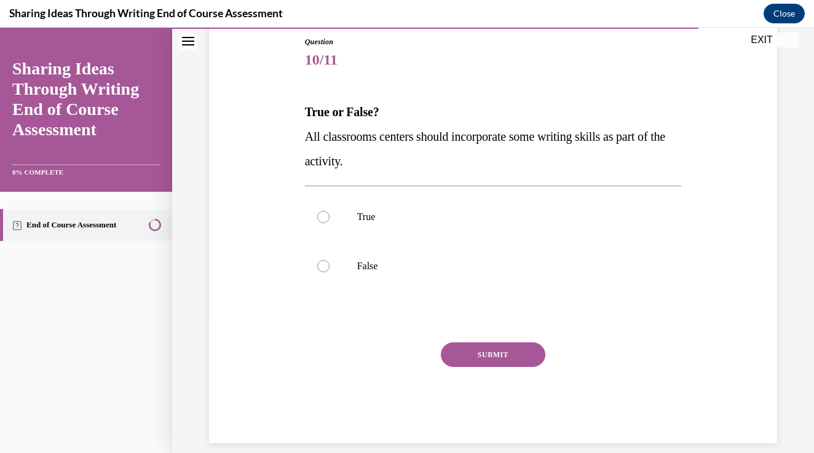
click at [381, 362] on div "SUBMIT" at bounding box center [493, 374] width 377 height 62
click at [359, 350] on div "SUBMIT" at bounding box center [493, 374] width 377 height 62
click at [328, 352] on div "SUBMIT" at bounding box center [493, 374] width 377 height 62
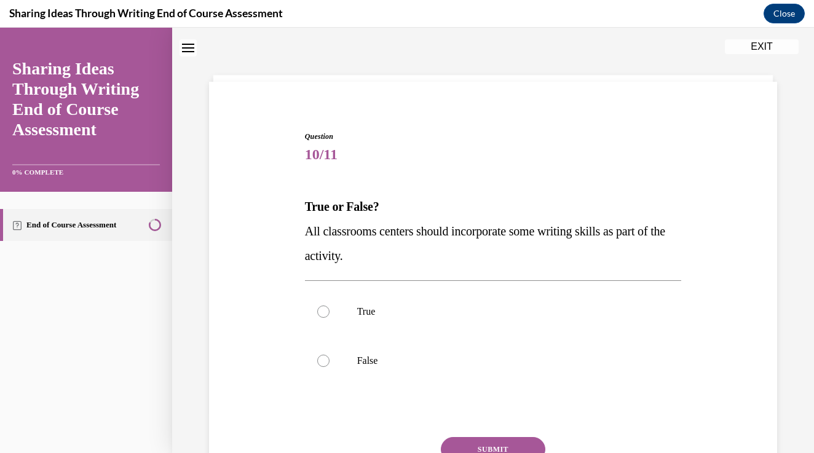
scroll to position [56, 0]
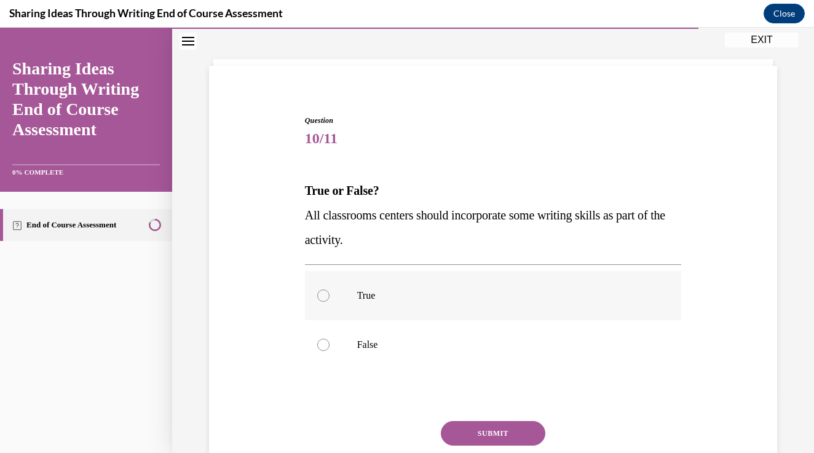
click at [323, 310] on label "True" at bounding box center [493, 295] width 377 height 49
click at [323, 302] on input "True" at bounding box center [323, 296] width 12 height 12
radio input "true"
click at [462, 424] on button "SUBMIT" at bounding box center [493, 433] width 105 height 25
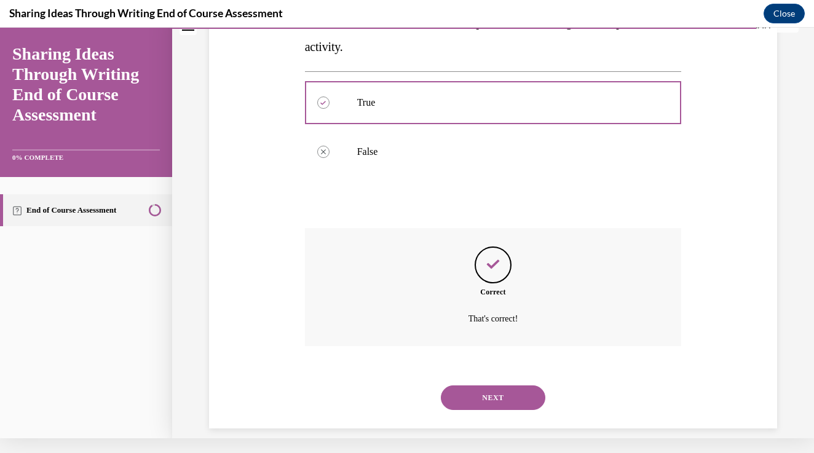
scroll to position [234, 0]
click at [486, 390] on button "NEXT" at bounding box center [493, 398] width 105 height 25
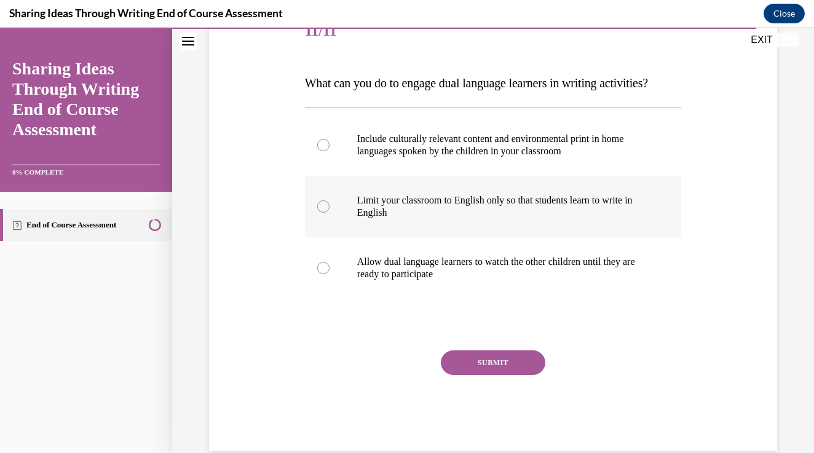
click at [424, 196] on p "Limit your classroom to English only so that students learn to write in English" at bounding box center [504, 206] width 294 height 25
click at [330, 201] on input "Limit your classroom to English only so that students learn to write in English" at bounding box center [323, 207] width 12 height 12
radio input "true"
click at [423, 173] on label "Include culturally relevant content and environmental print in home languages s…" at bounding box center [493, 145] width 377 height 62
click at [330, 151] on input "Include culturally relevant content and environmental print in home languages s…" at bounding box center [323, 145] width 12 height 12
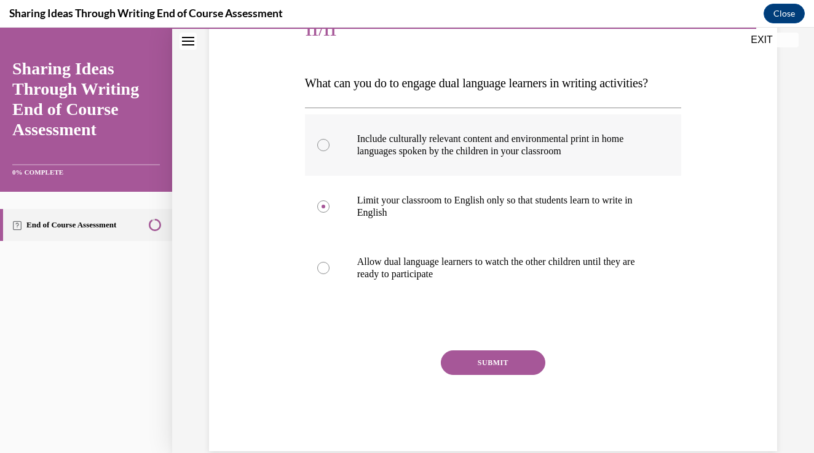
radio input "true"
click at [468, 383] on div "SUBMIT" at bounding box center [493, 382] width 377 height 62
click at [475, 391] on div "SUBMIT" at bounding box center [493, 382] width 377 height 62
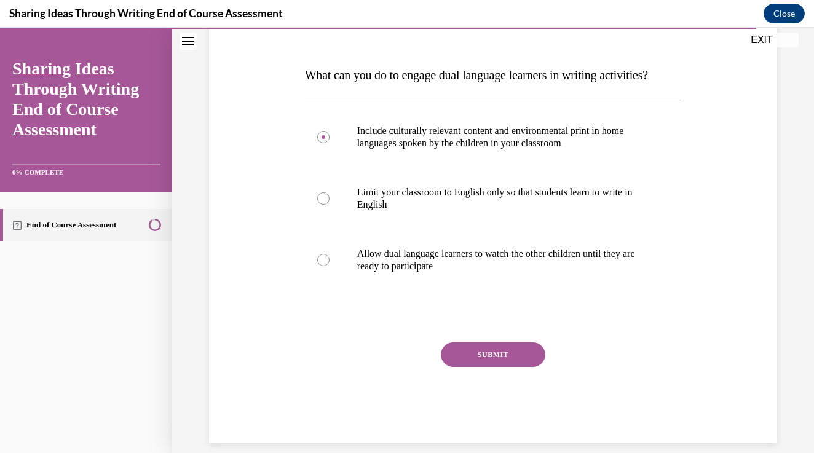
click at [507, 340] on div "Question 11/11 What can you do to engage dual language learners in writing acti…" at bounding box center [493, 221] width 377 height 444
click at [505, 351] on button "SUBMIT" at bounding box center [493, 355] width 105 height 25
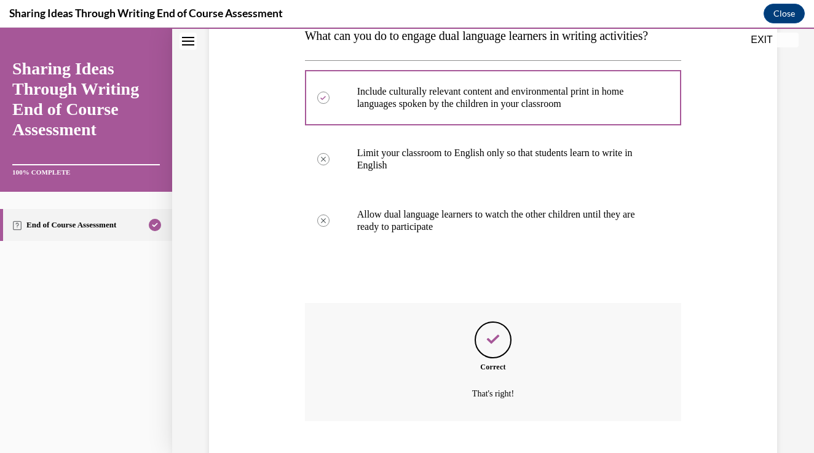
scroll to position [271, 0]
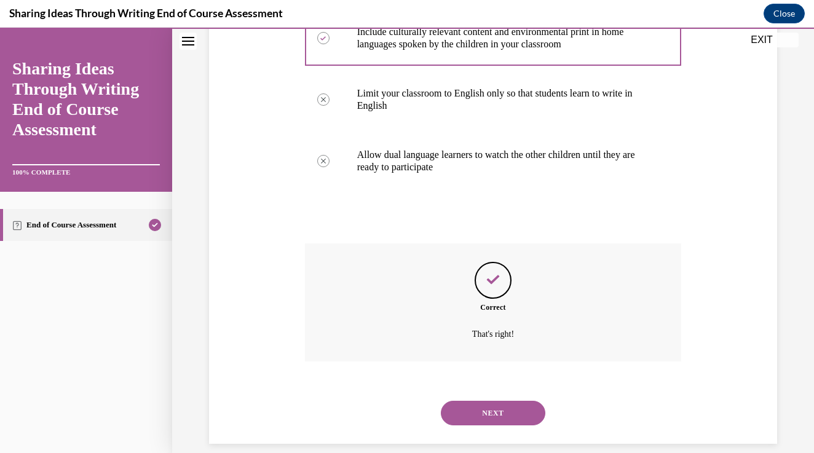
click at [479, 401] on button "NEXT" at bounding box center [493, 413] width 105 height 25
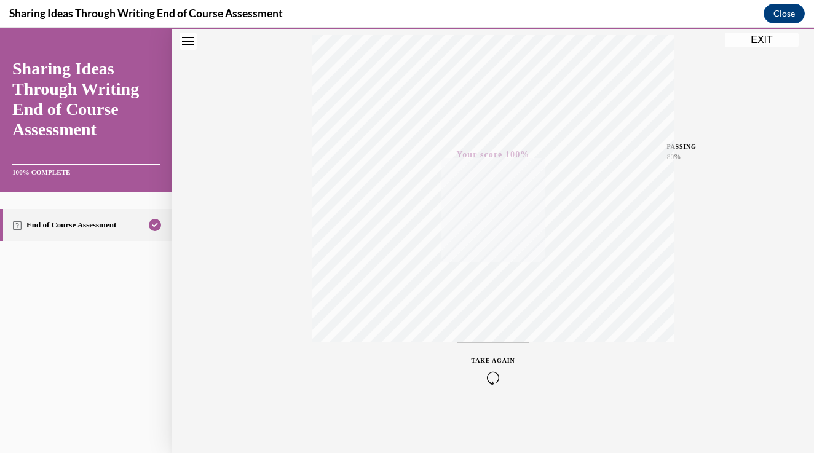
scroll to position [205, 0]
click at [747, 43] on button "EXIT" at bounding box center [762, 40] width 74 height 15
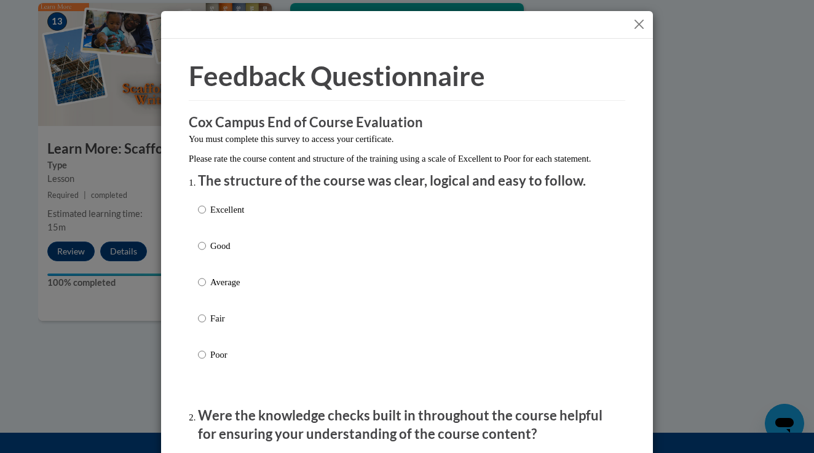
click at [246, 229] on div "Excellent Good Average Fair Poor" at bounding box center [407, 297] width 418 height 201
click at [237, 217] on p "Excellent" at bounding box center [227, 210] width 34 height 14
click at [206, 217] on input "Excellent" at bounding box center [202, 210] width 8 height 14
radio input "true"
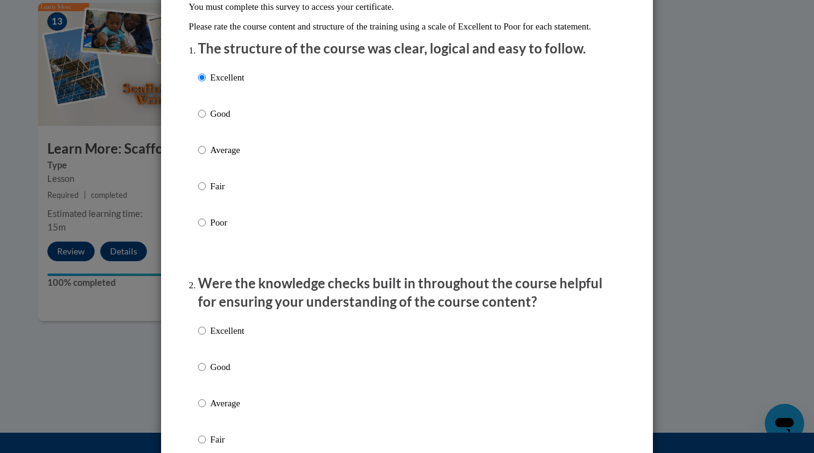
scroll to position [312, 0]
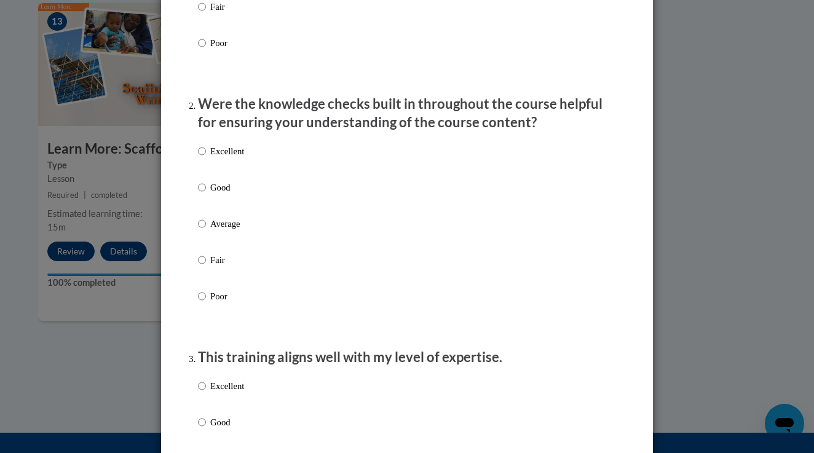
click at [216, 173] on label "Excellent" at bounding box center [221, 161] width 46 height 33
click at [206, 158] on input "Excellent" at bounding box center [202, 152] width 8 height 14
radio input "true"
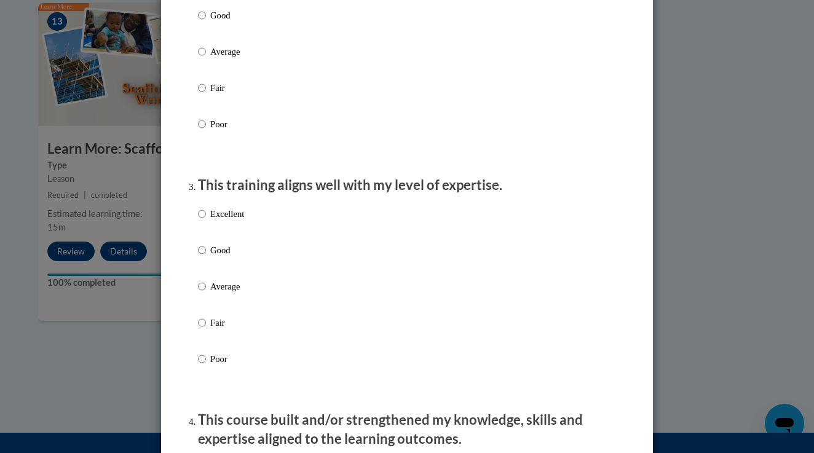
scroll to position [552, 0]
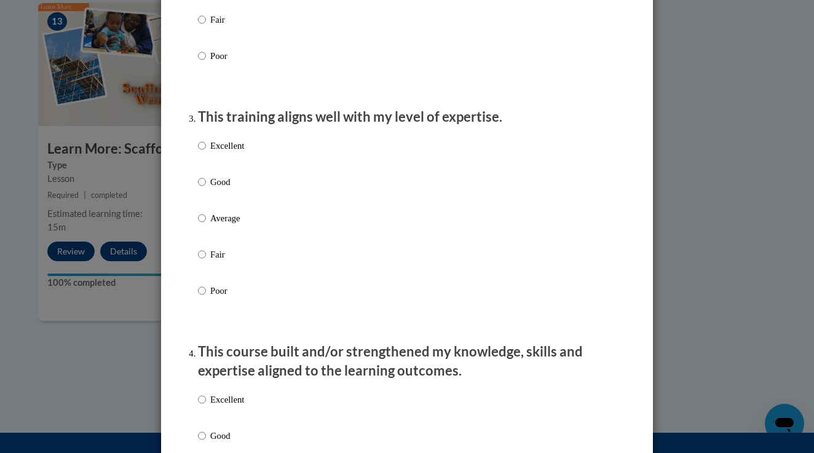
click at [205, 153] on input "Excellent" at bounding box center [202, 146] width 8 height 14
radio input "true"
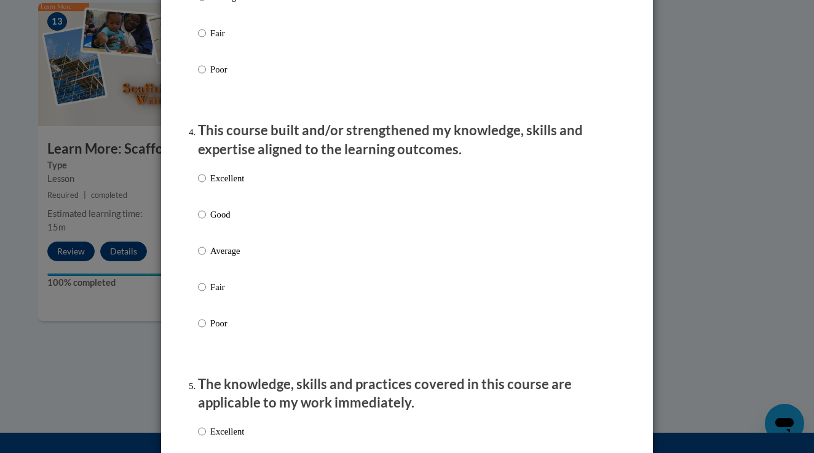
click at [204, 185] on input "Excellent" at bounding box center [202, 179] width 8 height 14
radio input "true"
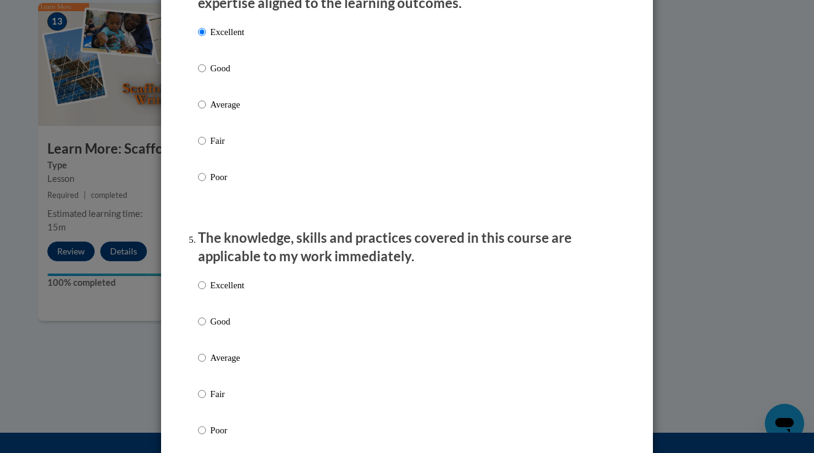
scroll to position [1010, 0]
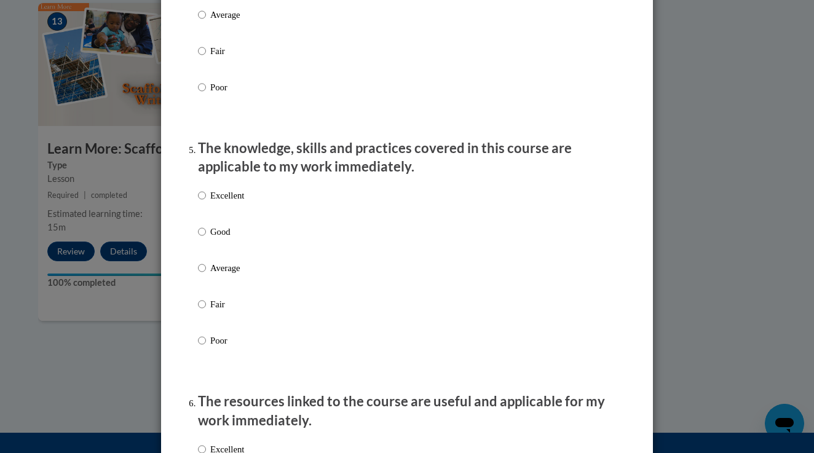
click at [204, 202] on input "Excellent" at bounding box center [202, 196] width 8 height 14
radio input "true"
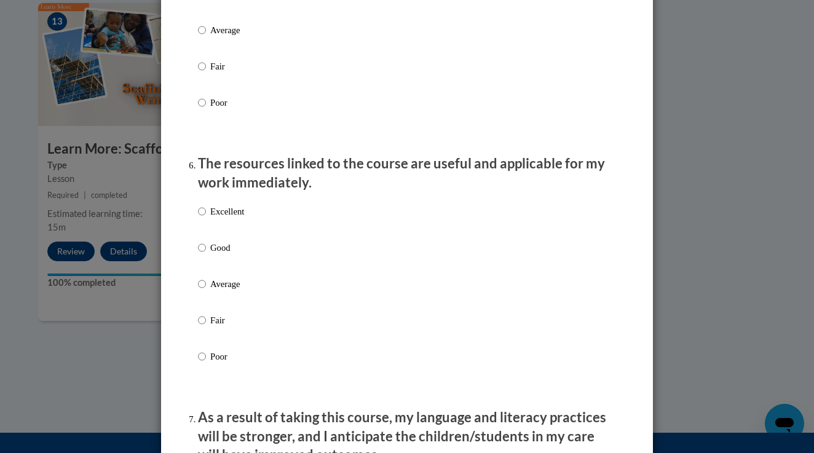
scroll to position [1353, 0]
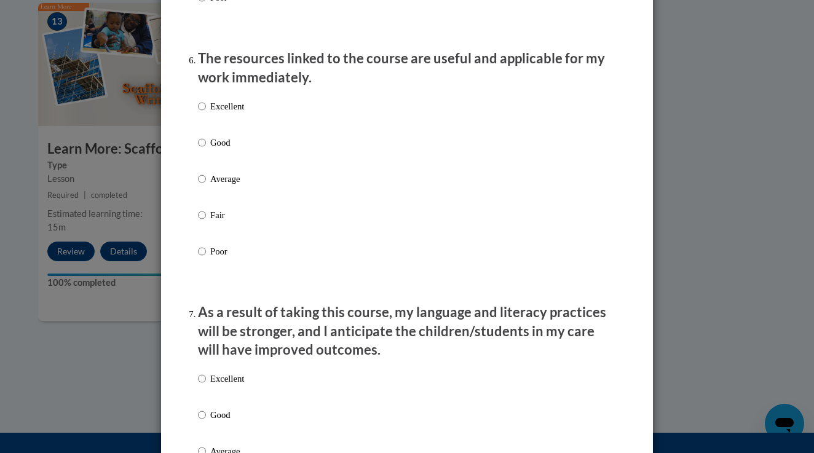
click at [202, 113] on input "Excellent" at bounding box center [202, 107] width 8 height 14
radio input "true"
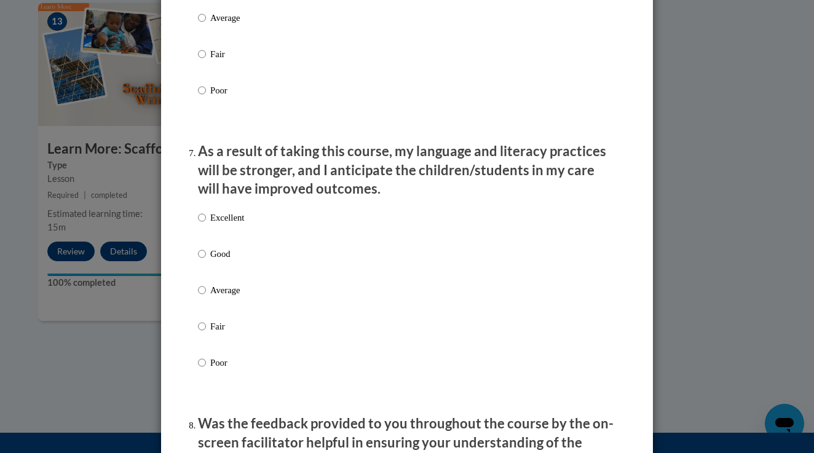
scroll to position [1538, 0]
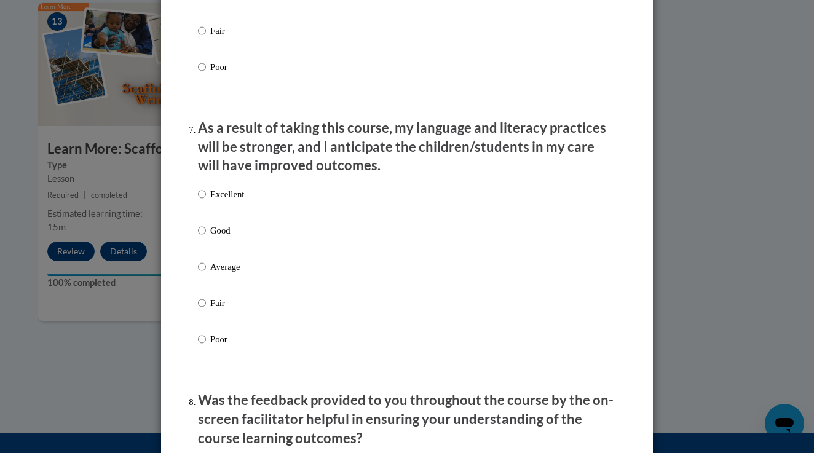
click at [202, 189] on div "Excellent Good Average Fair Poor" at bounding box center [221, 276] width 46 height 191
click at [202, 194] on input "Excellent" at bounding box center [202, 195] width 8 height 14
radio input "true"
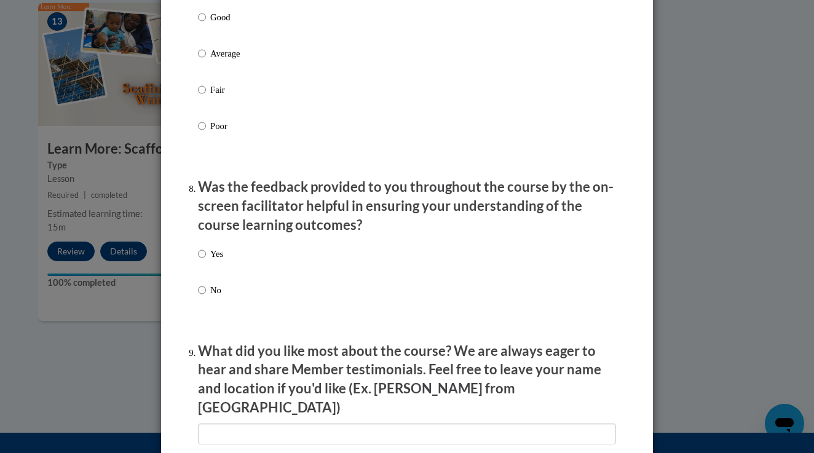
scroll to position [1775, 0]
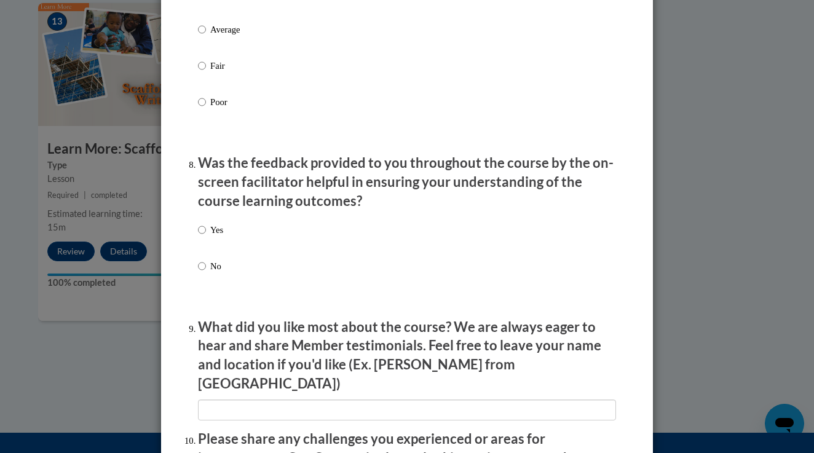
click at [202, 228] on input "Yes" at bounding box center [202, 230] width 8 height 14
radio input "true"
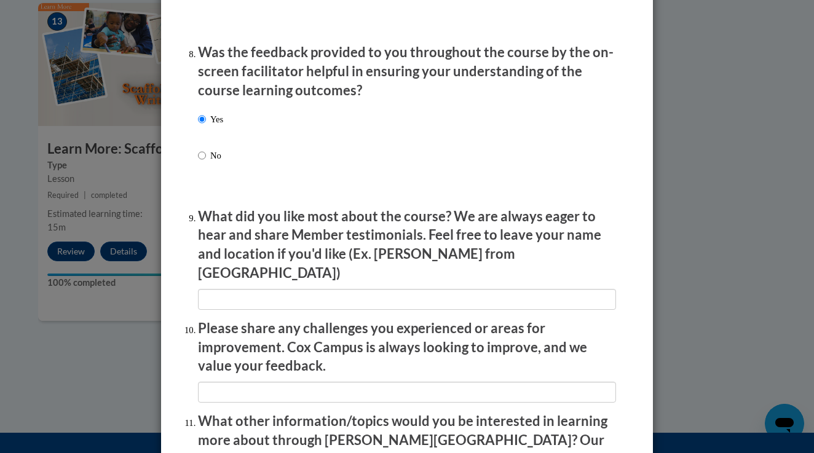
scroll to position [1949, 0]
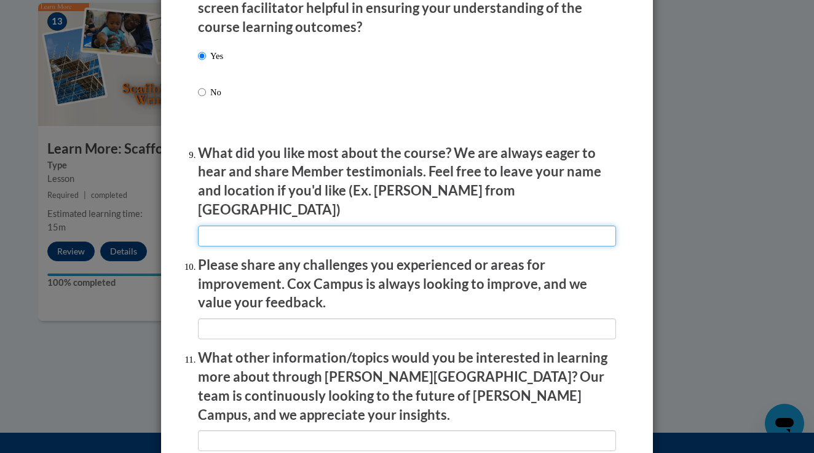
click at [250, 226] on input "textbox" at bounding box center [407, 236] width 418 height 21
type input "m"
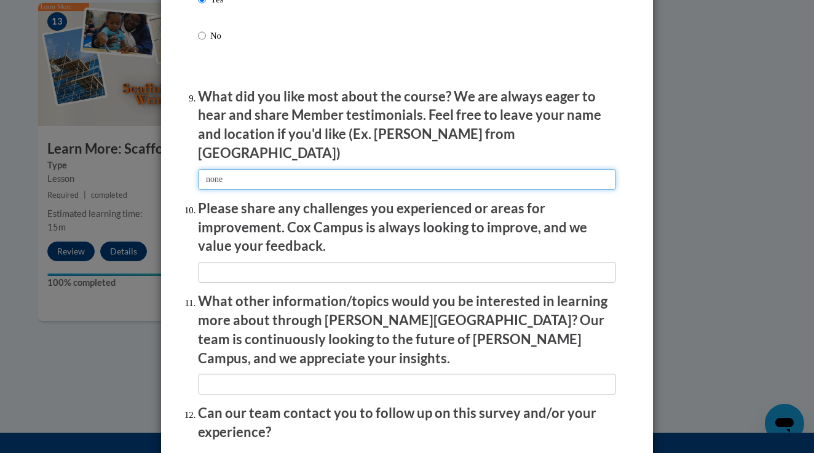
scroll to position [2017, 0]
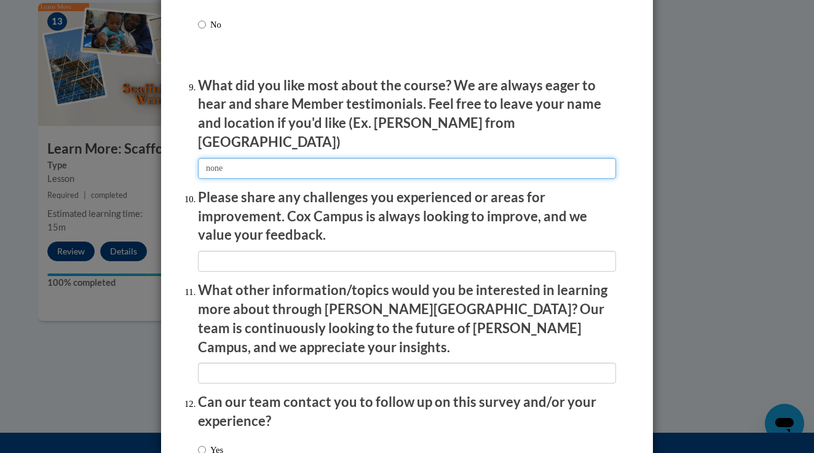
type input "none"
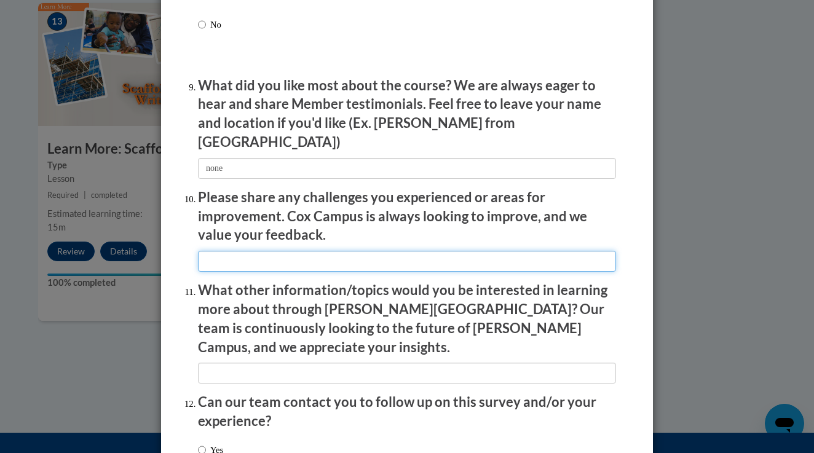
click at [266, 251] on input "textbox" at bounding box center [407, 261] width 418 height 21
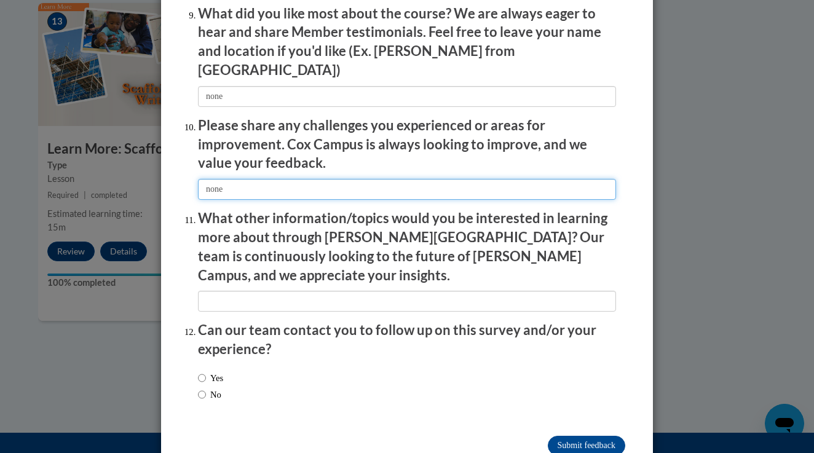
type input "none"
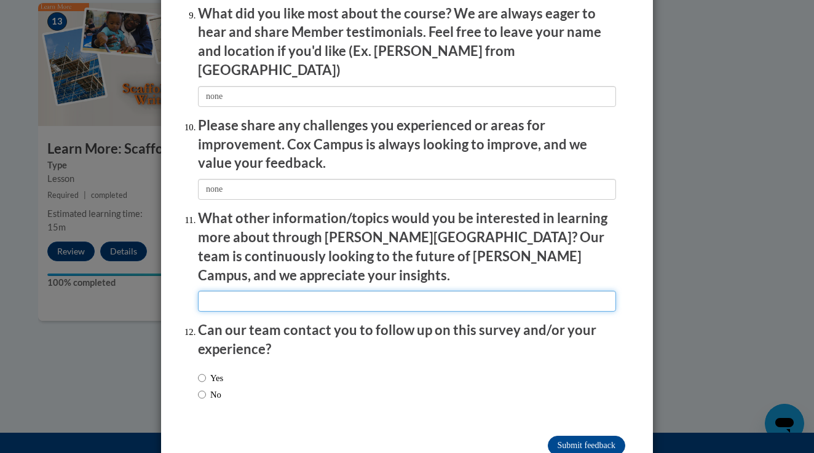
scroll to position [2088, 0]
click at [273, 292] on input "textbox" at bounding box center [407, 302] width 418 height 21
type input "none"
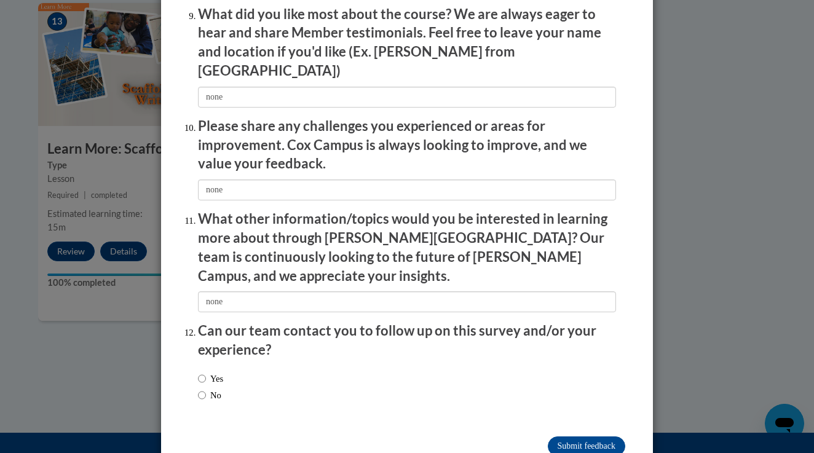
click at [215, 389] on label "No" at bounding box center [209, 396] width 23 height 14
click at [206, 389] on input "No" at bounding box center [202, 396] width 8 height 14
radio input "true"
click at [559, 437] on input "Submit feedback" at bounding box center [587, 447] width 78 height 20
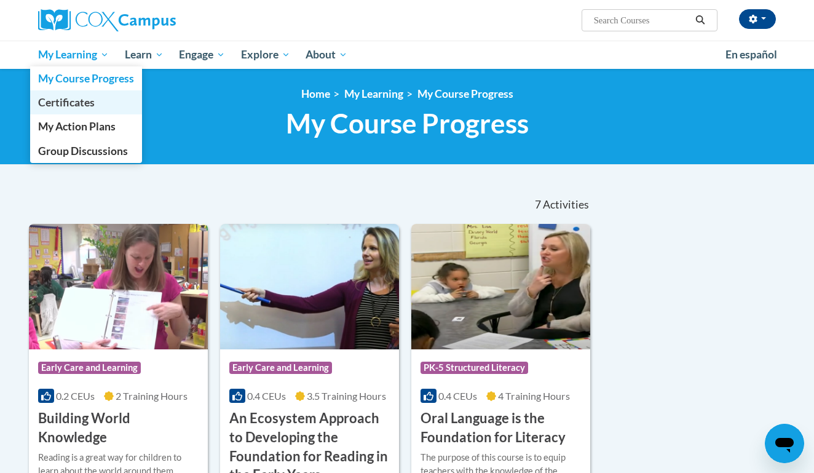
click at [85, 109] on span "Certificates" at bounding box center [66, 102] width 57 height 13
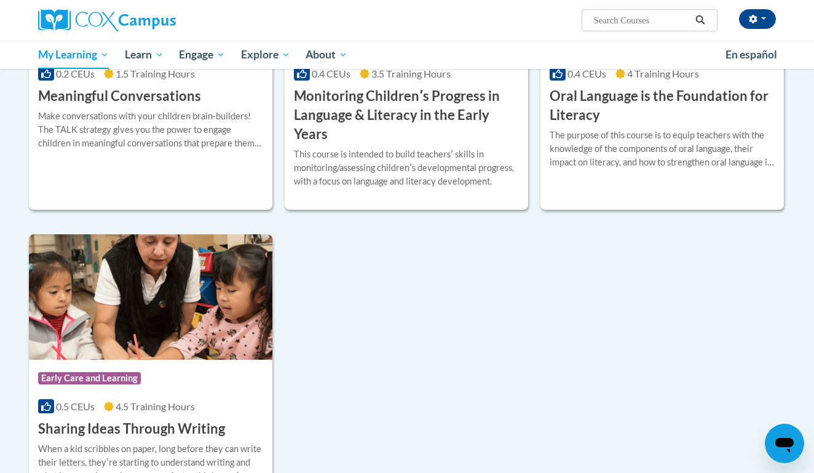
scroll to position [728, 0]
